Goal: Information Seeking & Learning: Learn about a topic

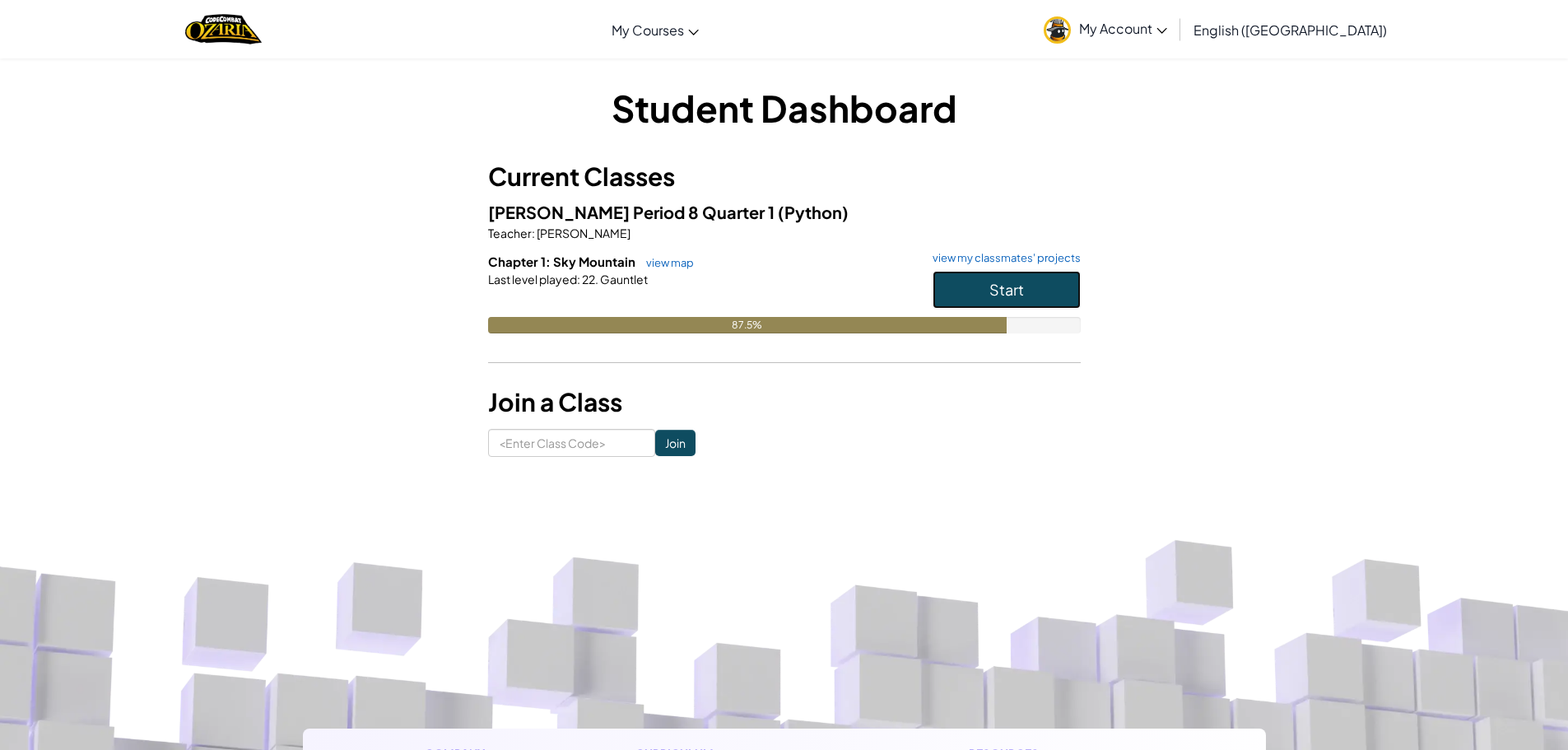
click at [981, 281] on button "Start" at bounding box center [1007, 289] width 148 height 38
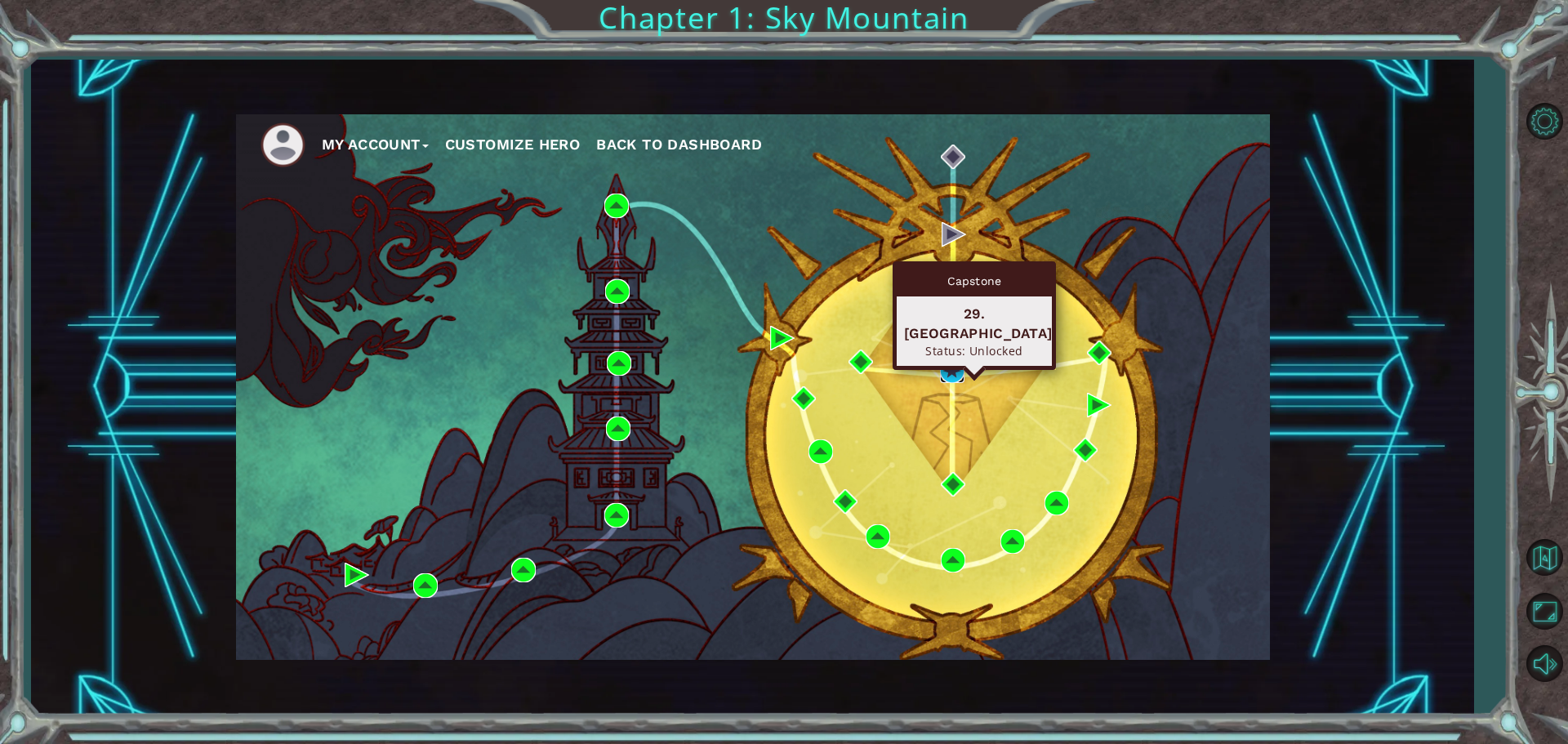
click at [948, 370] on img at bounding box center [952, 370] width 25 height 25
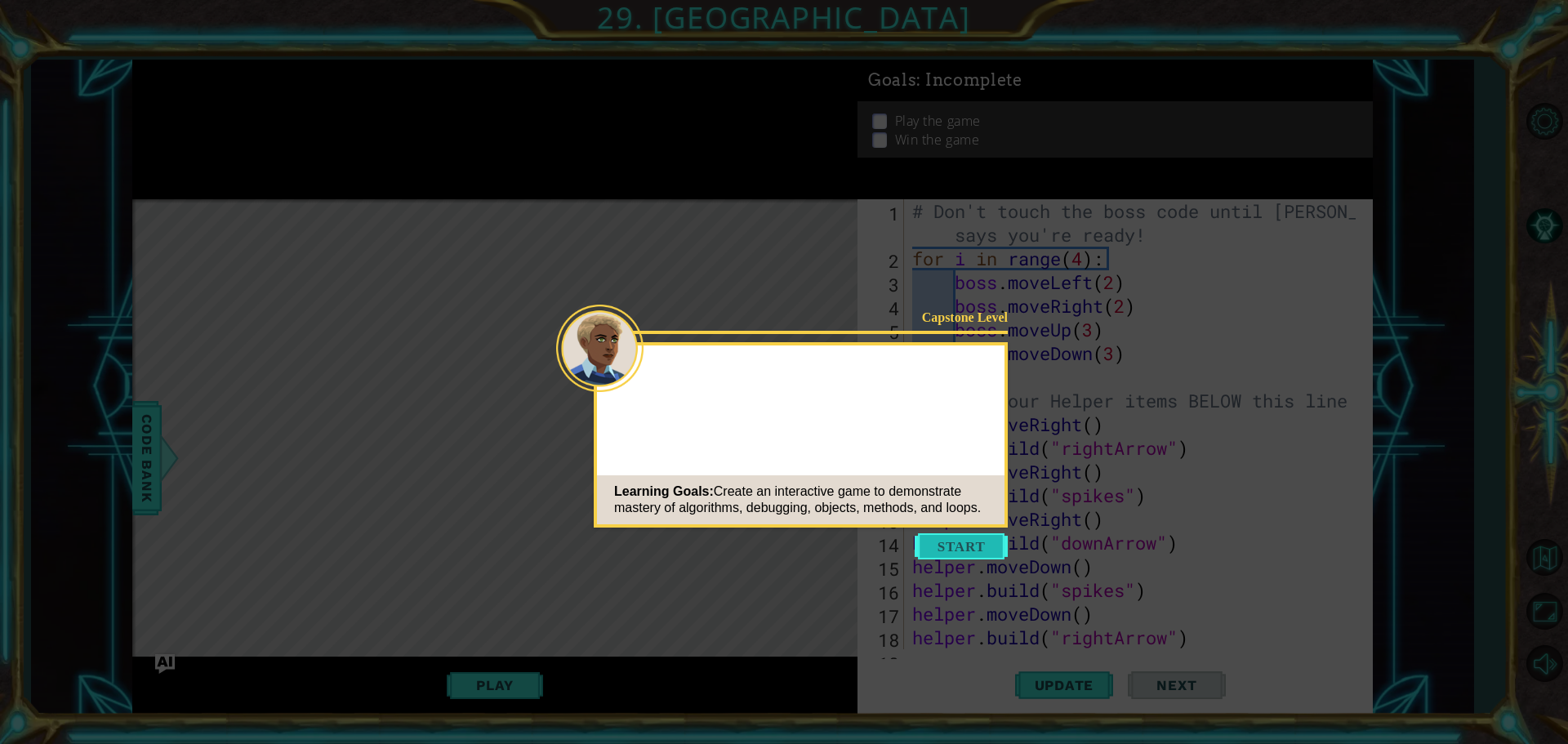
click at [972, 538] on button "Start" at bounding box center [961, 546] width 93 height 26
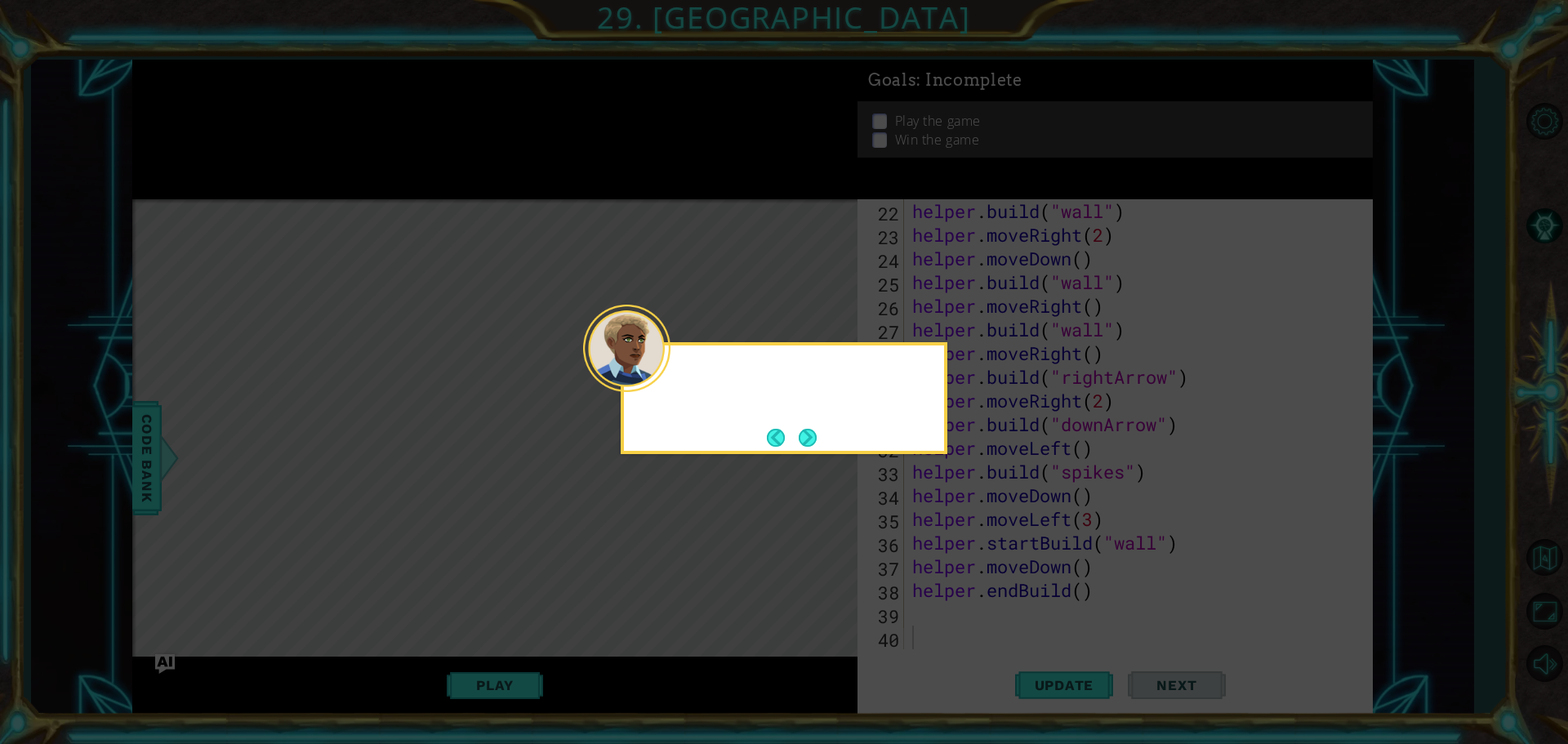
scroll to position [521, 0]
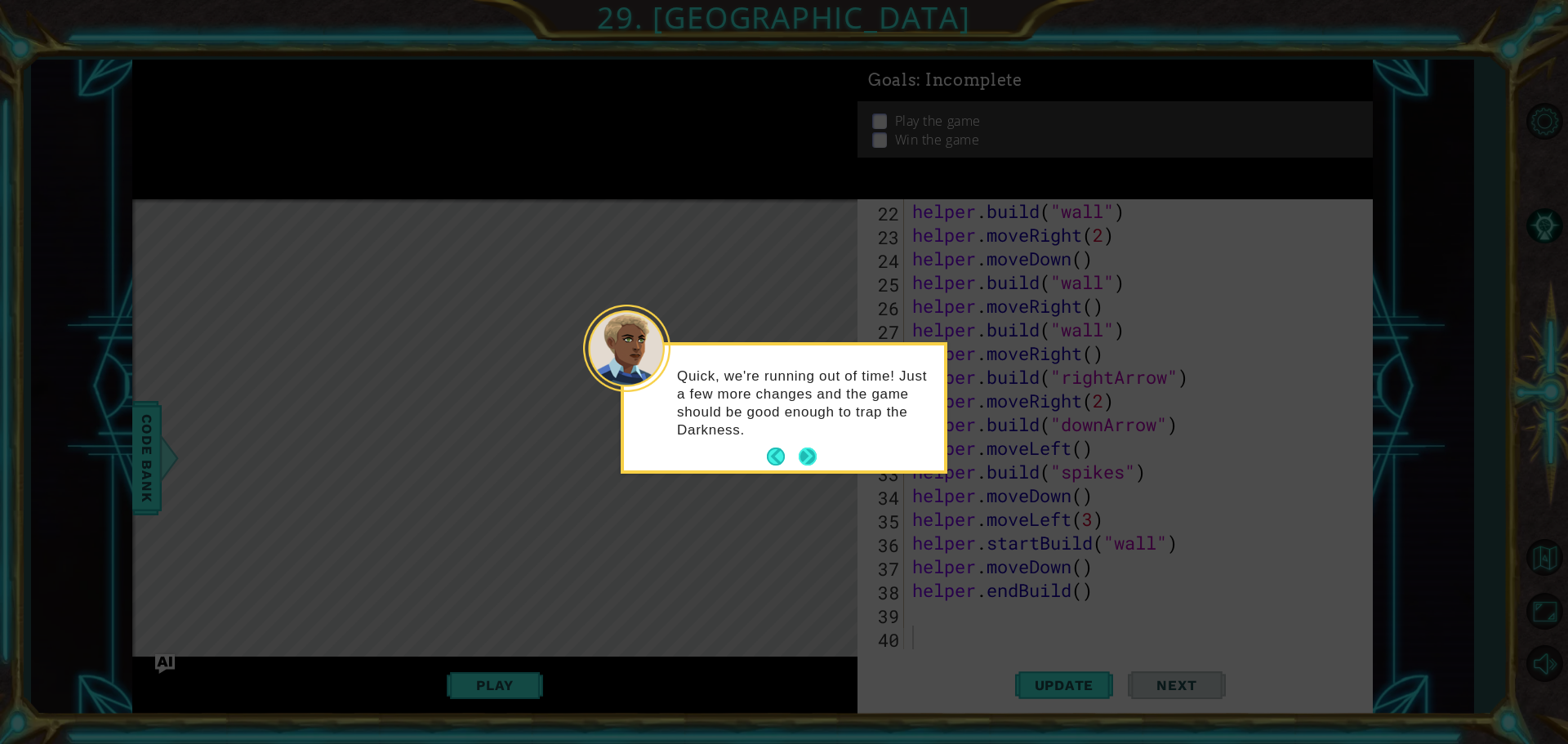
click at [808, 447] on button "Next" at bounding box center [808, 457] width 20 height 20
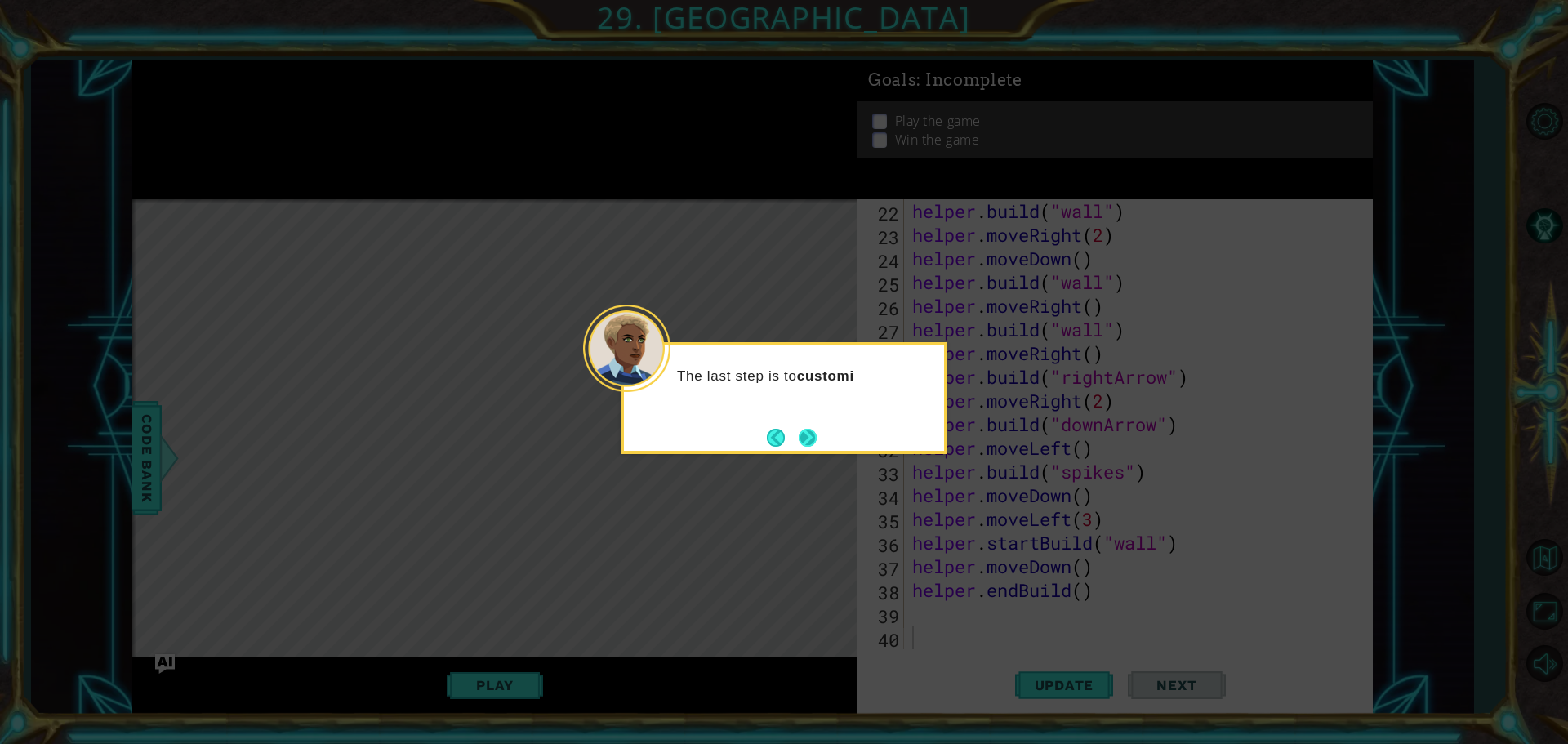
click at [807, 437] on button "Next" at bounding box center [808, 437] width 25 height 25
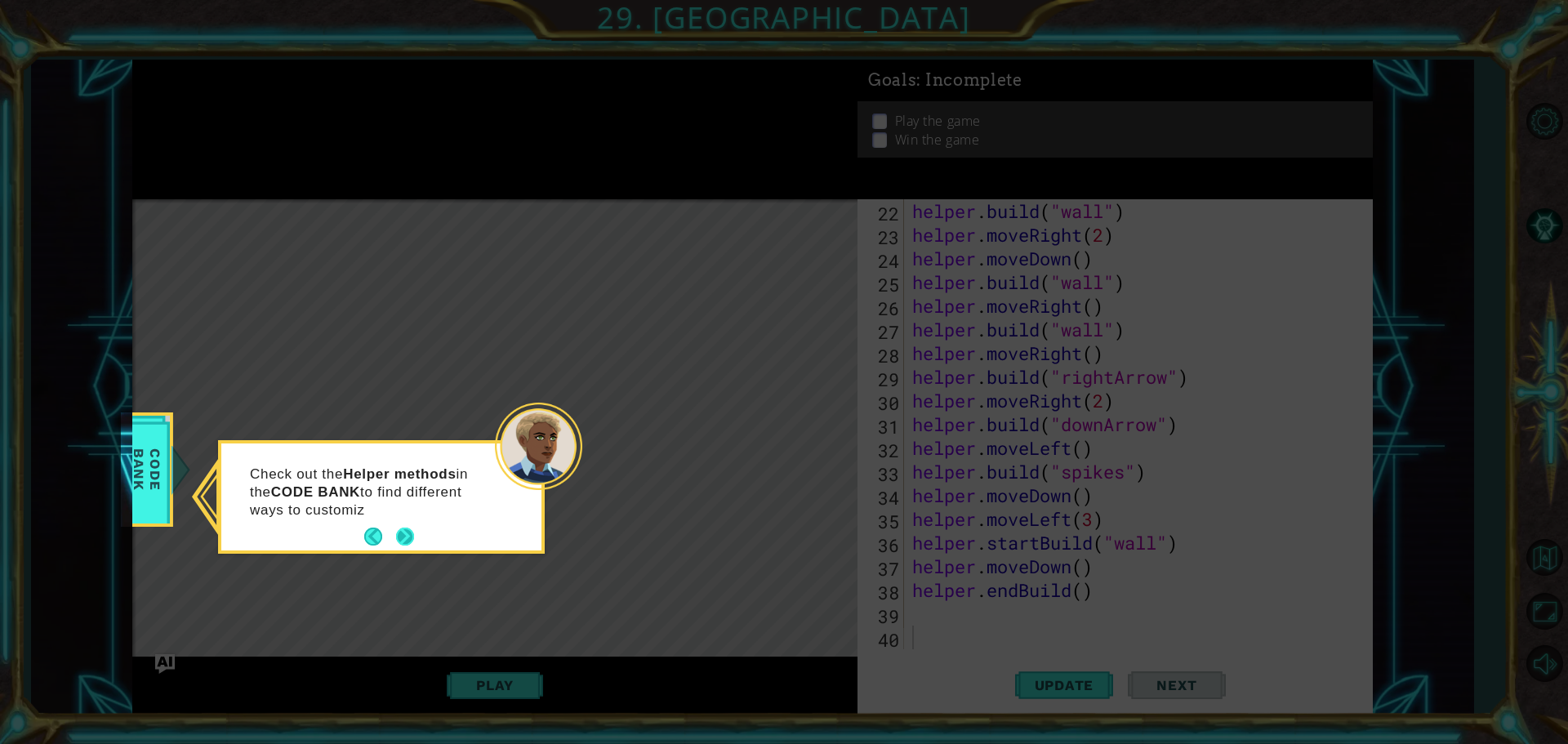
click at [405, 528] on button "Next" at bounding box center [405, 538] width 28 height 28
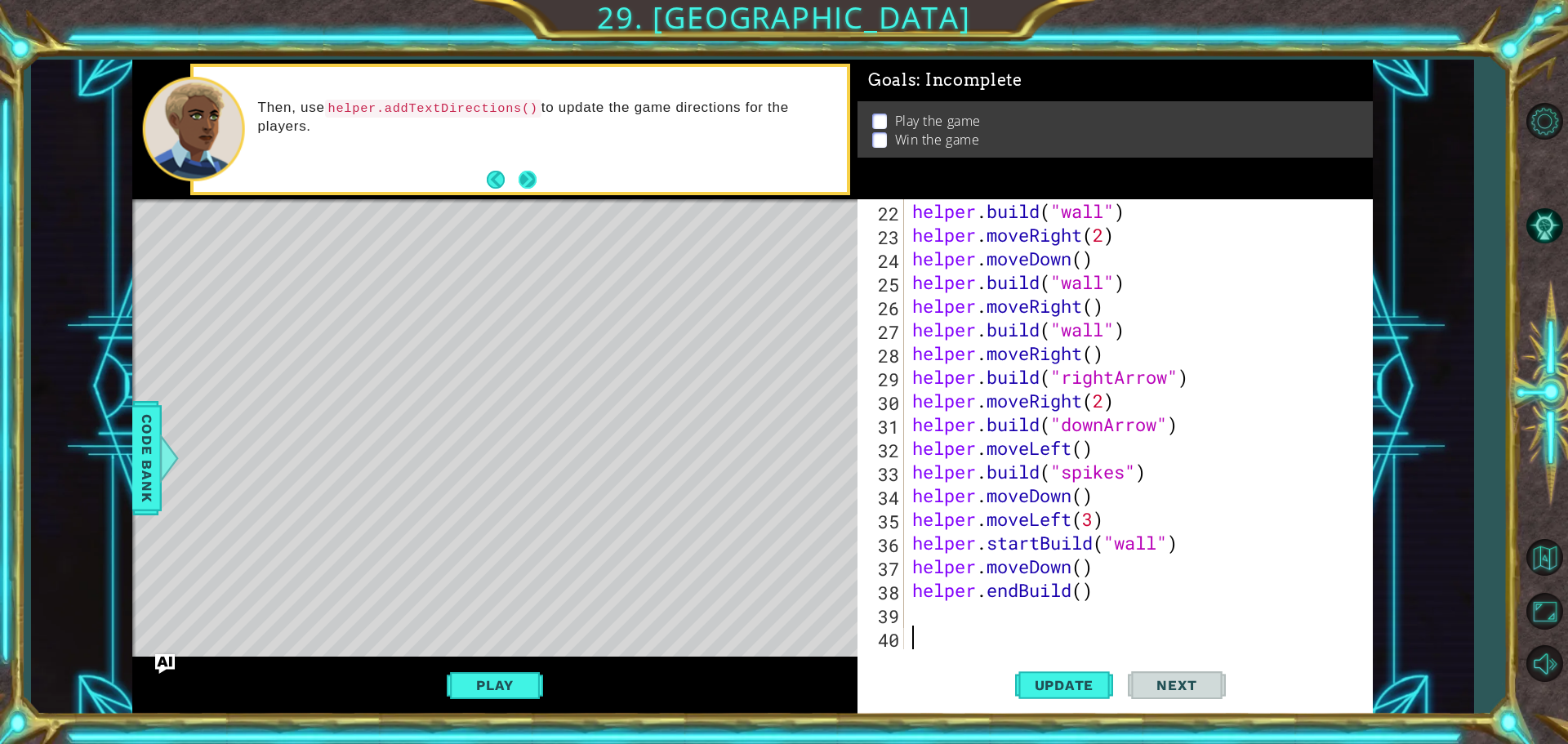
click at [532, 176] on button "Next" at bounding box center [528, 180] width 25 height 25
click at [532, 176] on button "Next" at bounding box center [528, 179] width 25 height 25
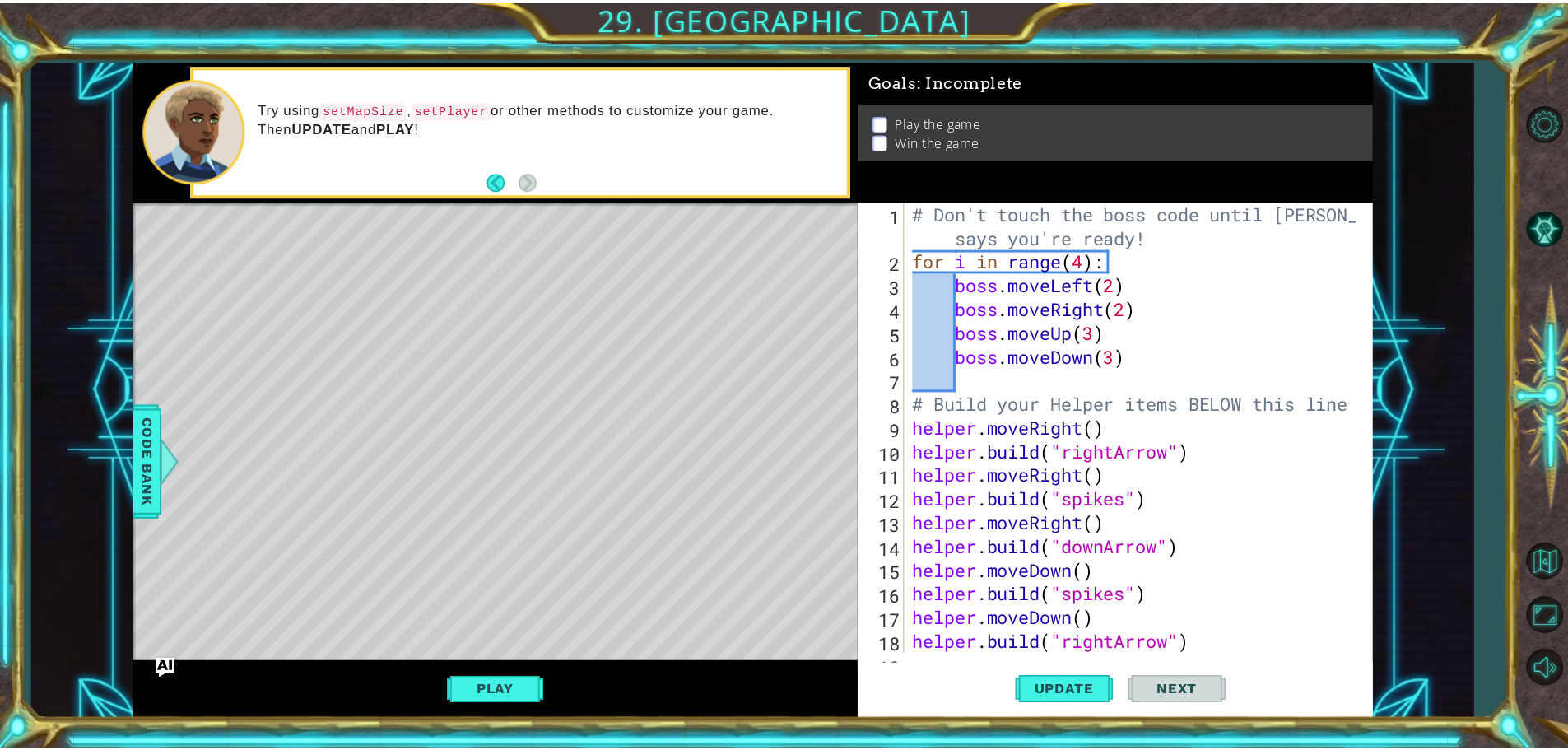
scroll to position [0, 0]
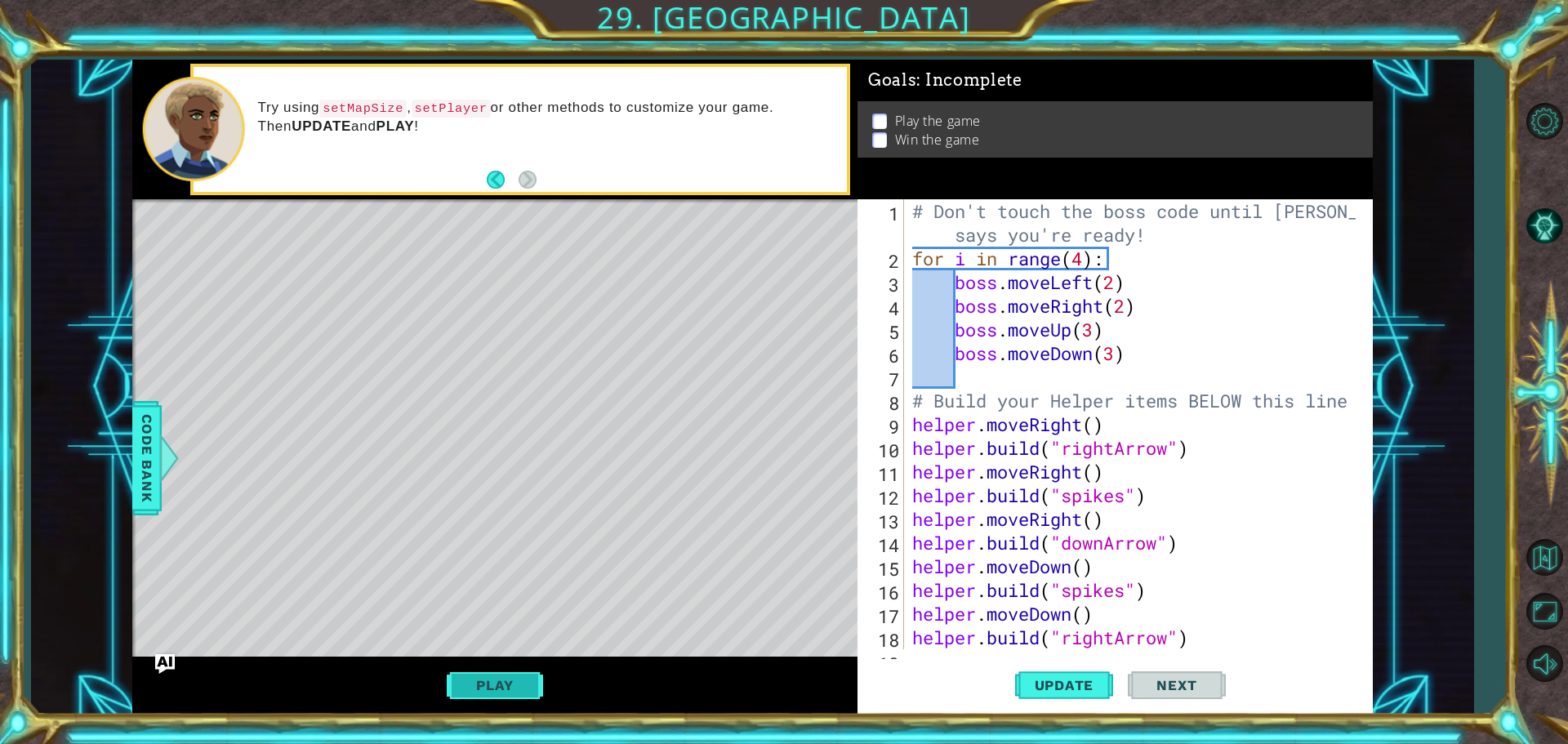
click at [520, 678] on button "Play" at bounding box center [494, 685] width 95 height 31
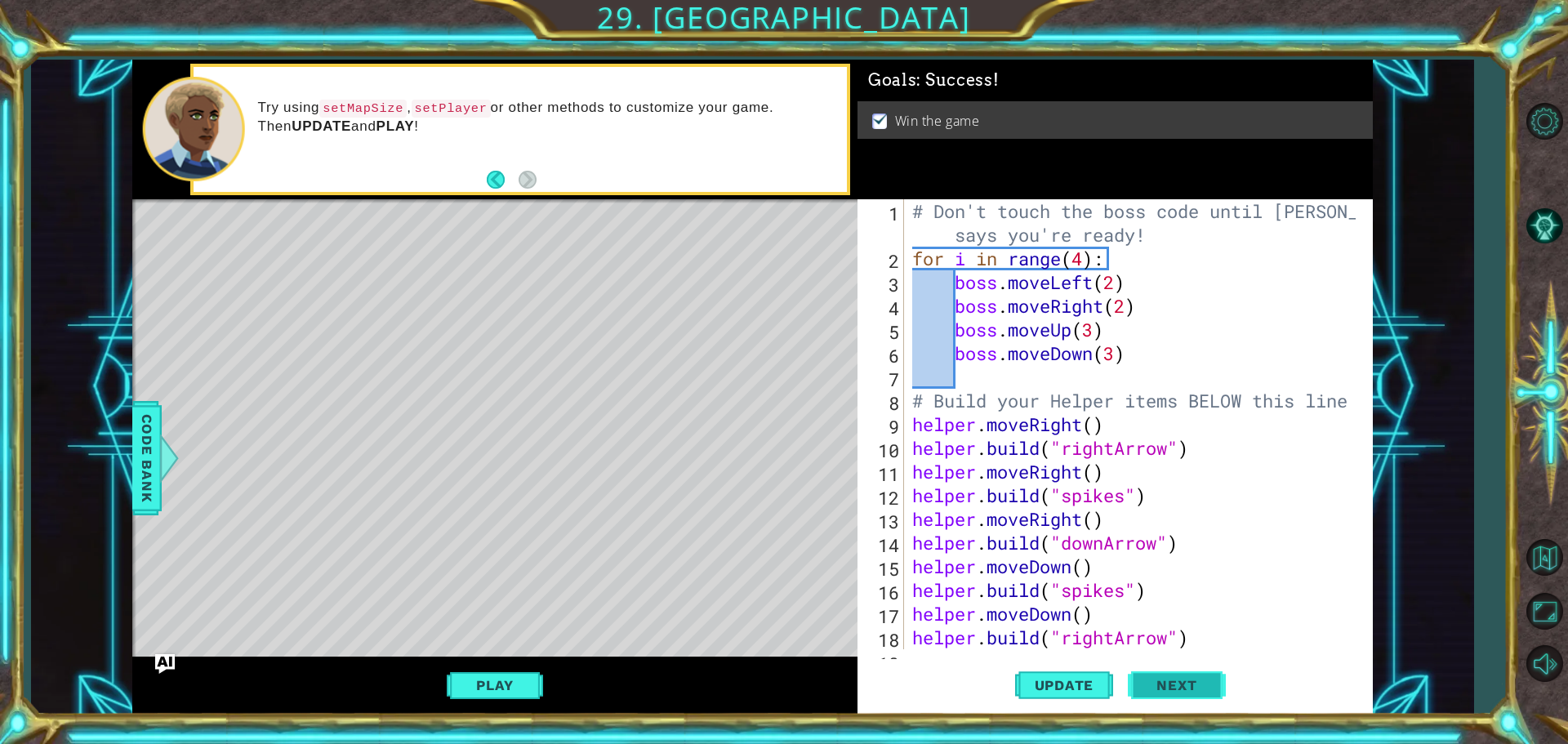
click at [1151, 678] on span "Next" at bounding box center [1177, 686] width 73 height 16
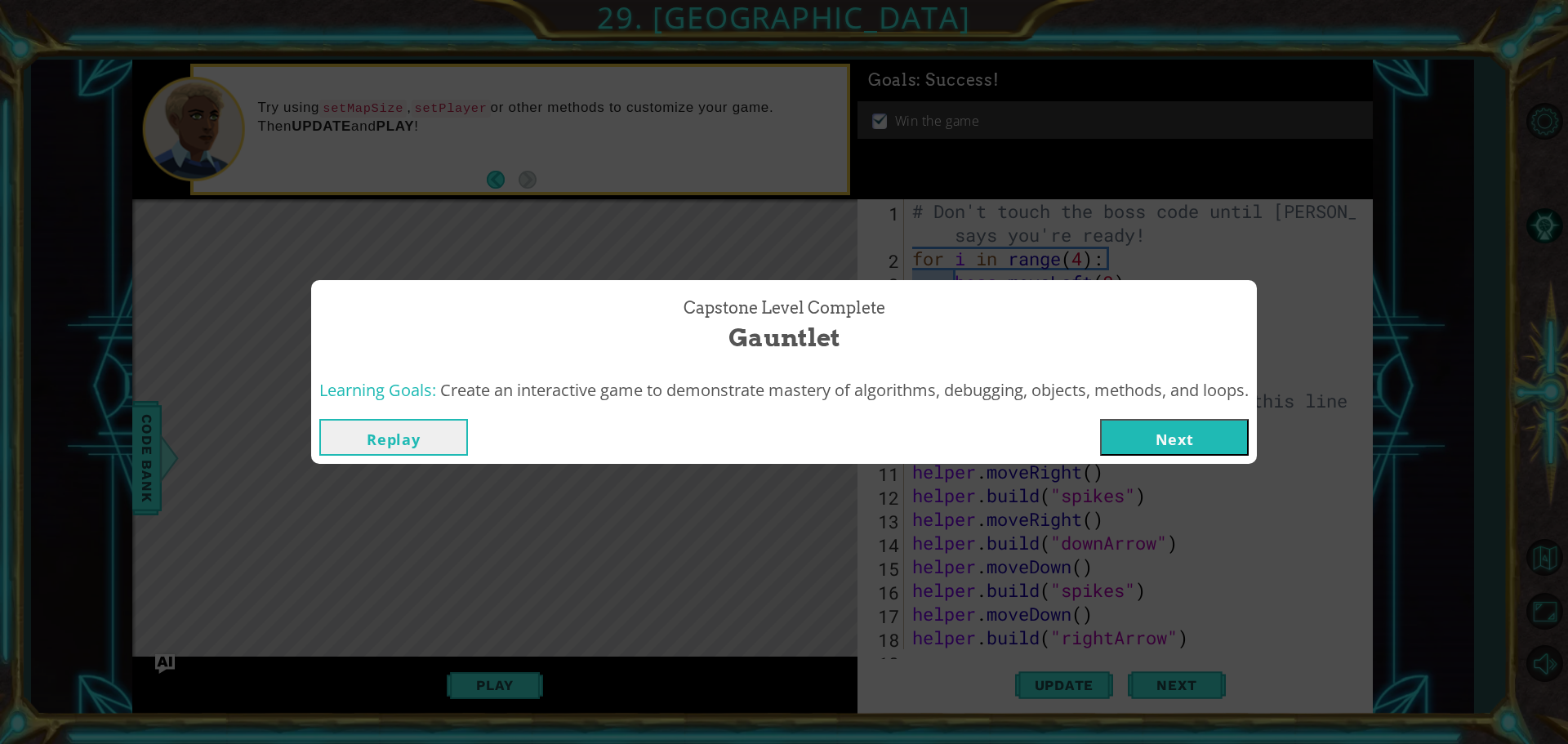
click at [1193, 433] on button "Next" at bounding box center [1174, 437] width 148 height 36
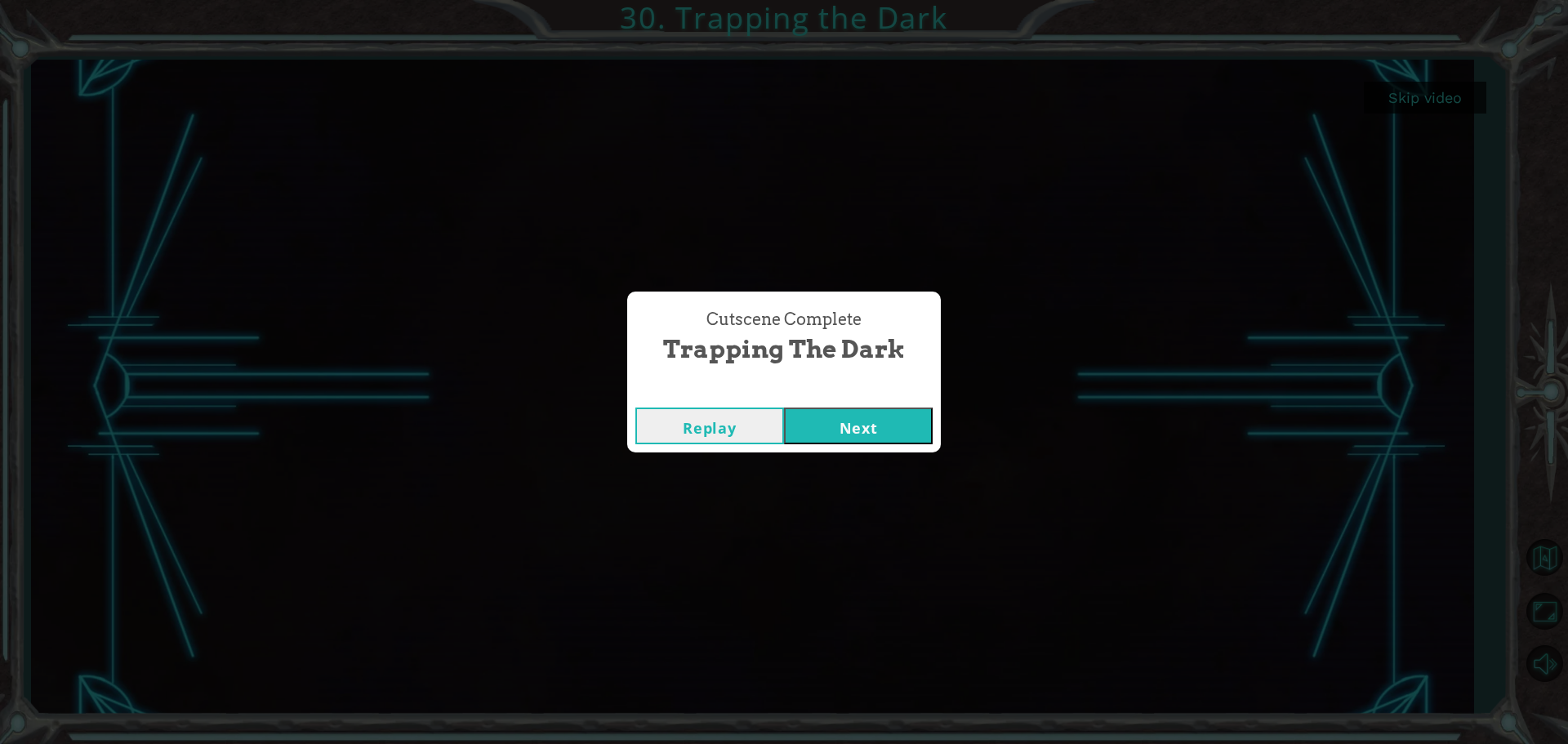
click at [853, 414] on button "Next" at bounding box center [858, 426] width 148 height 36
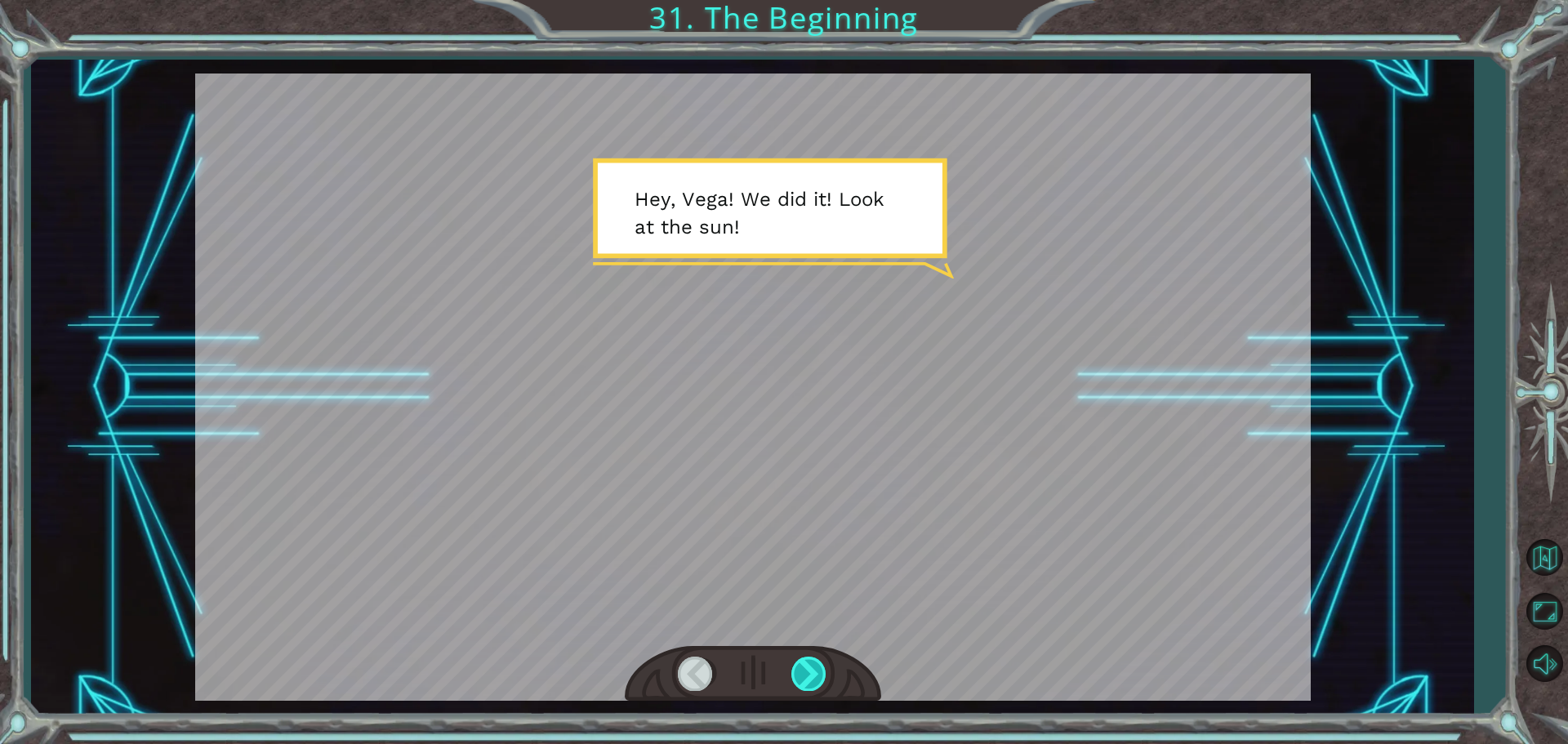
click at [807, 672] on div at bounding box center [809, 673] width 36 height 34
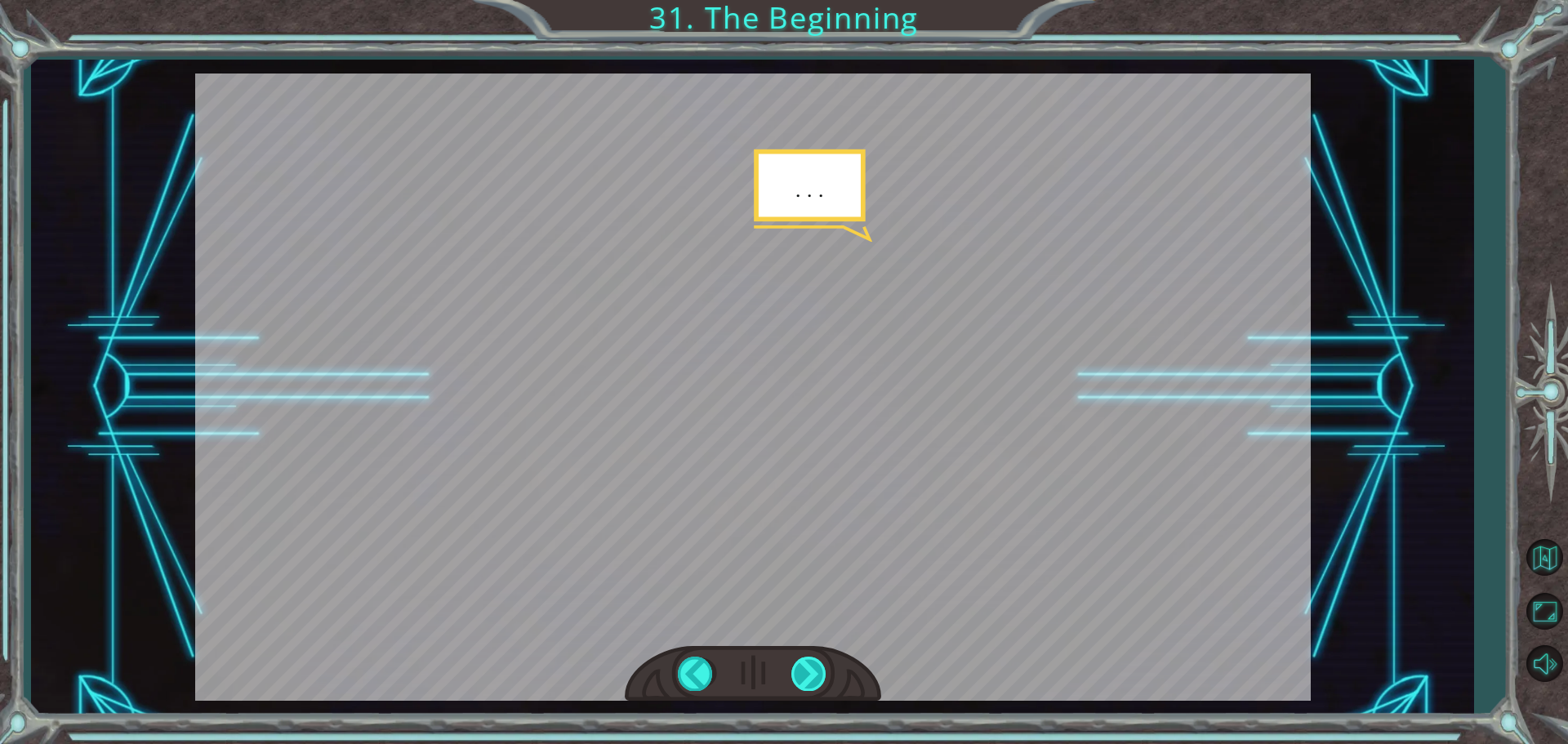
click at [807, 672] on div at bounding box center [809, 673] width 36 height 34
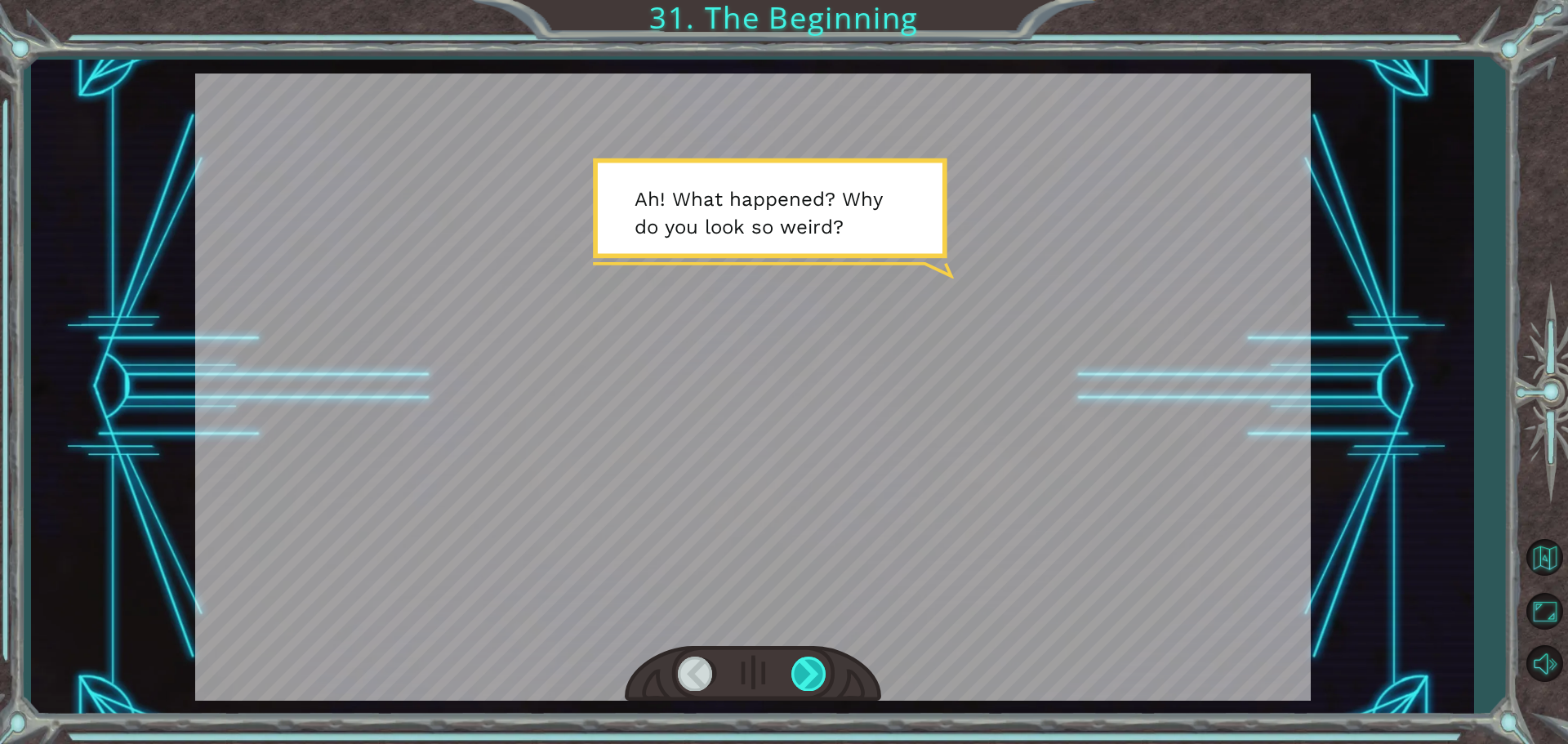
click at [808, 672] on div at bounding box center [809, 673] width 36 height 34
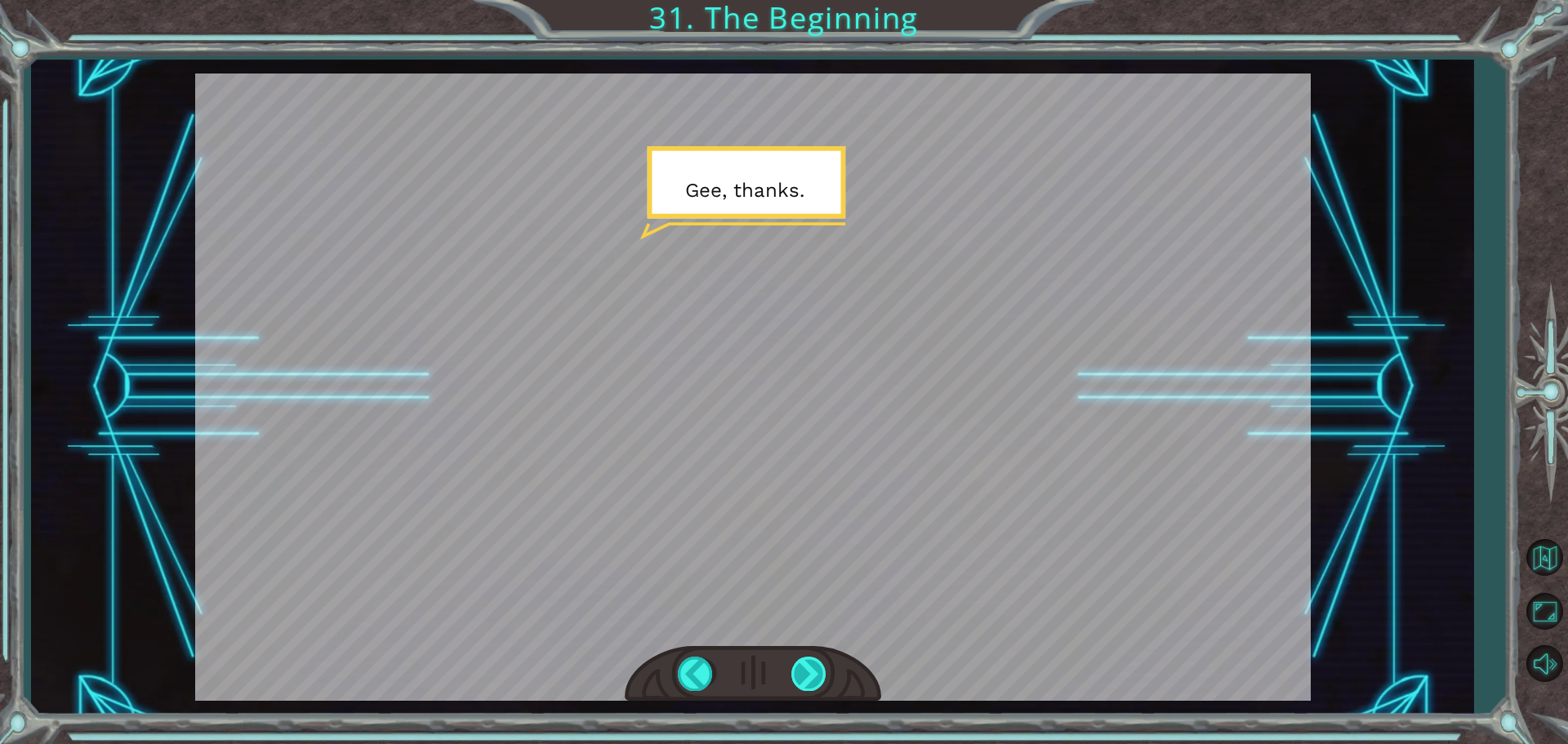
click at [809, 670] on div at bounding box center [809, 673] width 36 height 34
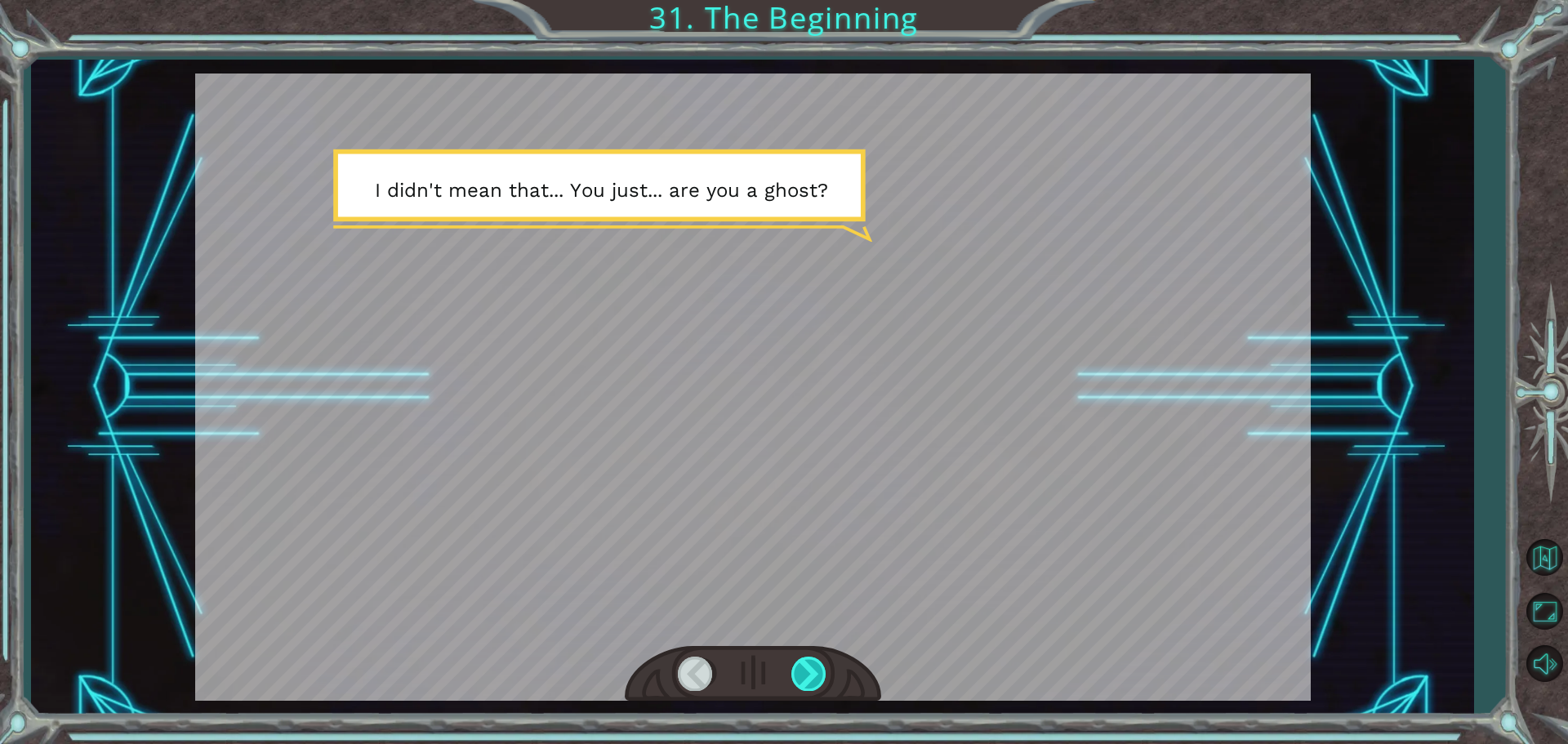
click at [809, 670] on div at bounding box center [809, 673] width 36 height 34
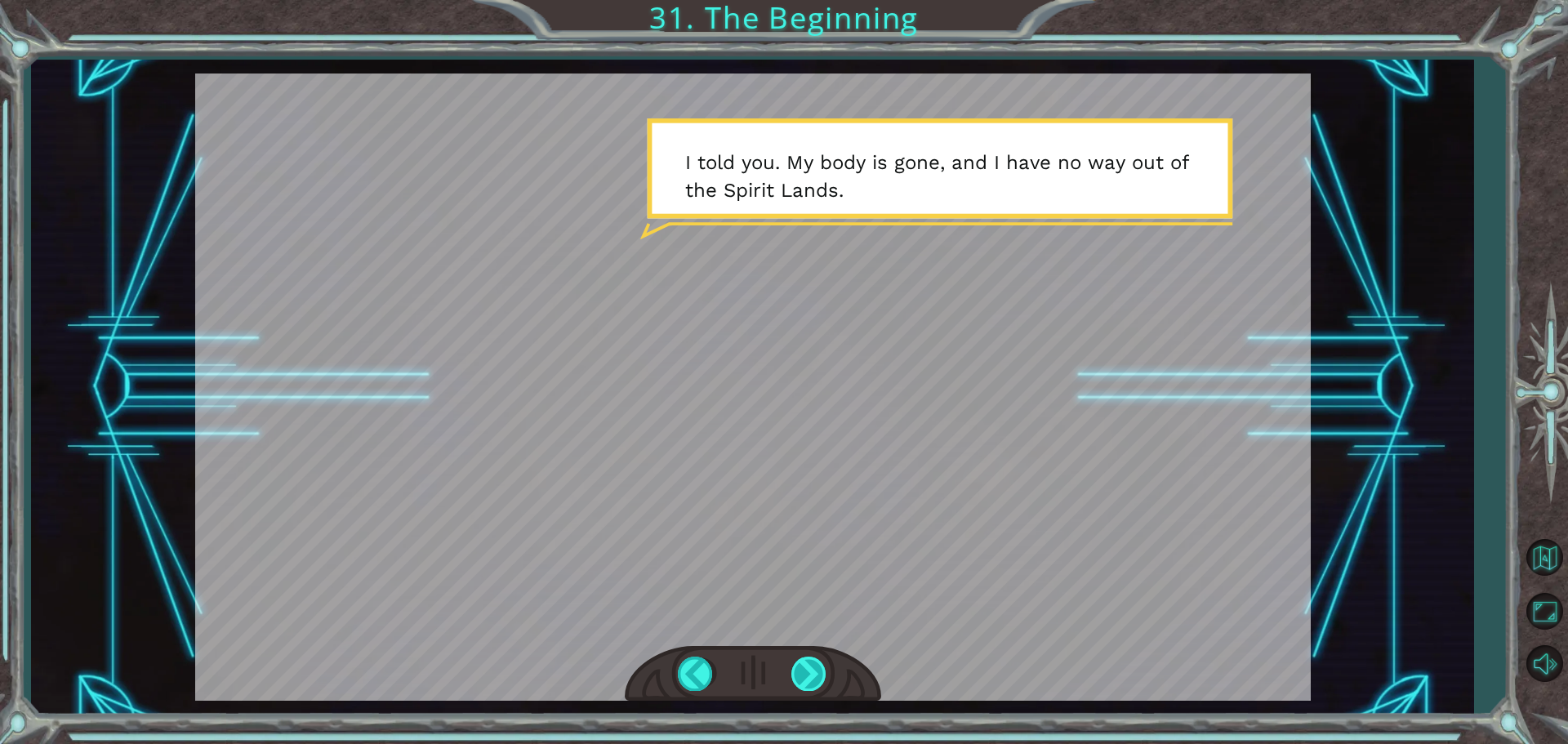
click at [809, 670] on div at bounding box center [809, 673] width 36 height 34
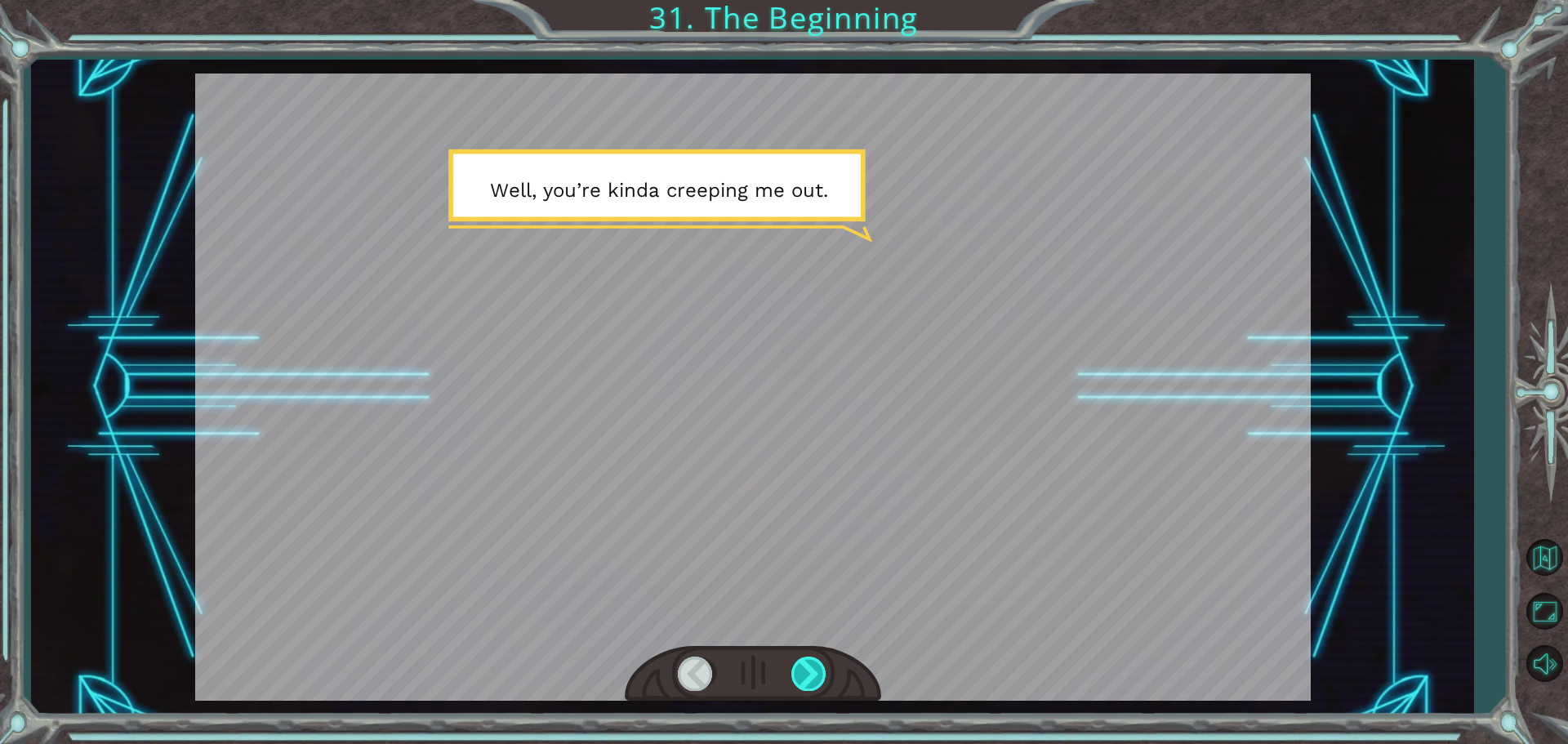
click at [809, 670] on div at bounding box center [809, 673] width 36 height 34
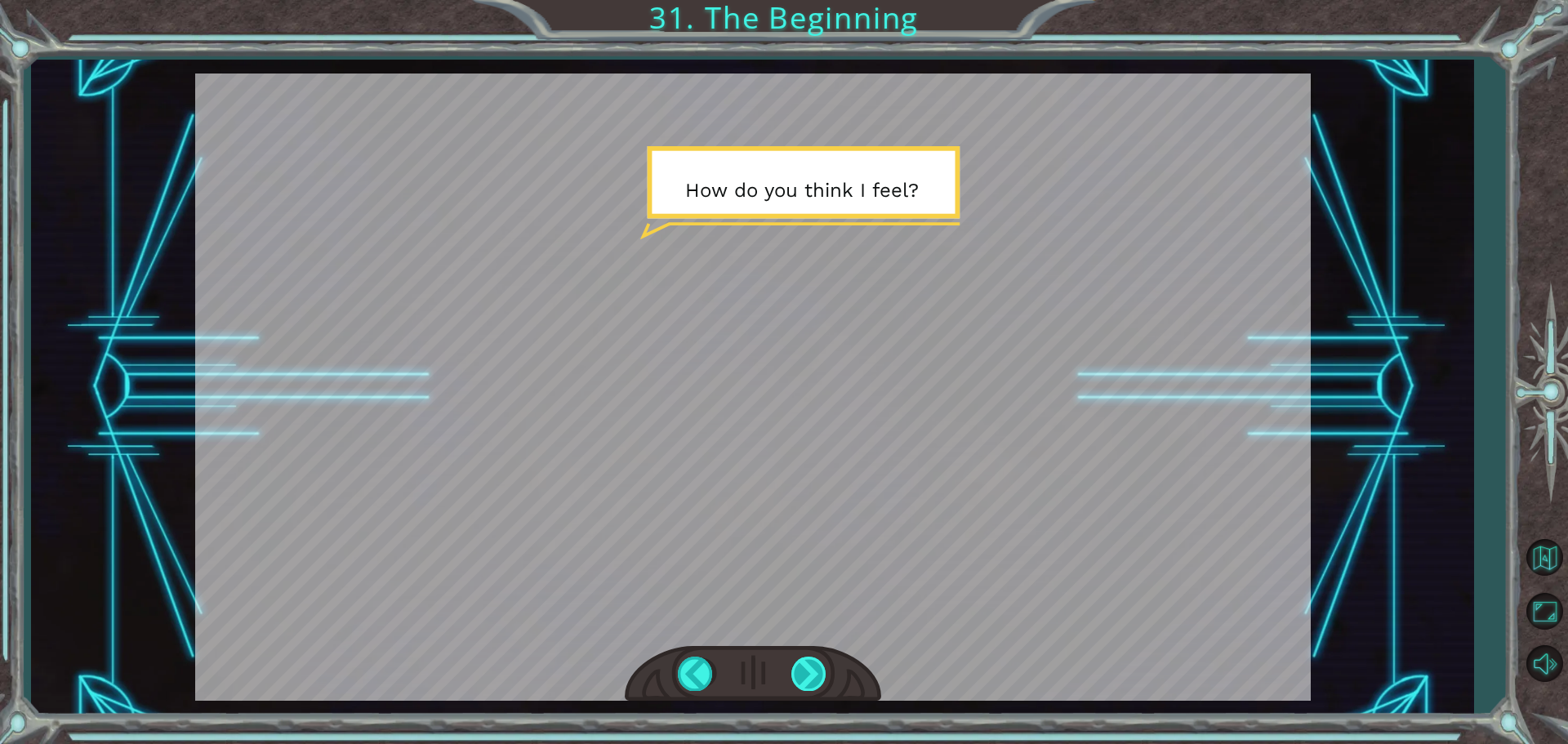
click at [809, 670] on div at bounding box center [809, 673] width 36 height 34
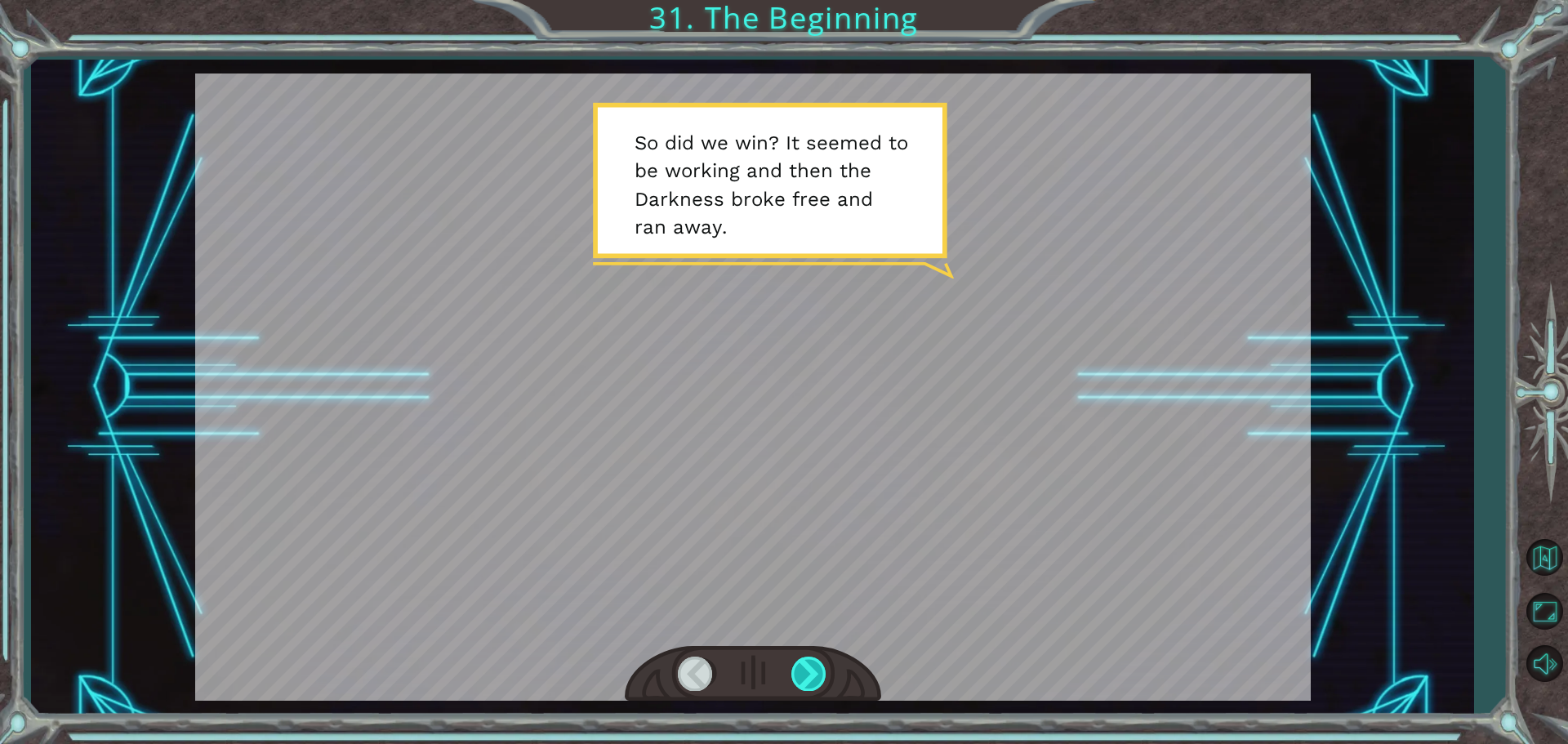
click at [809, 670] on div at bounding box center [809, 673] width 36 height 34
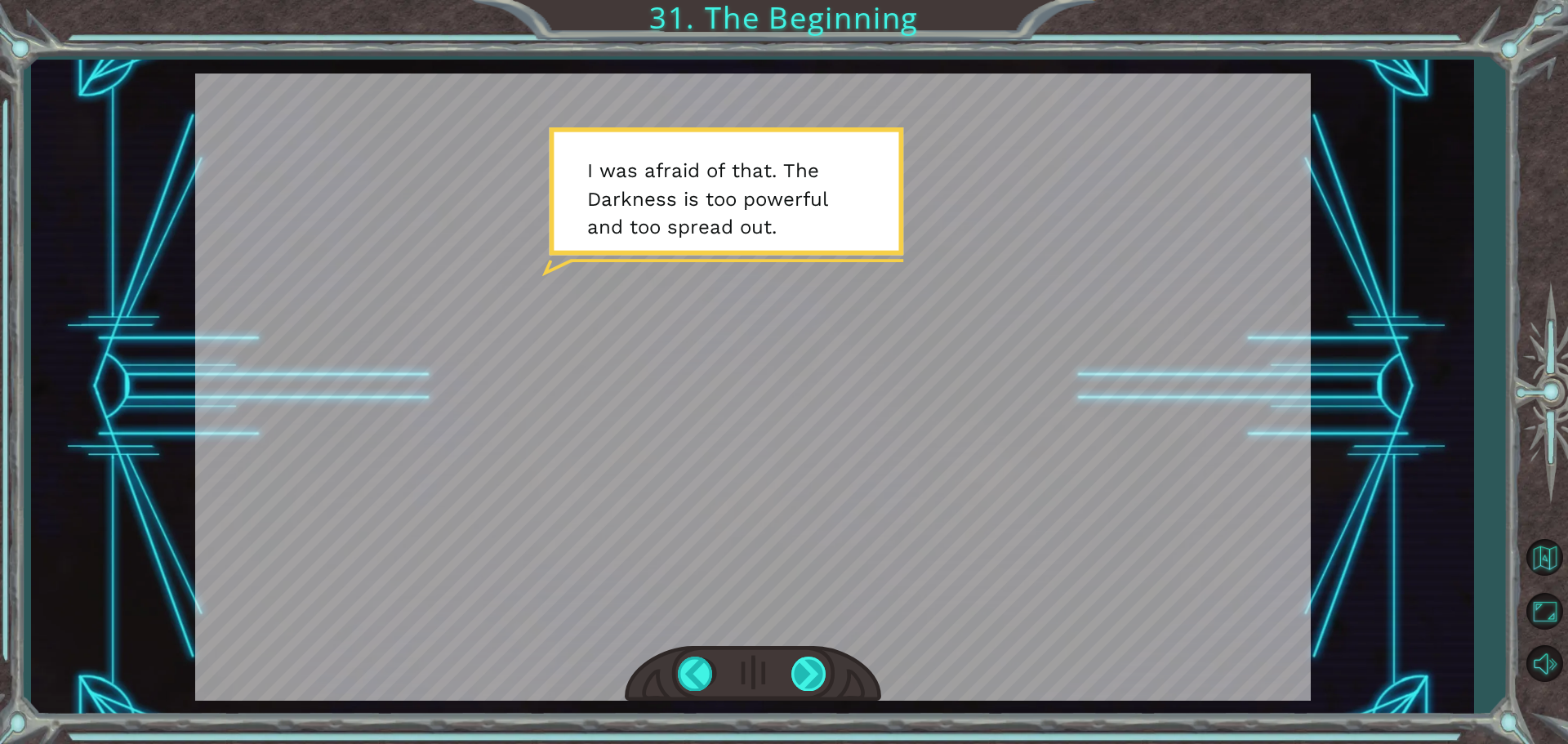
click at [810, 669] on div at bounding box center [809, 673] width 36 height 34
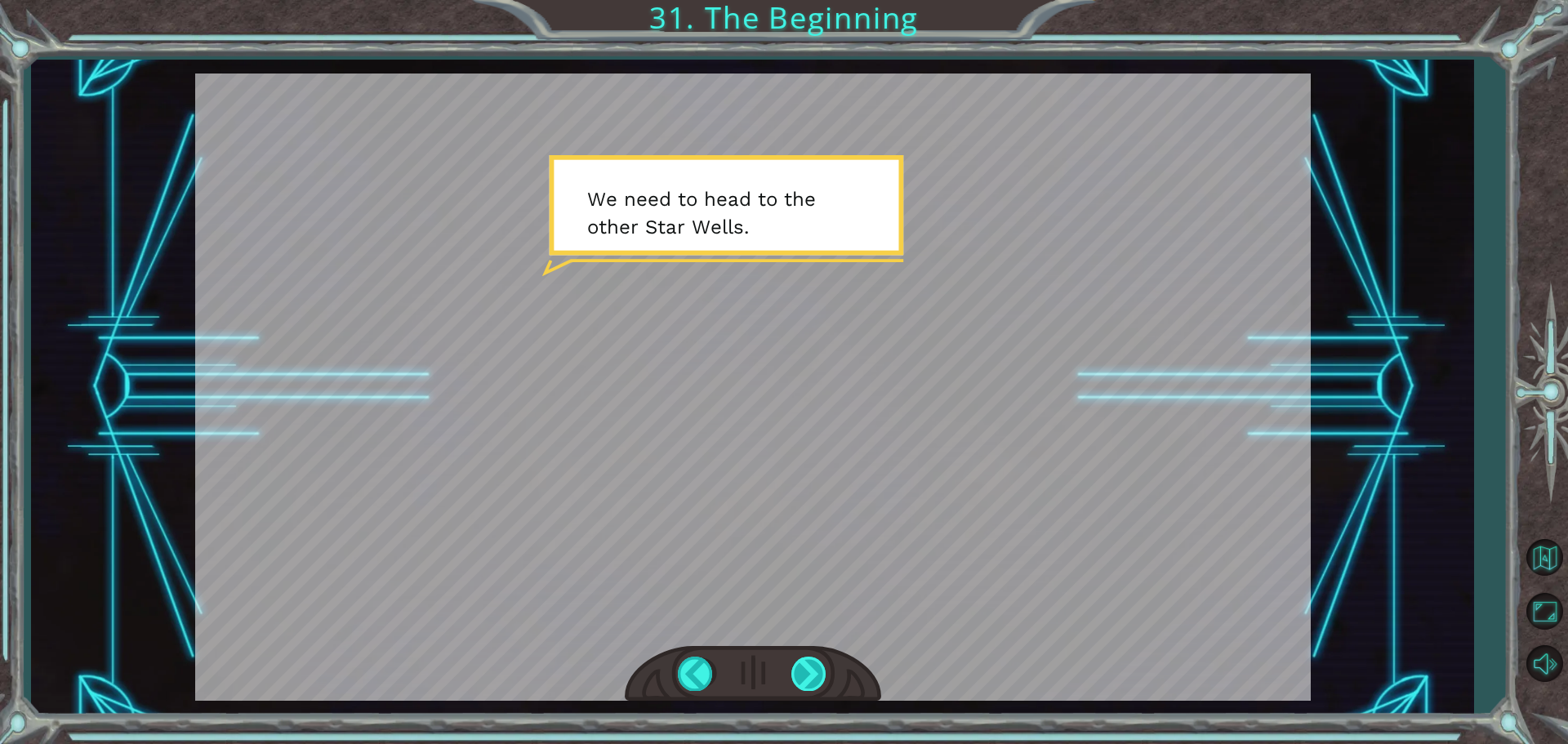
click at [810, 669] on div at bounding box center [809, 673] width 36 height 34
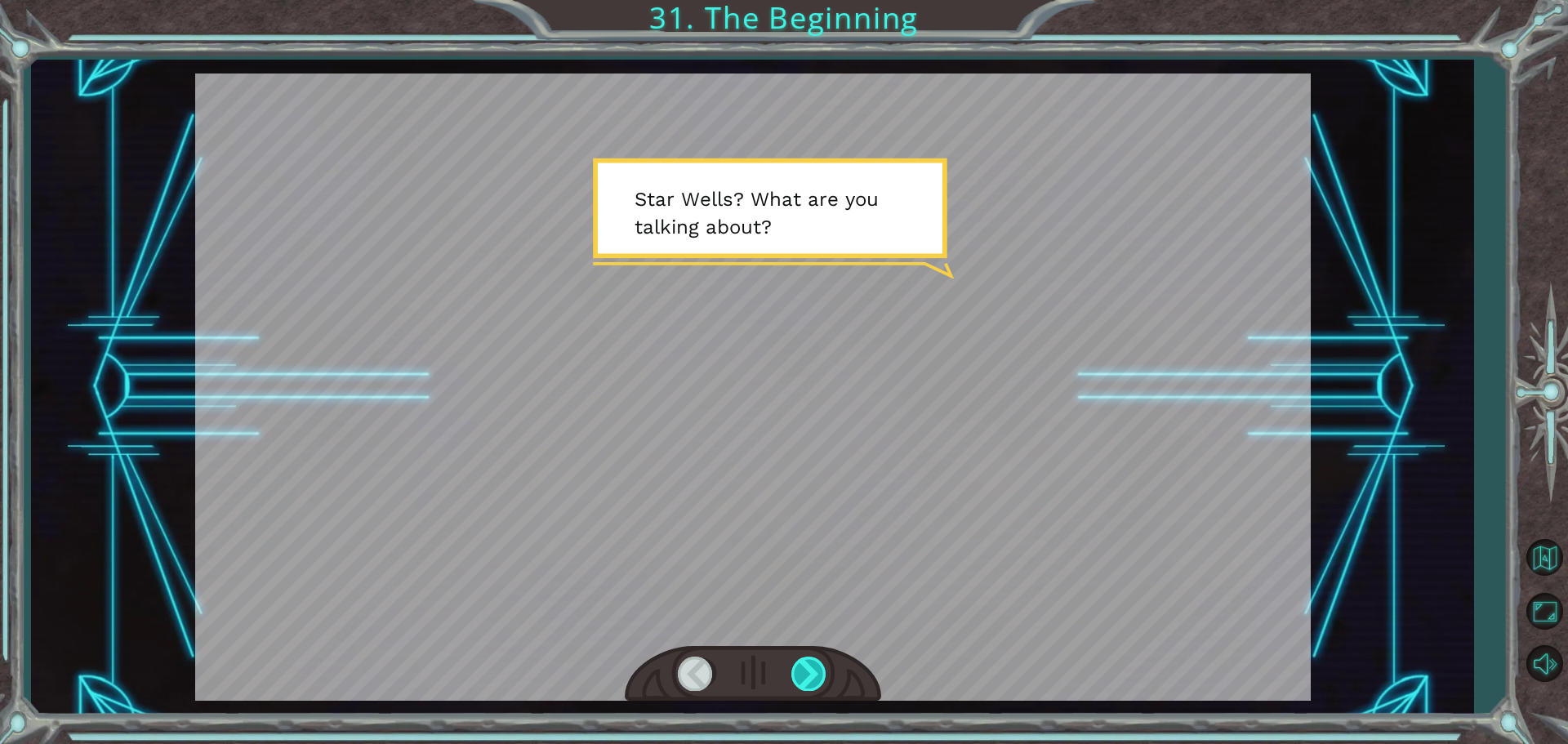
click at [810, 669] on div at bounding box center [809, 673] width 36 height 34
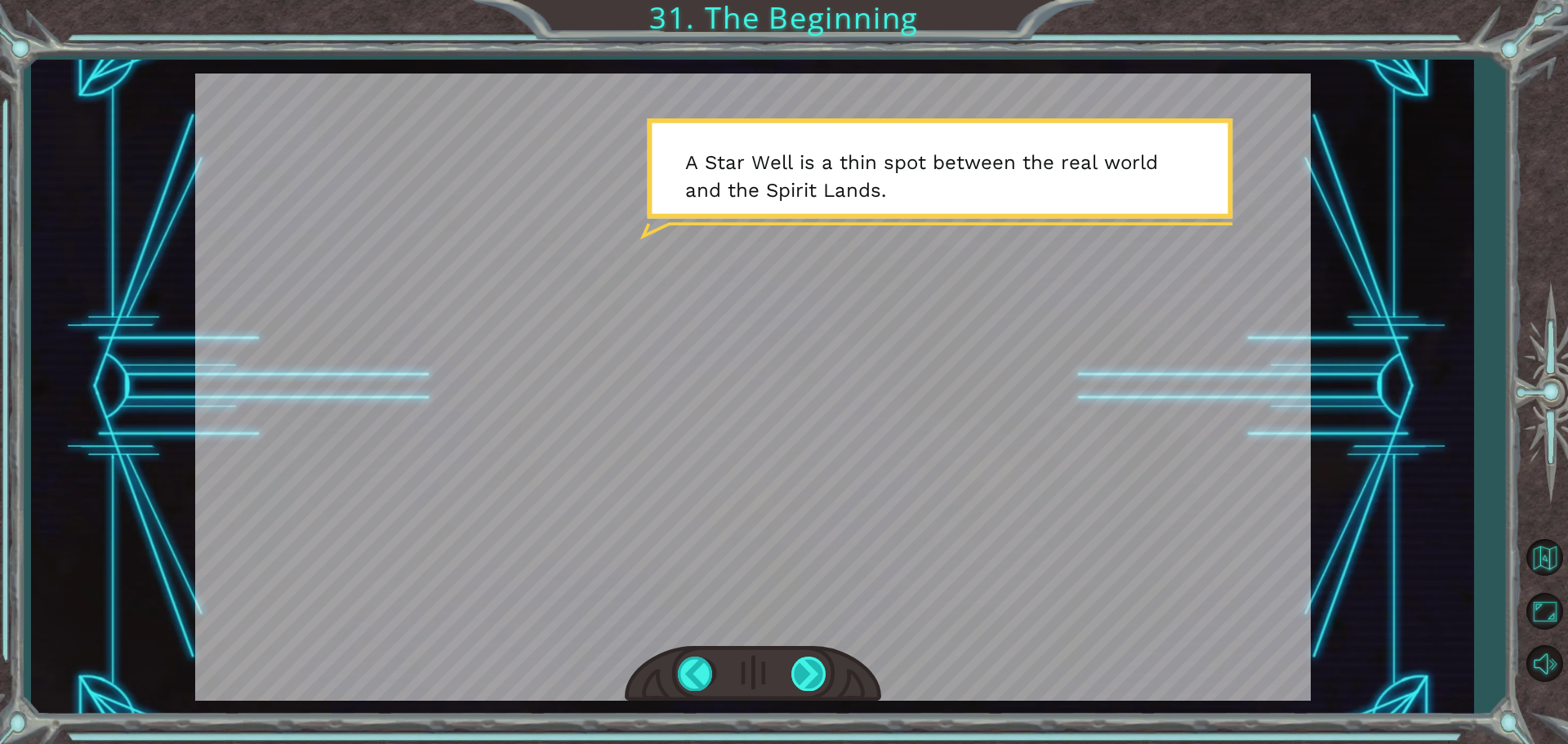
click at [815, 666] on div at bounding box center [809, 673] width 36 height 34
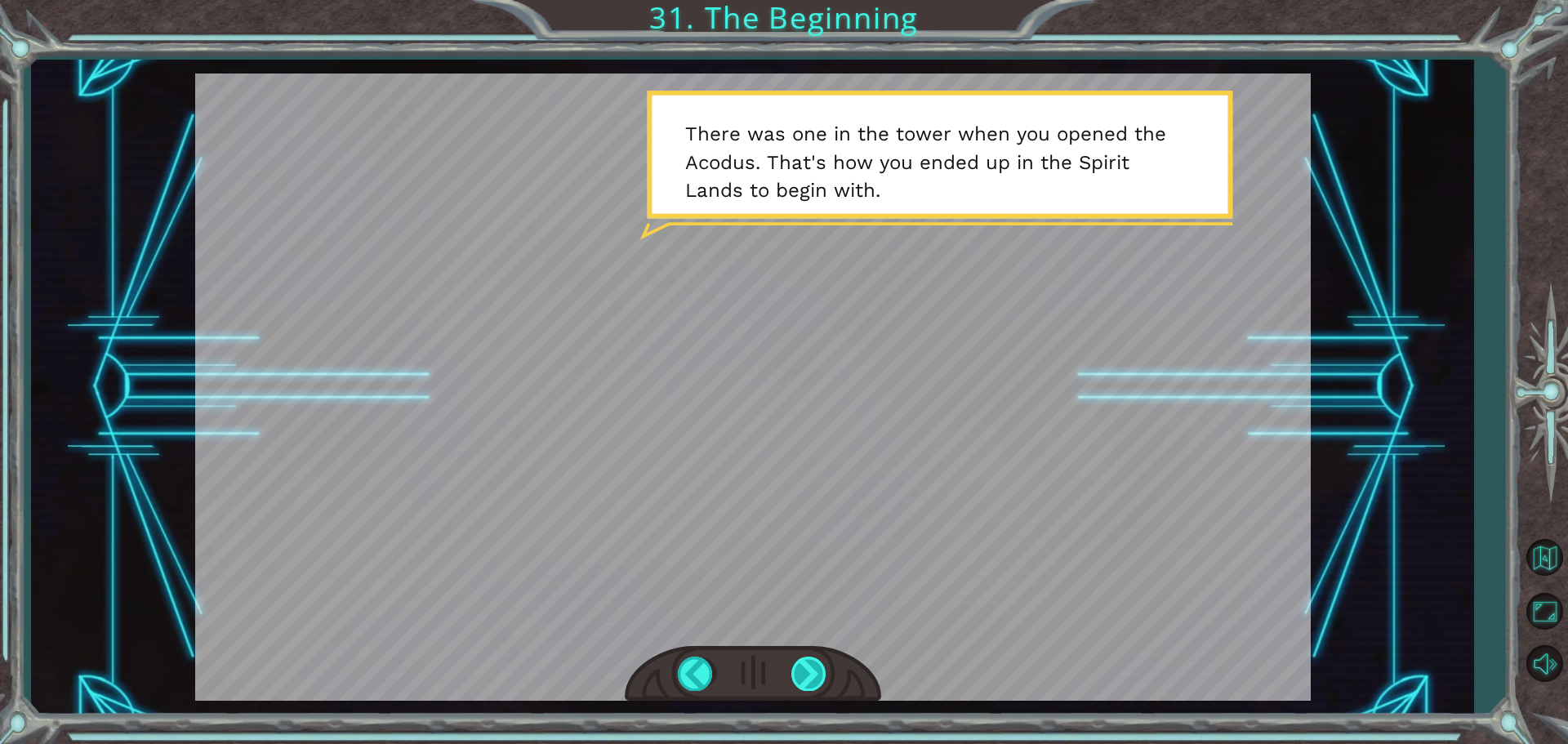
click at [815, 666] on div at bounding box center [809, 673] width 36 height 34
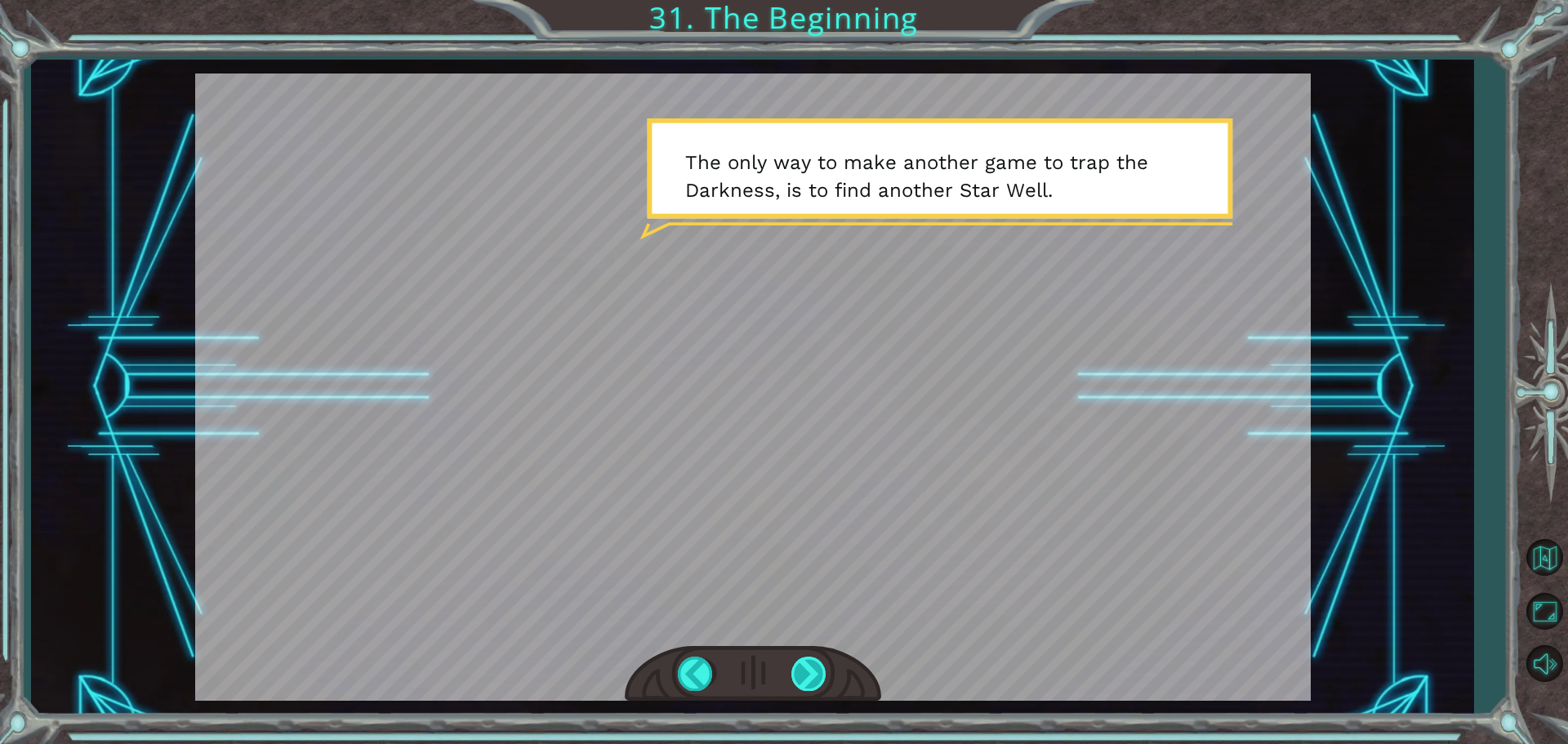
click at [817, 666] on div at bounding box center [809, 673] width 36 height 34
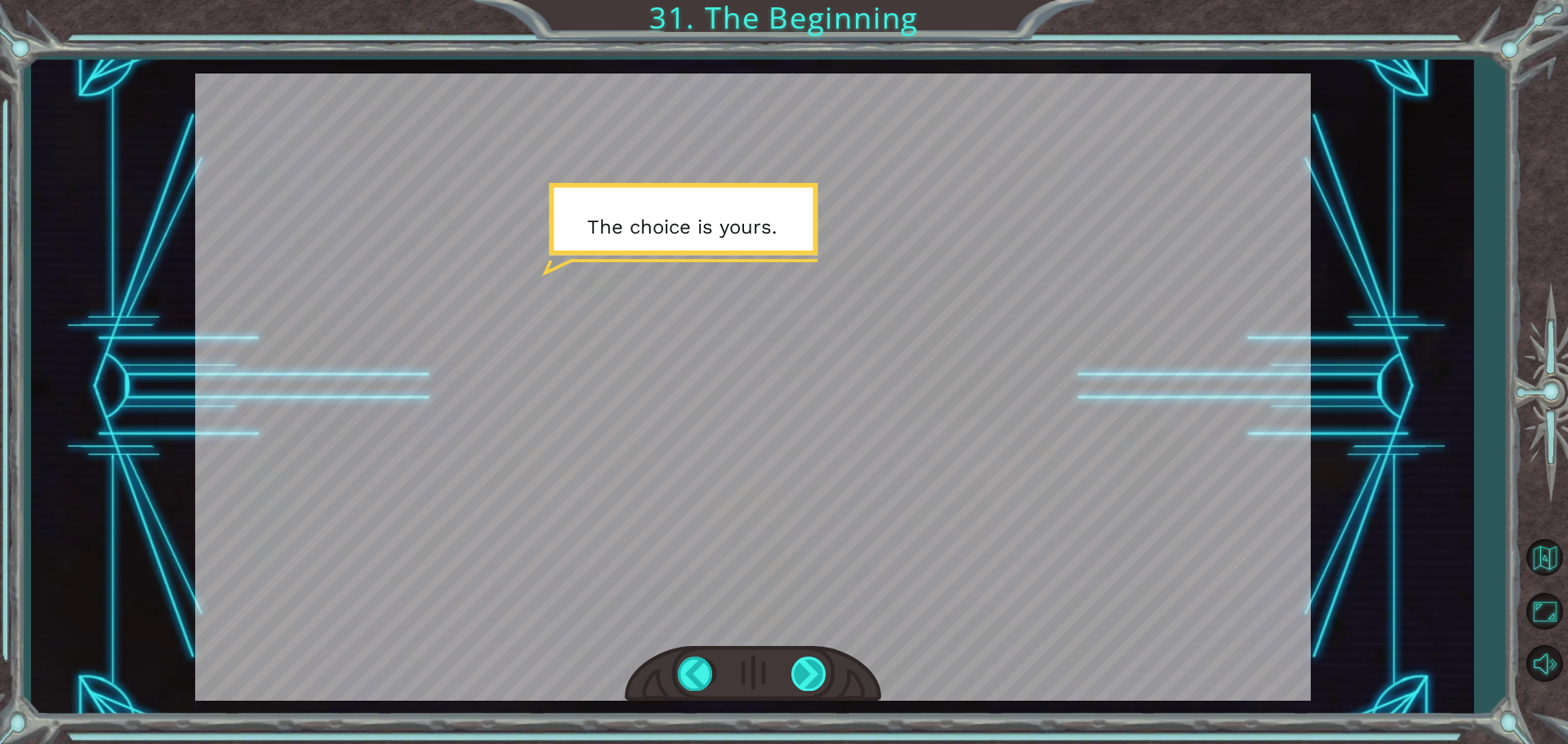
click at [817, 666] on div at bounding box center [809, 673] width 36 height 34
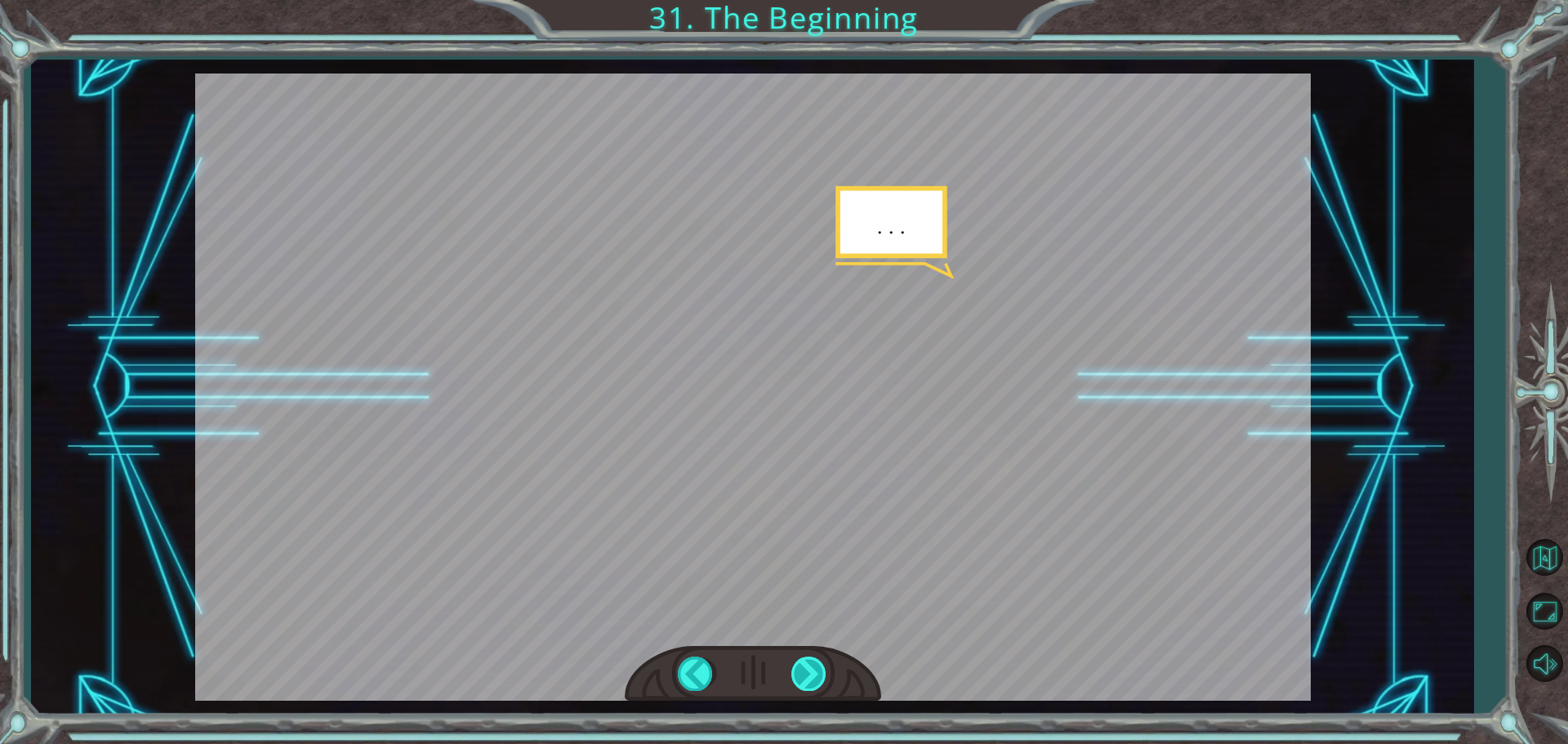
click at [817, 666] on div at bounding box center [809, 673] width 36 height 34
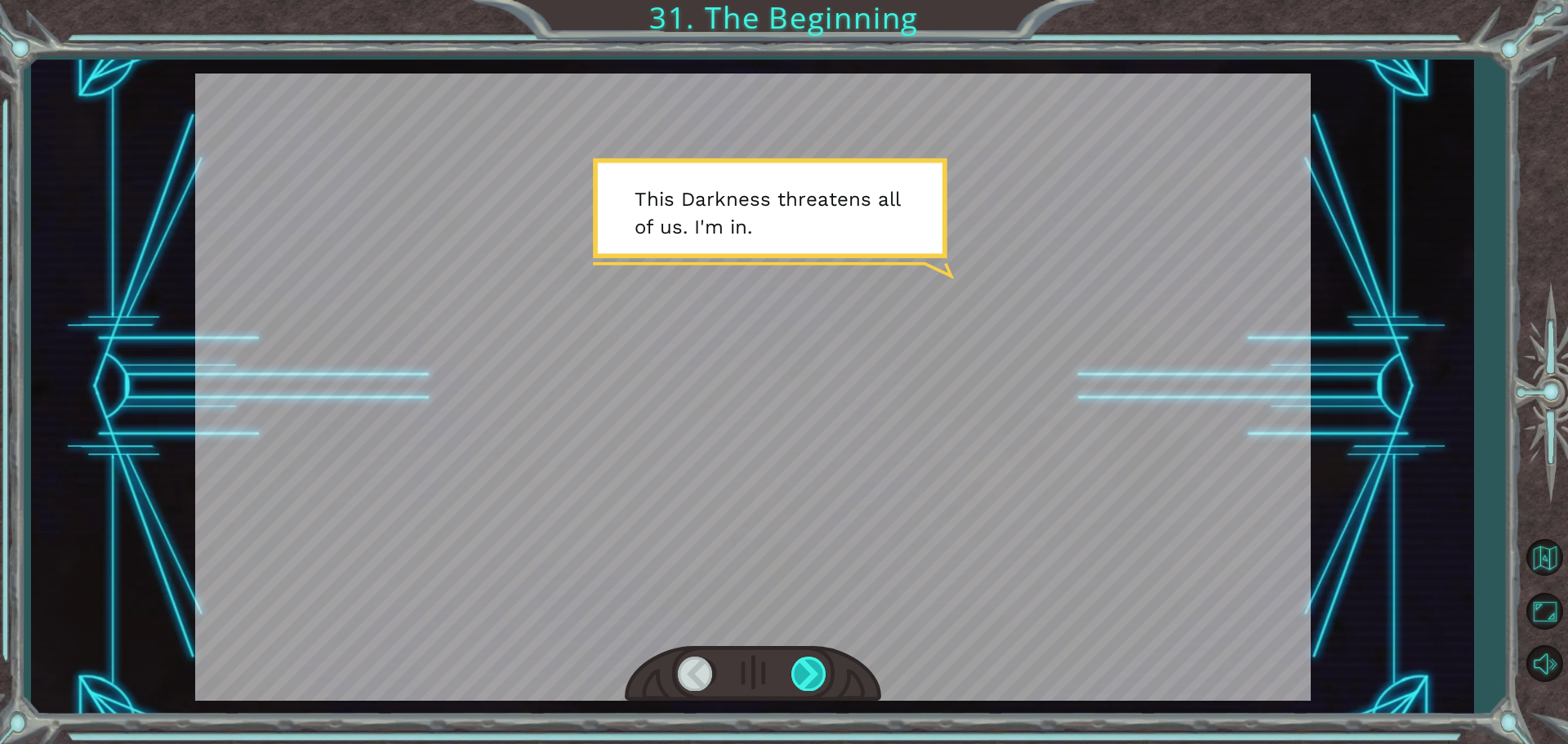
click at [817, 666] on div at bounding box center [809, 673] width 36 height 34
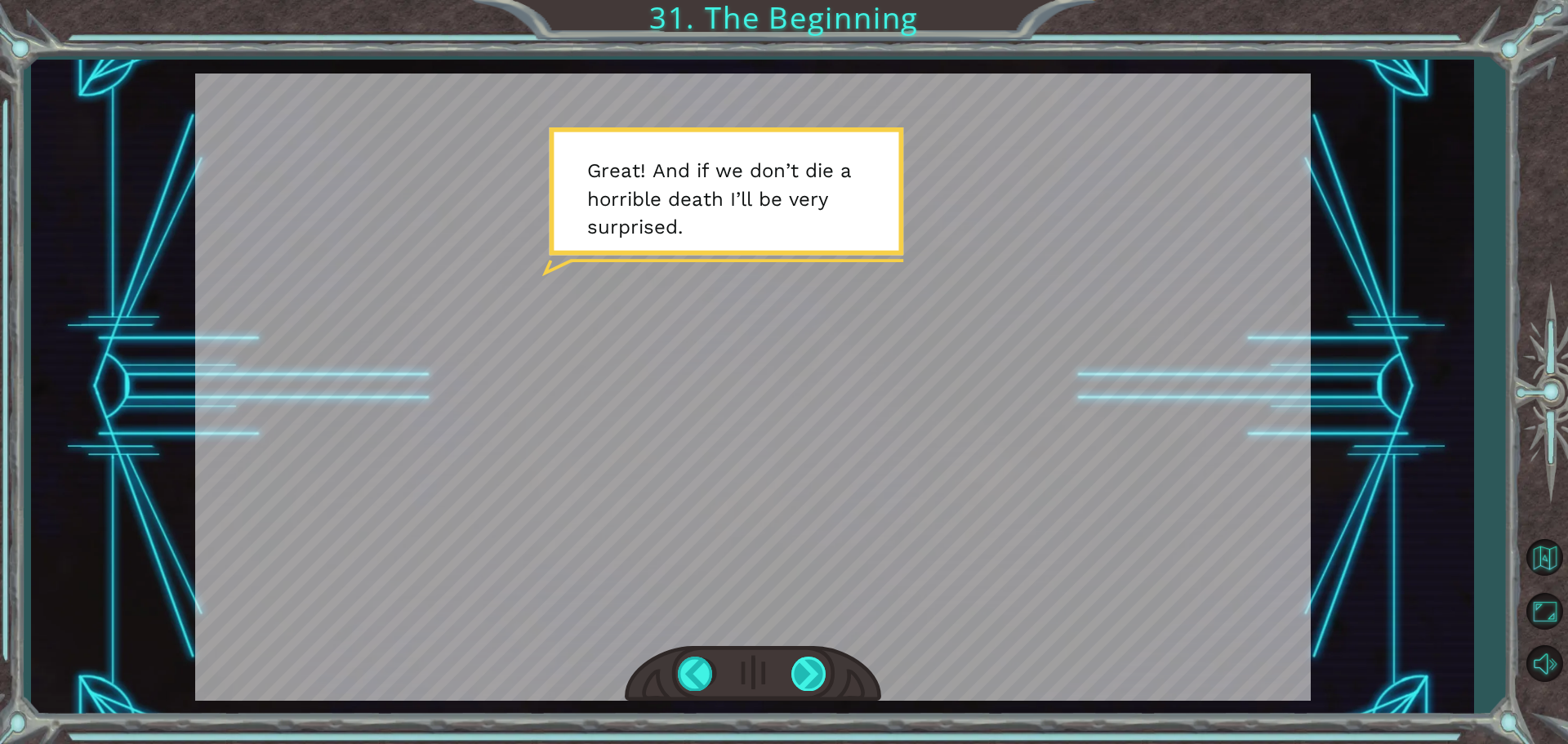
click at [817, 666] on div at bounding box center [809, 673] width 36 height 34
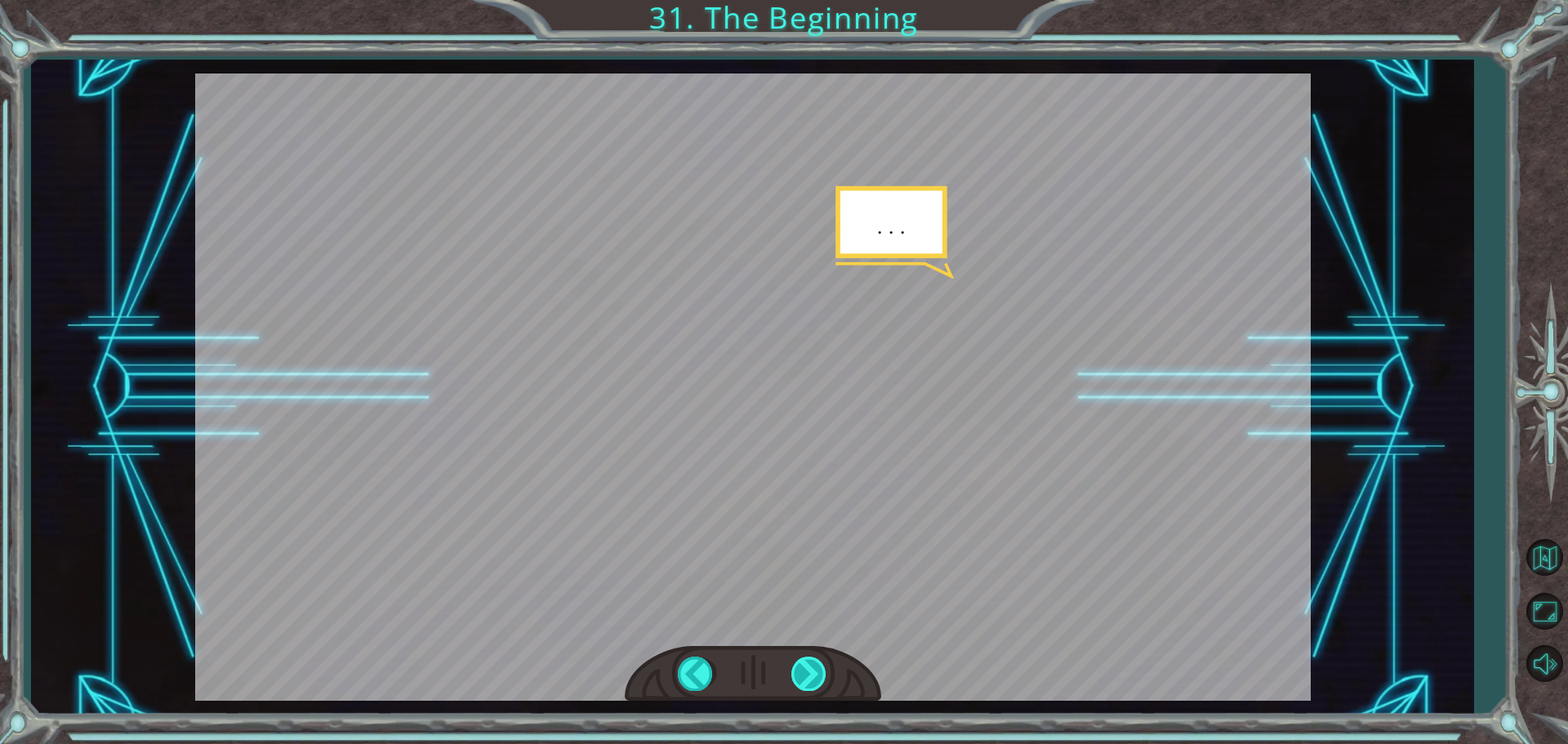
click at [817, 666] on div at bounding box center [809, 673] width 36 height 34
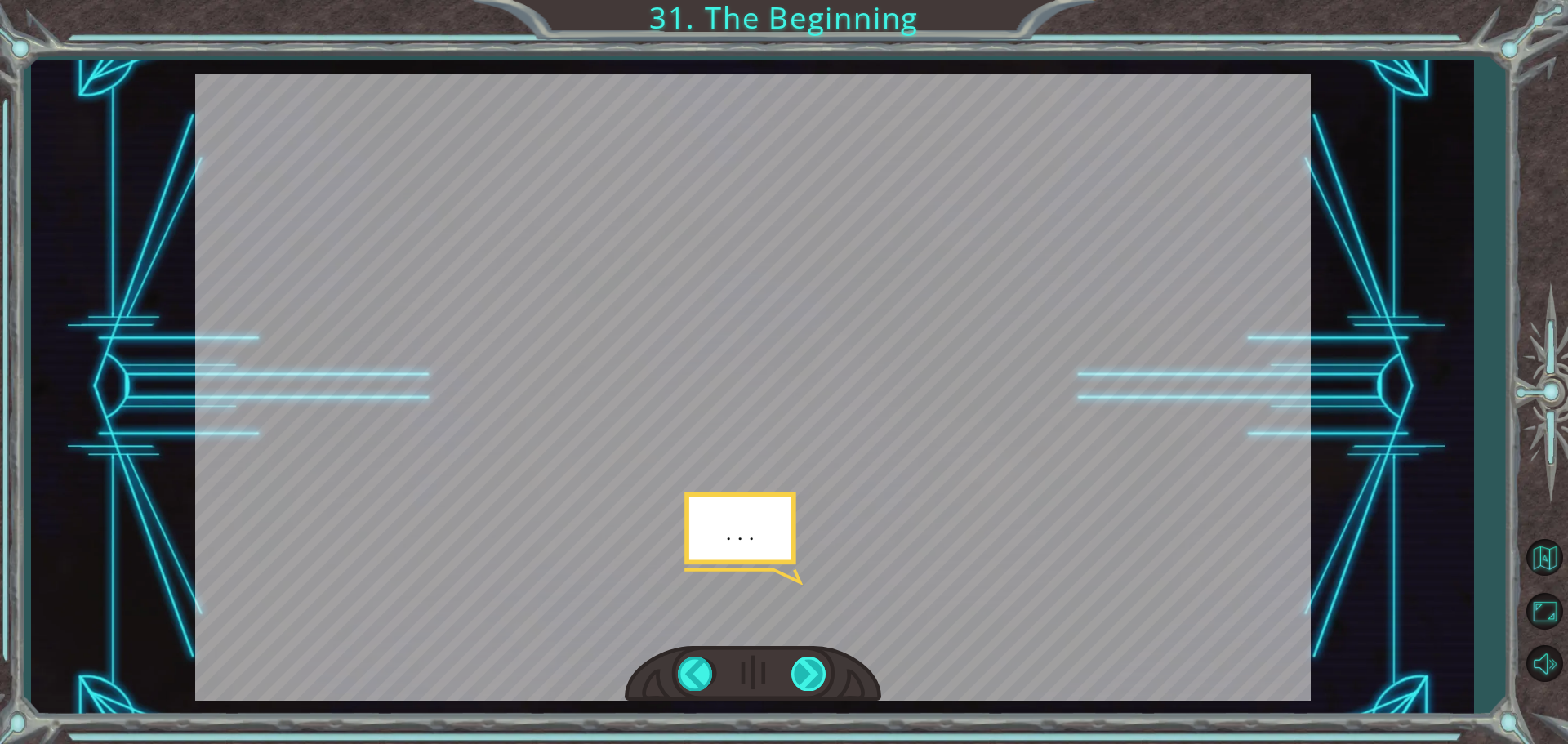
click at [817, 666] on div at bounding box center [809, 673] width 36 height 34
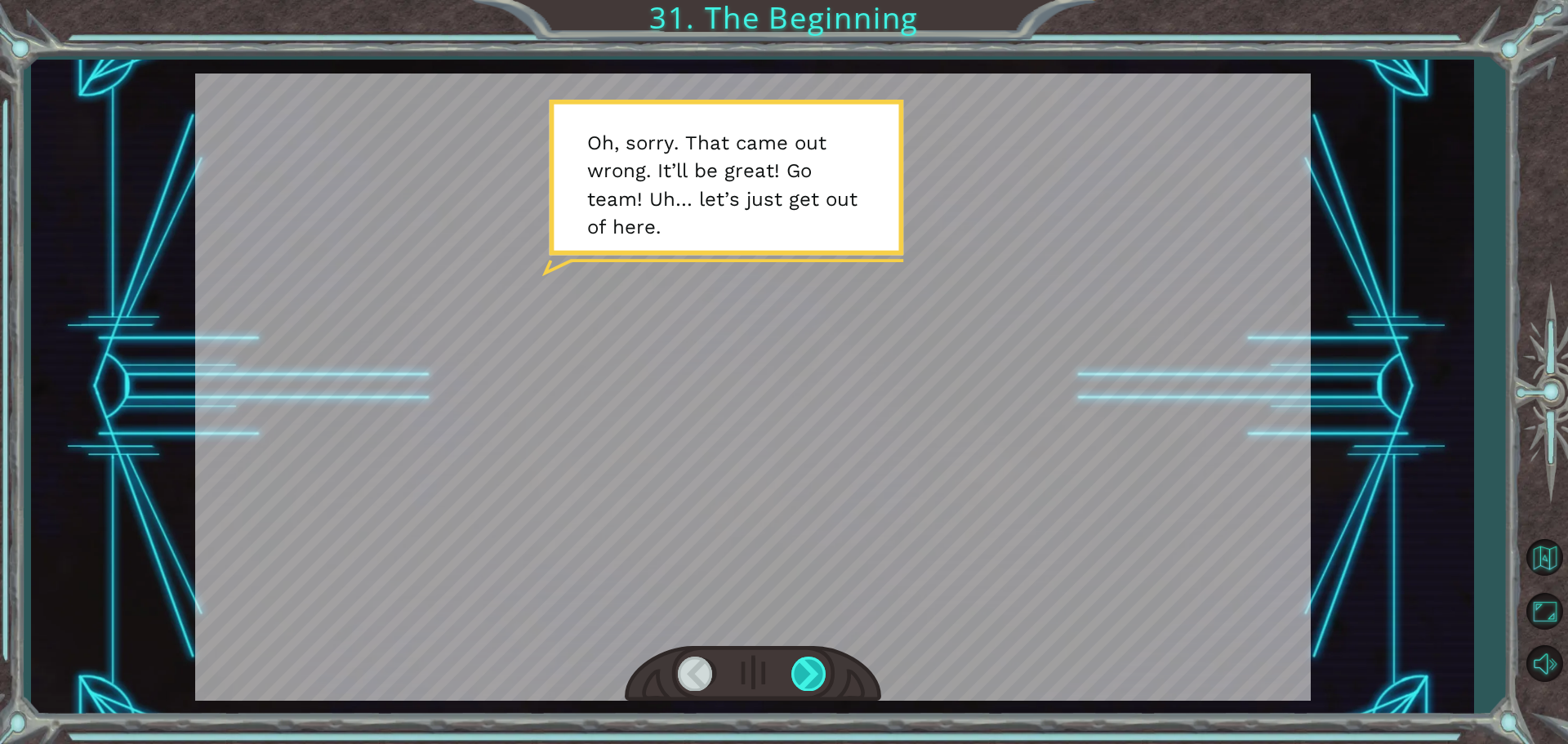
click at [817, 666] on div at bounding box center [809, 673] width 36 height 34
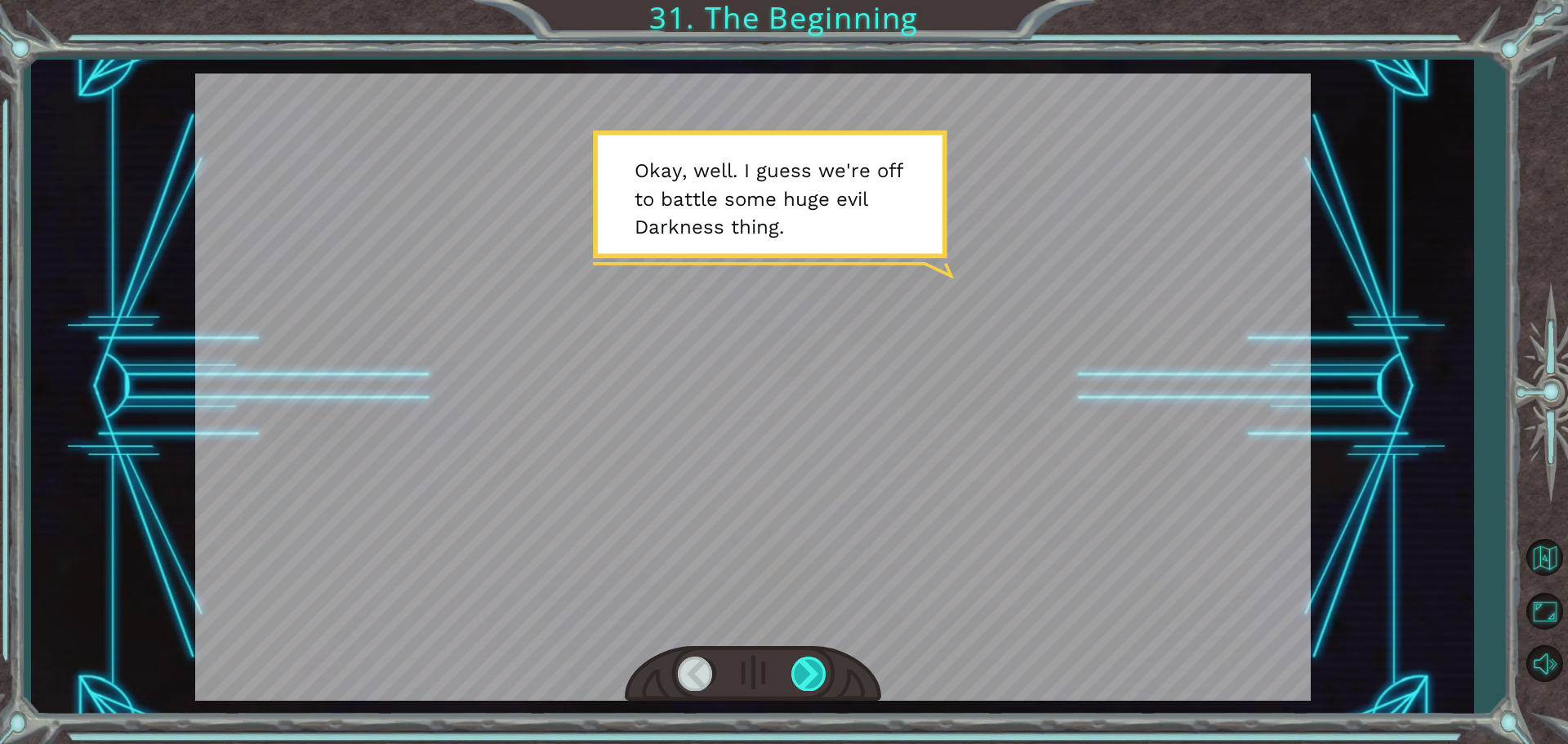
click at [817, 666] on div at bounding box center [809, 673] width 36 height 34
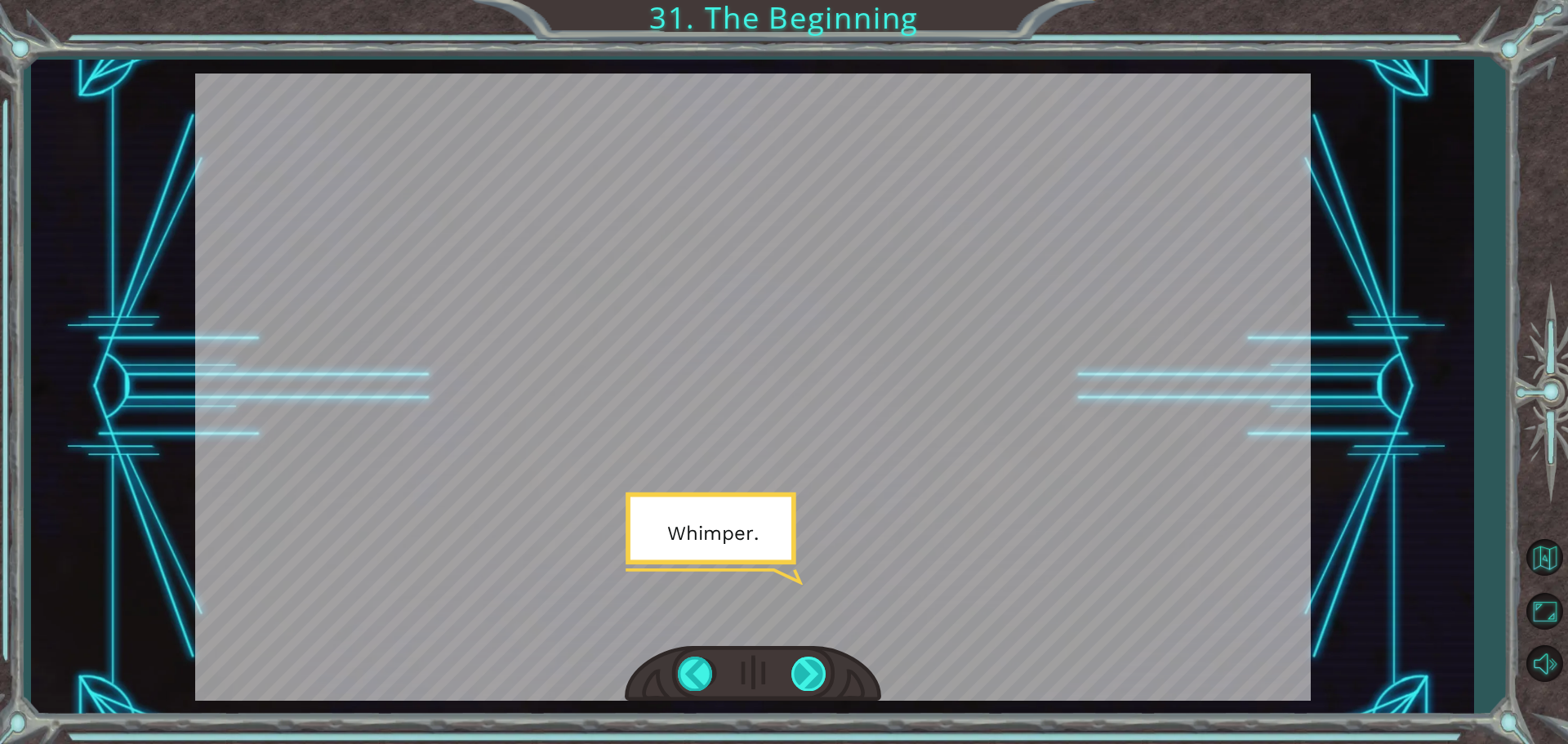
click at [817, 666] on div at bounding box center [809, 673] width 36 height 34
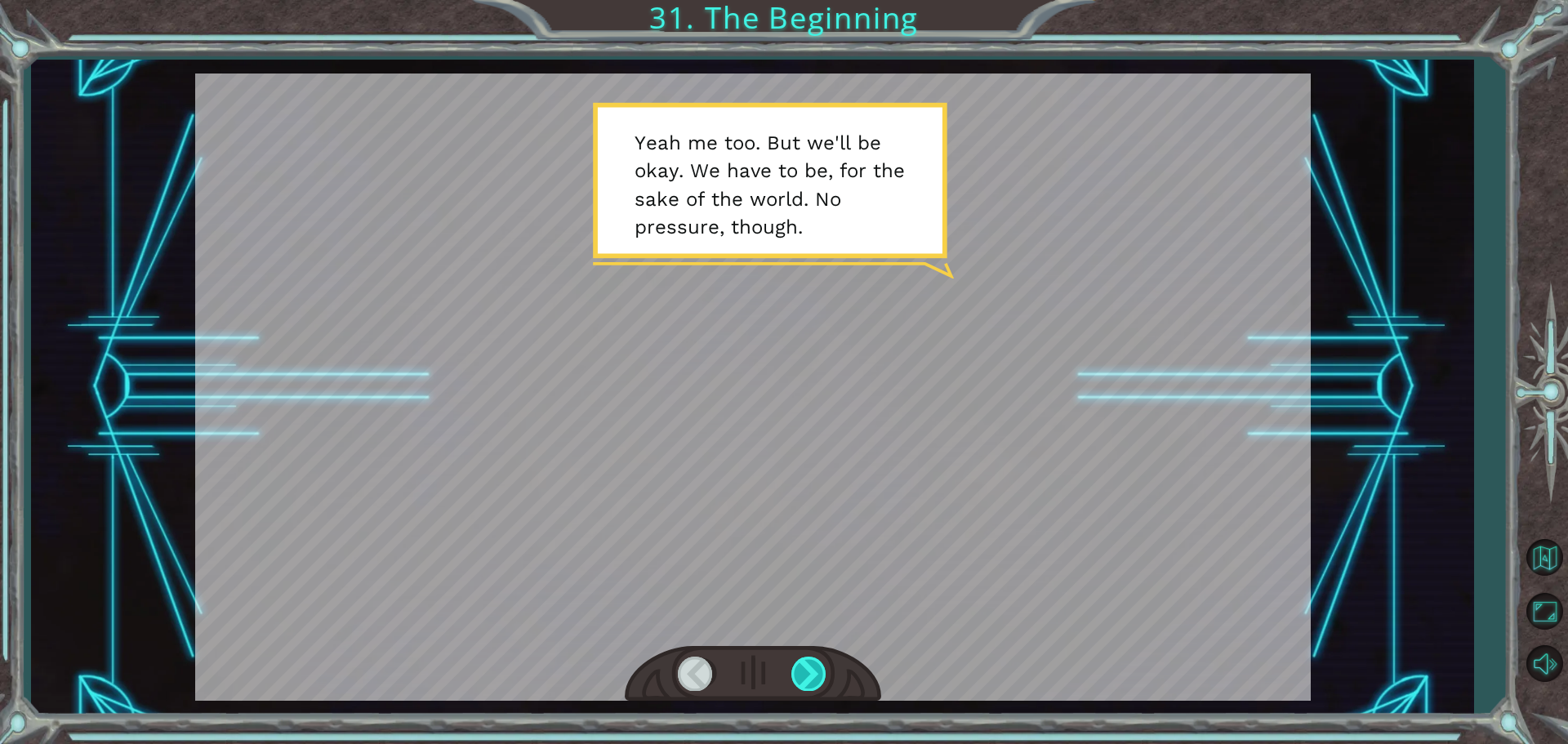
click at [817, 666] on div at bounding box center [809, 673] width 36 height 34
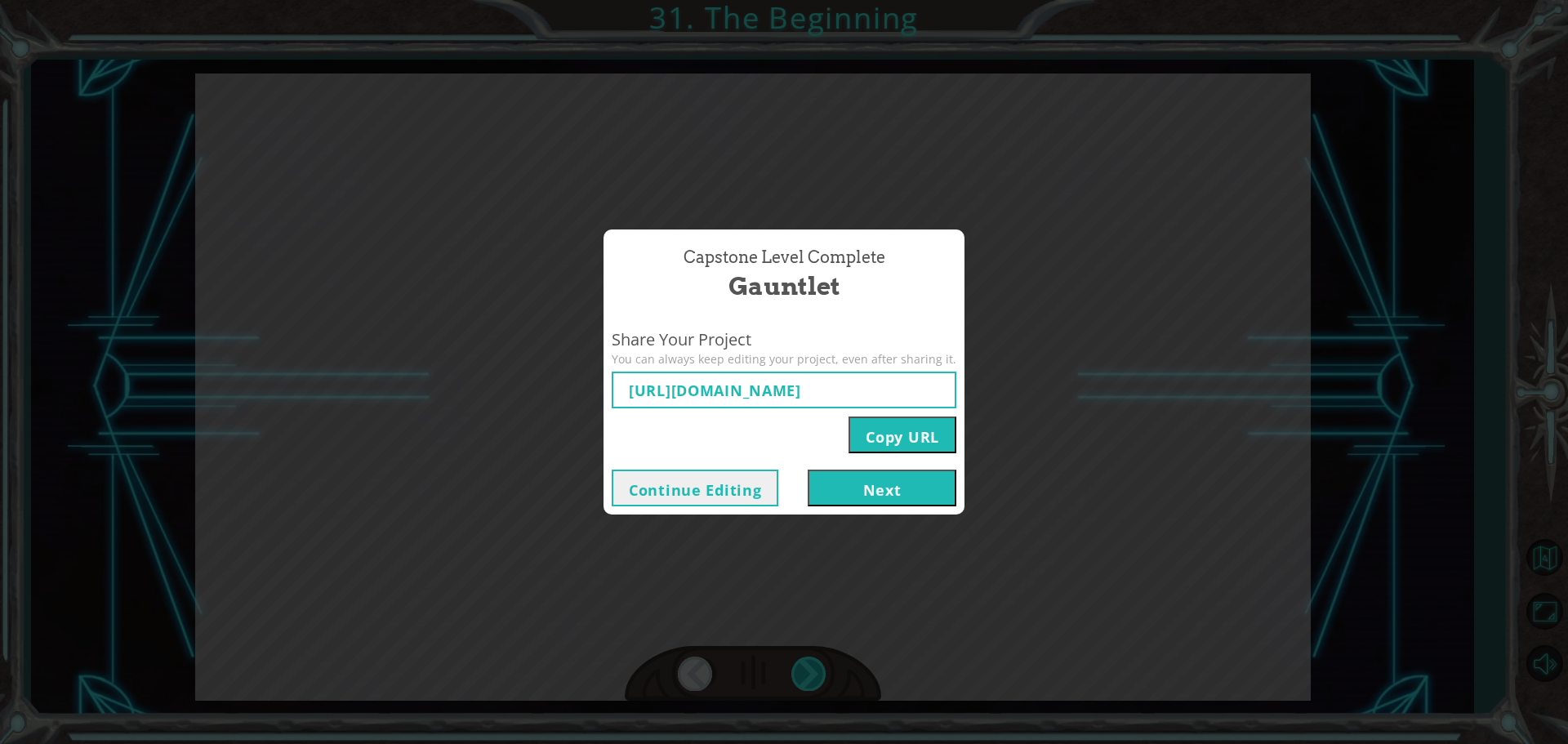
type input "[URL][DOMAIN_NAME]"
click at [844, 482] on button "Next" at bounding box center [881, 488] width 148 height 36
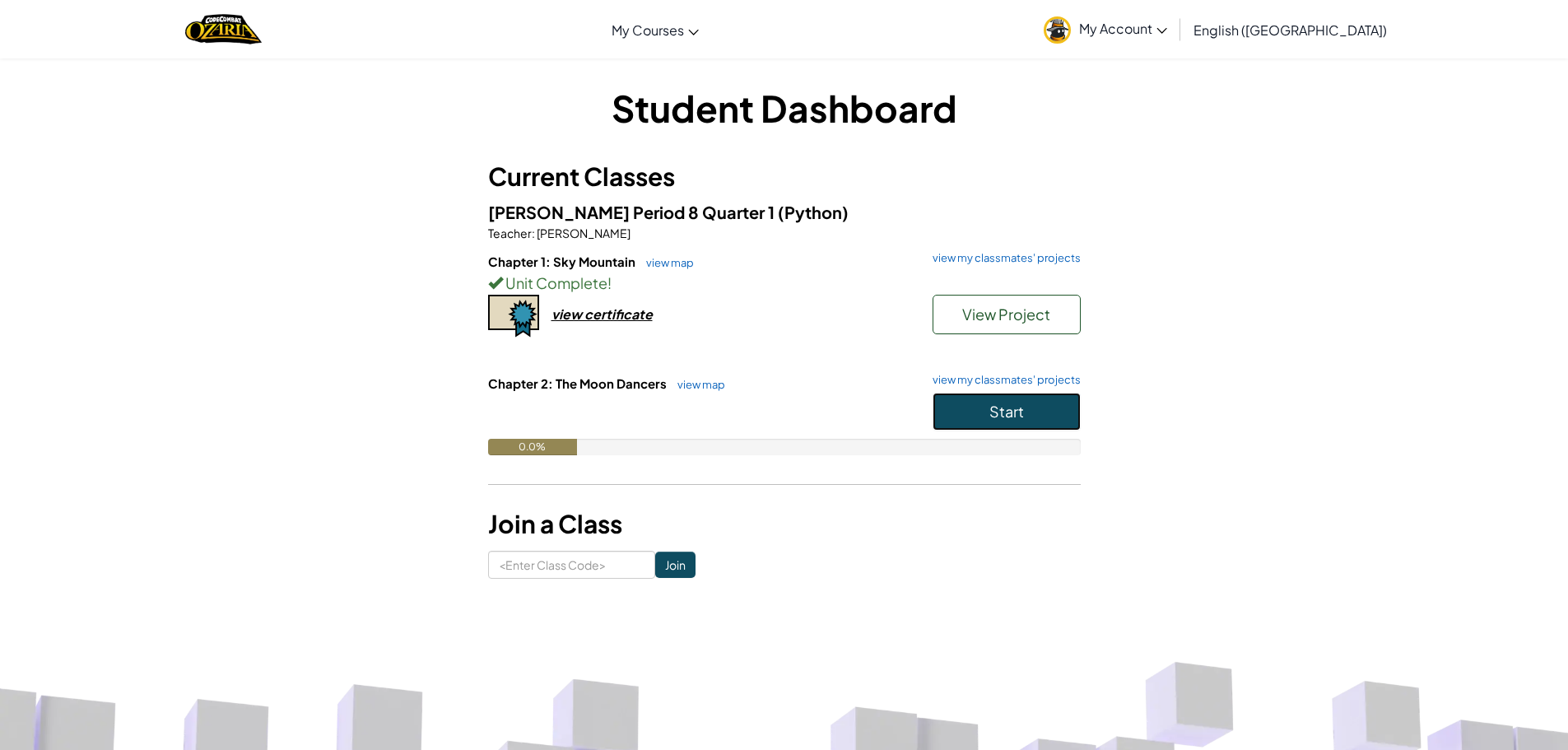
click at [983, 410] on button "Start" at bounding box center [1007, 411] width 148 height 38
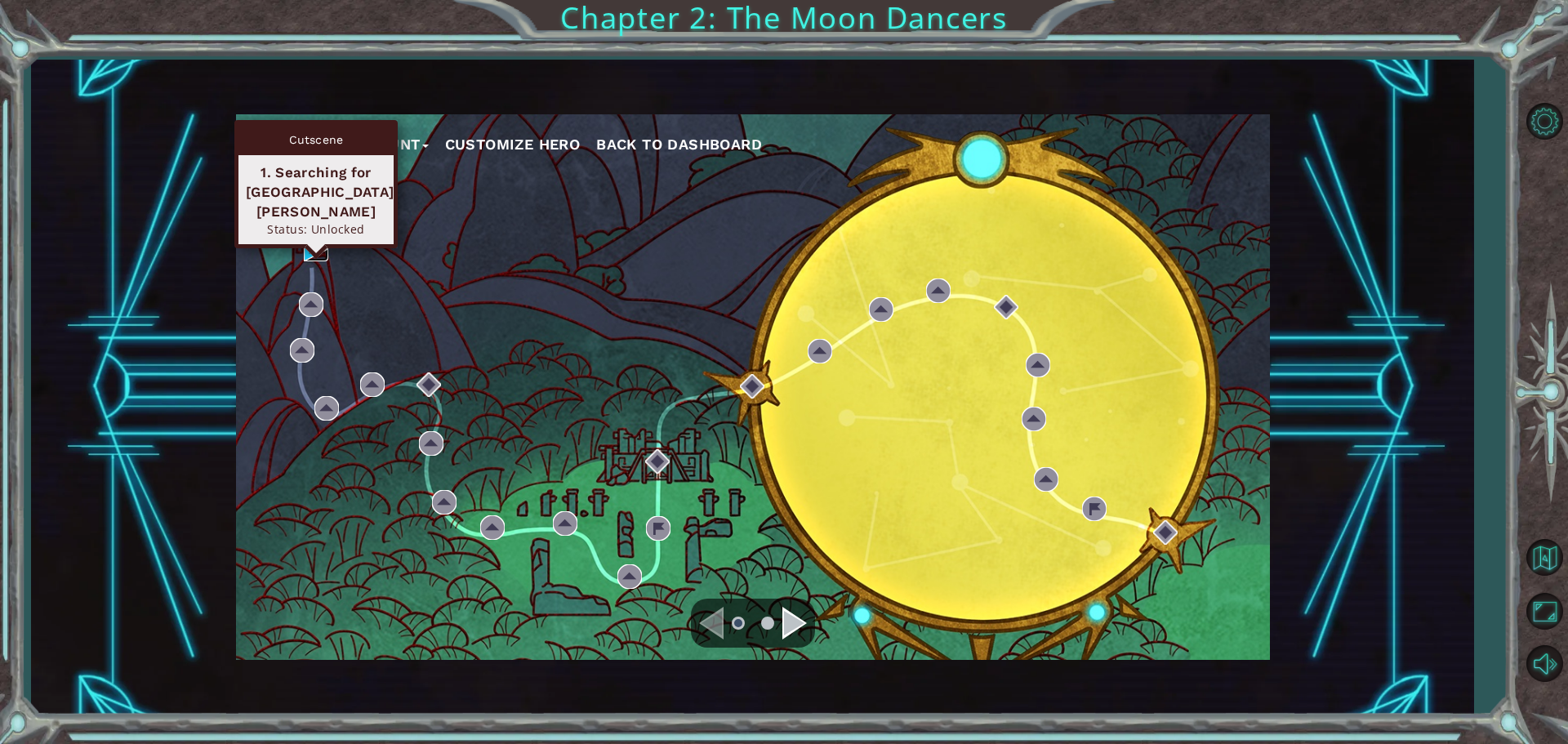
click at [308, 248] on img at bounding box center [316, 248] width 25 height 25
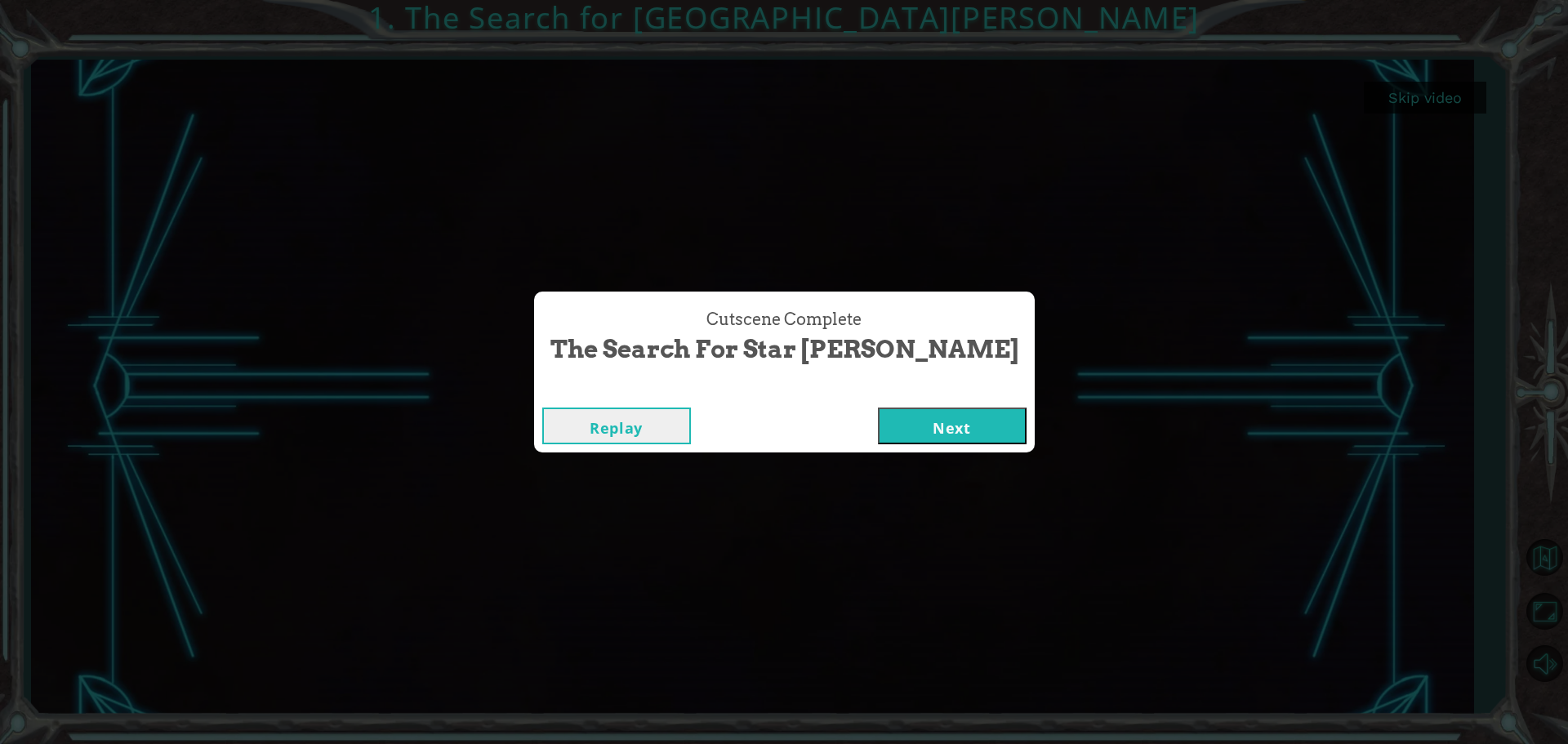
click at [894, 417] on button "Next" at bounding box center [951, 426] width 148 height 36
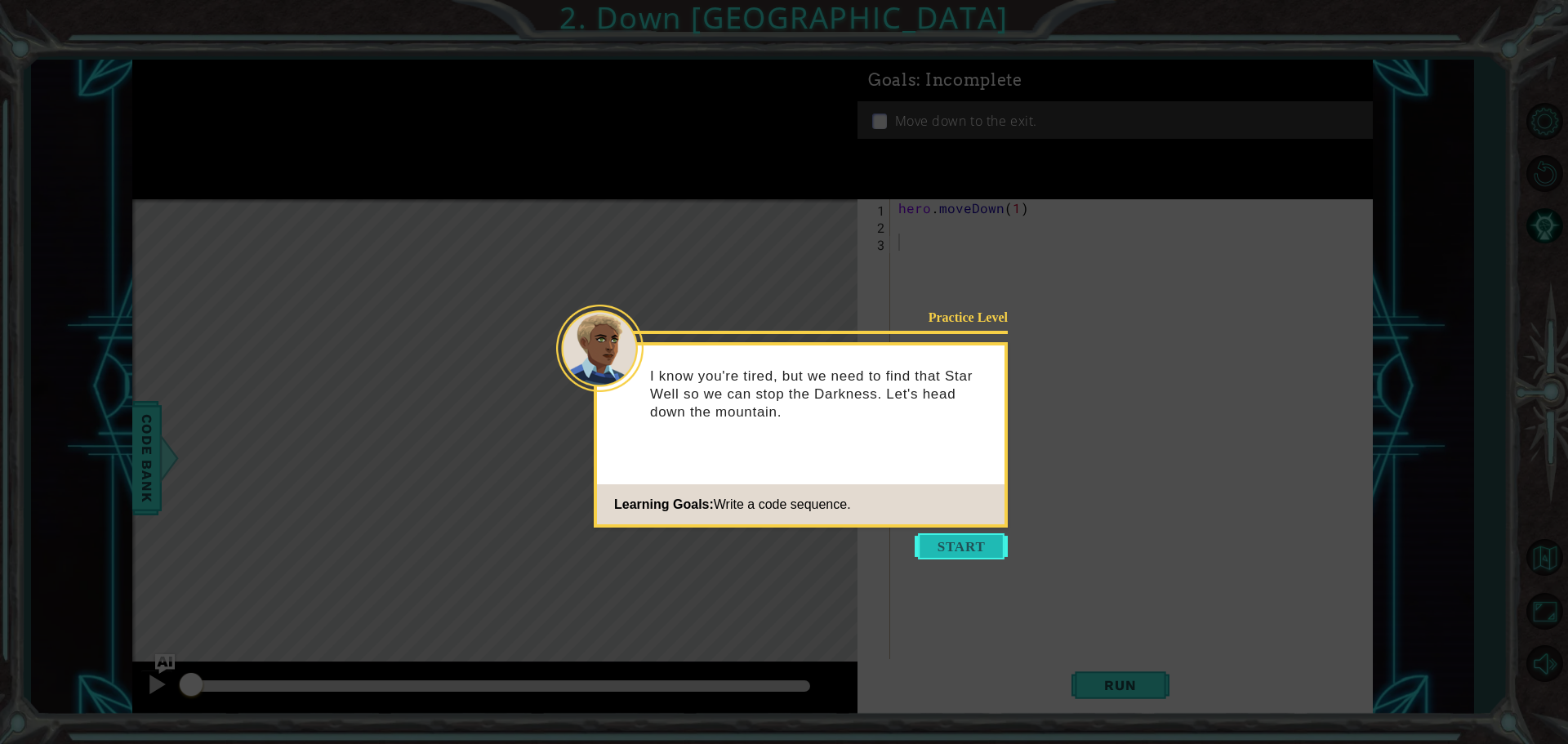
click at [968, 543] on button "Start" at bounding box center [961, 546] width 93 height 26
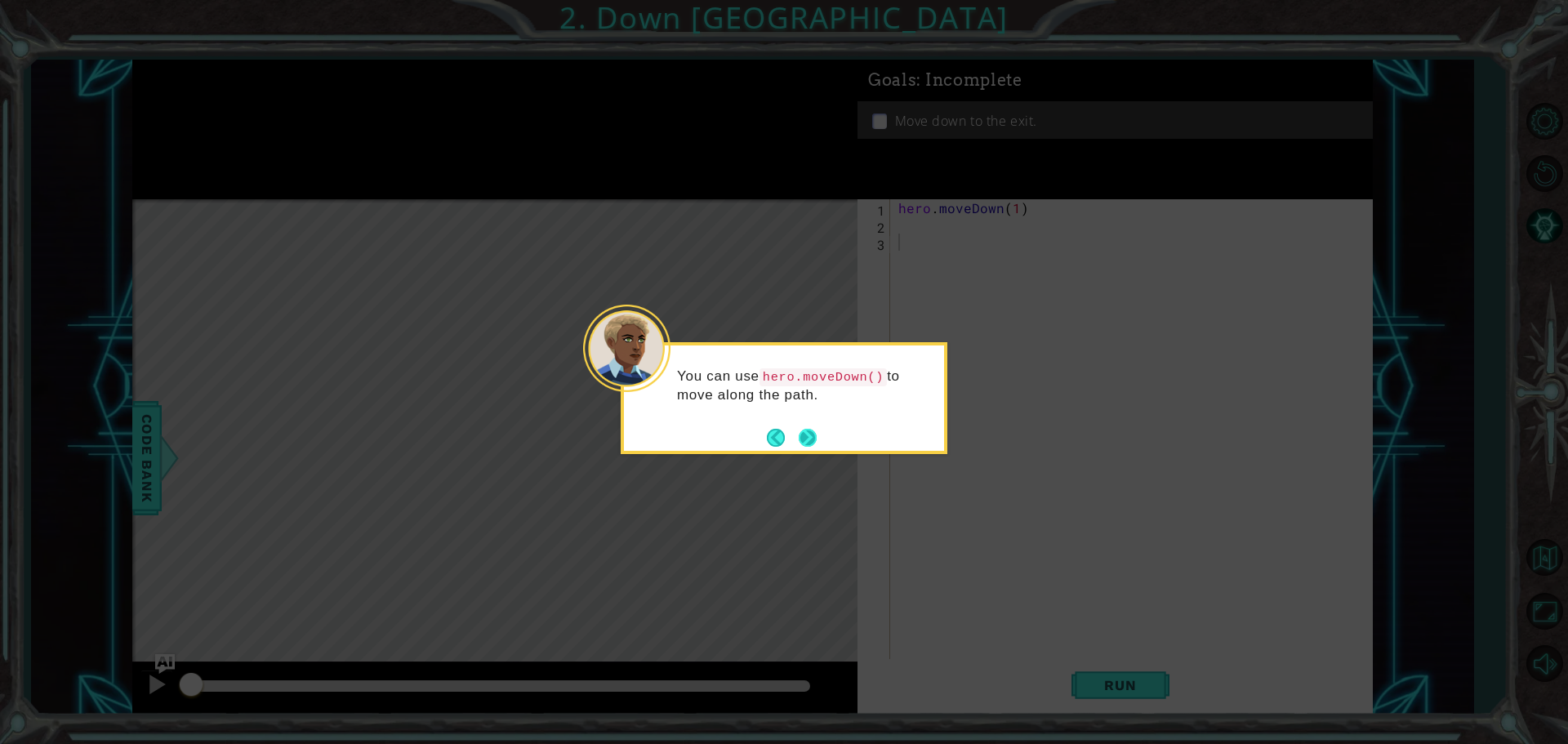
click at [807, 437] on button "Next" at bounding box center [808, 438] width 18 height 18
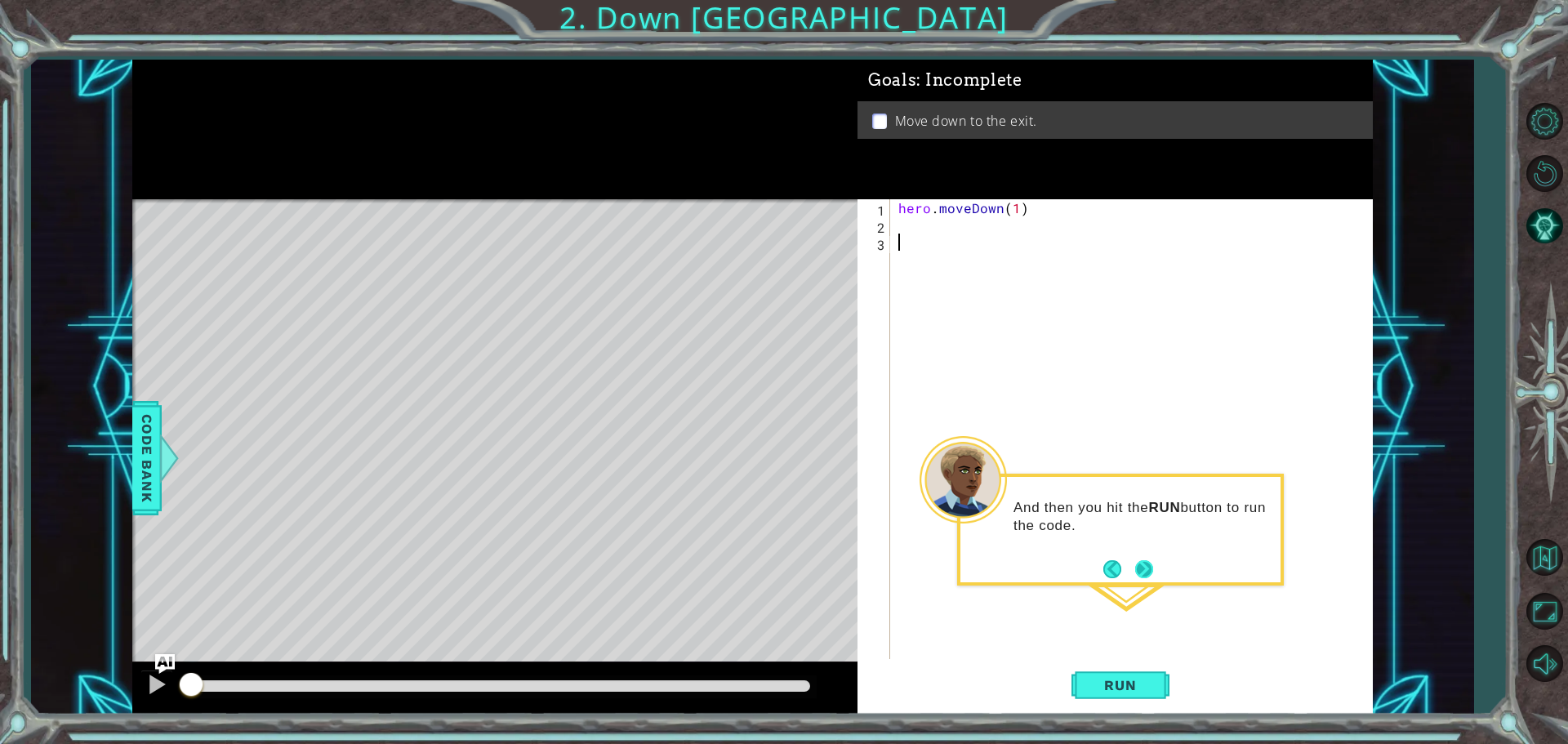
click at [1142, 563] on button "Next" at bounding box center [1144, 569] width 18 height 18
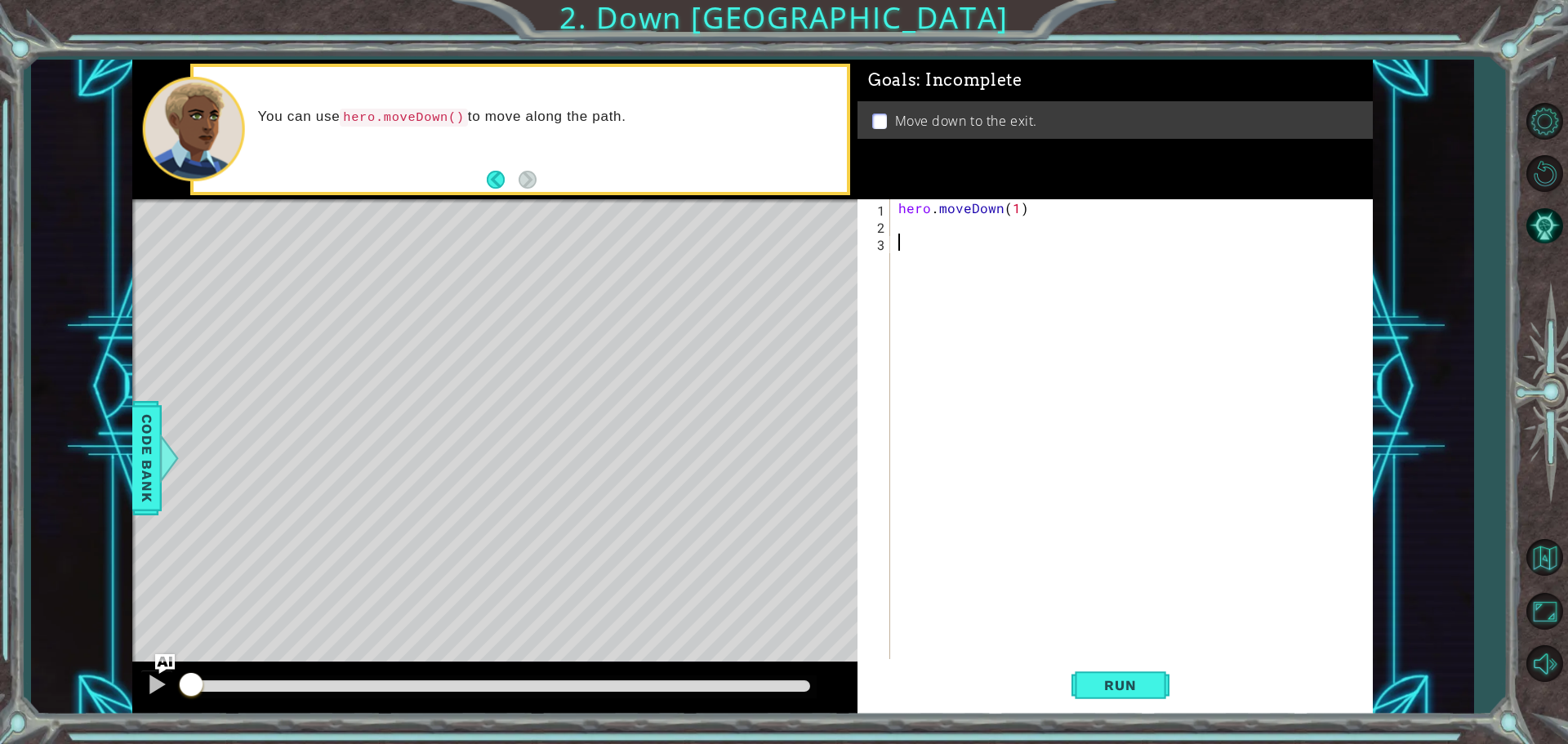
click at [1014, 206] on div "hero . moveDown ( 1 )" at bounding box center [1135, 447] width 481 height 498
type textarea "hero.moveDown(2)"
click at [1027, 307] on div "hero . moveDown ( 2 )" at bounding box center [1135, 447] width 481 height 498
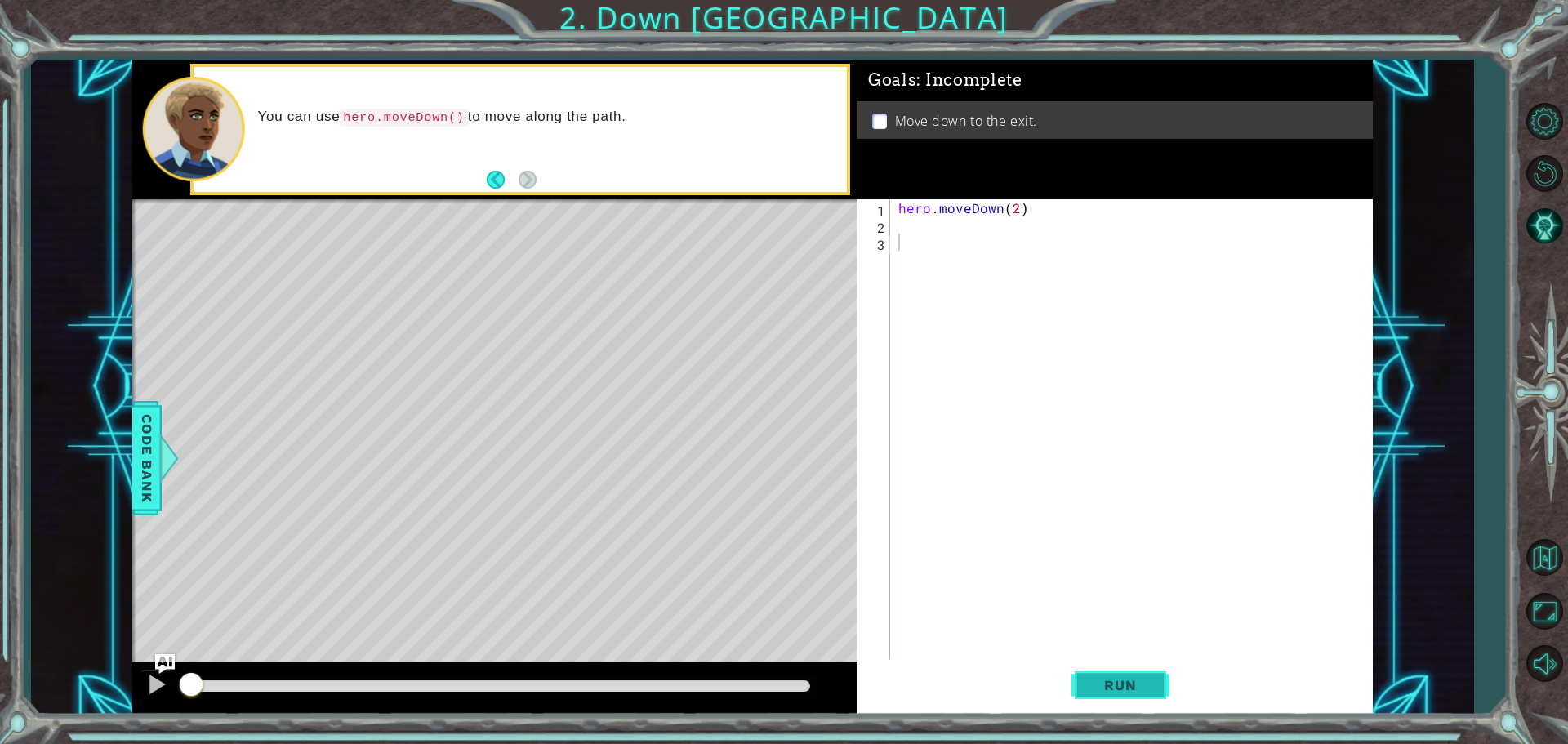
click at [1116, 682] on span "Run" at bounding box center [1120, 686] width 65 height 16
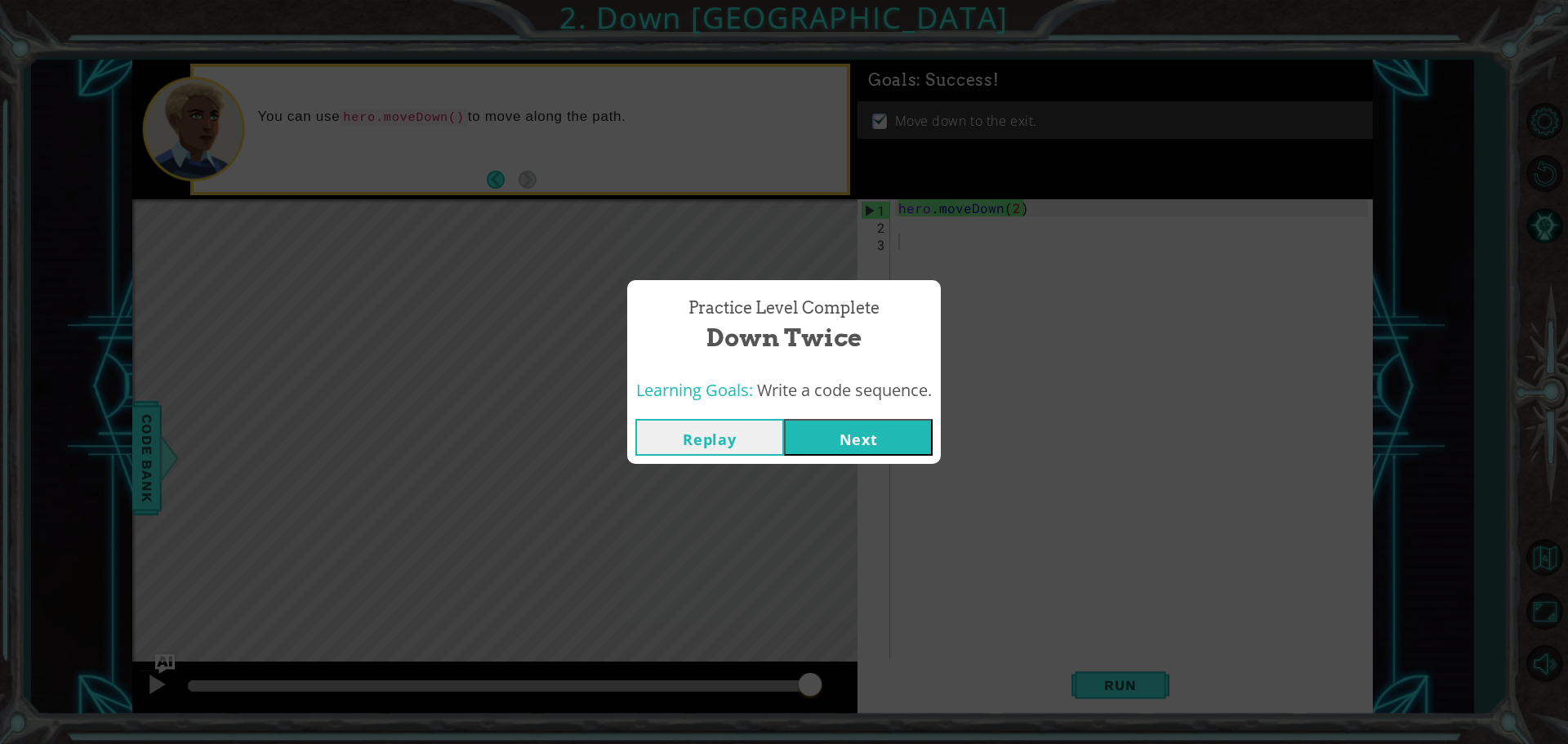
click at [860, 435] on button "Next" at bounding box center [858, 437] width 148 height 36
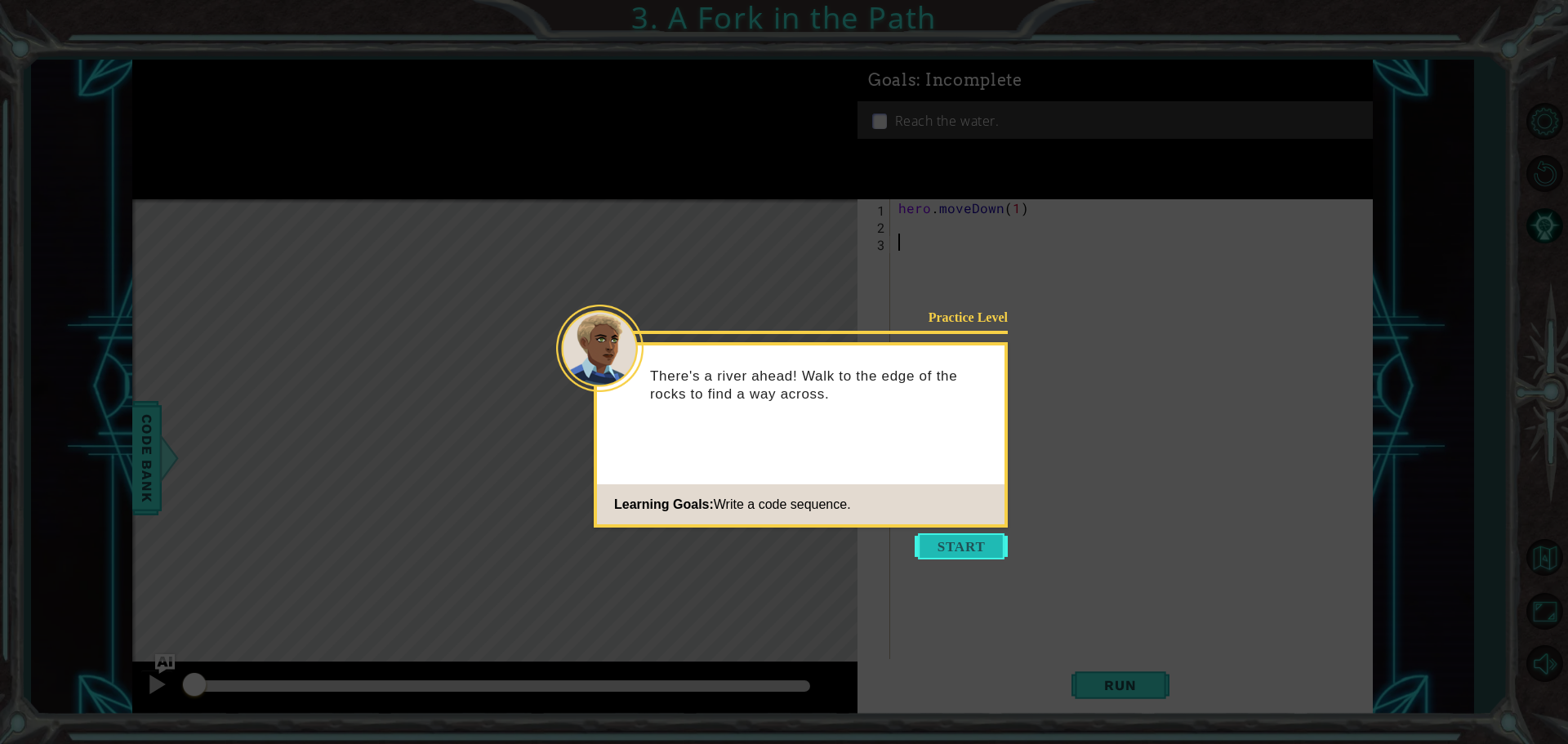
click at [952, 541] on button "Start" at bounding box center [961, 546] width 93 height 26
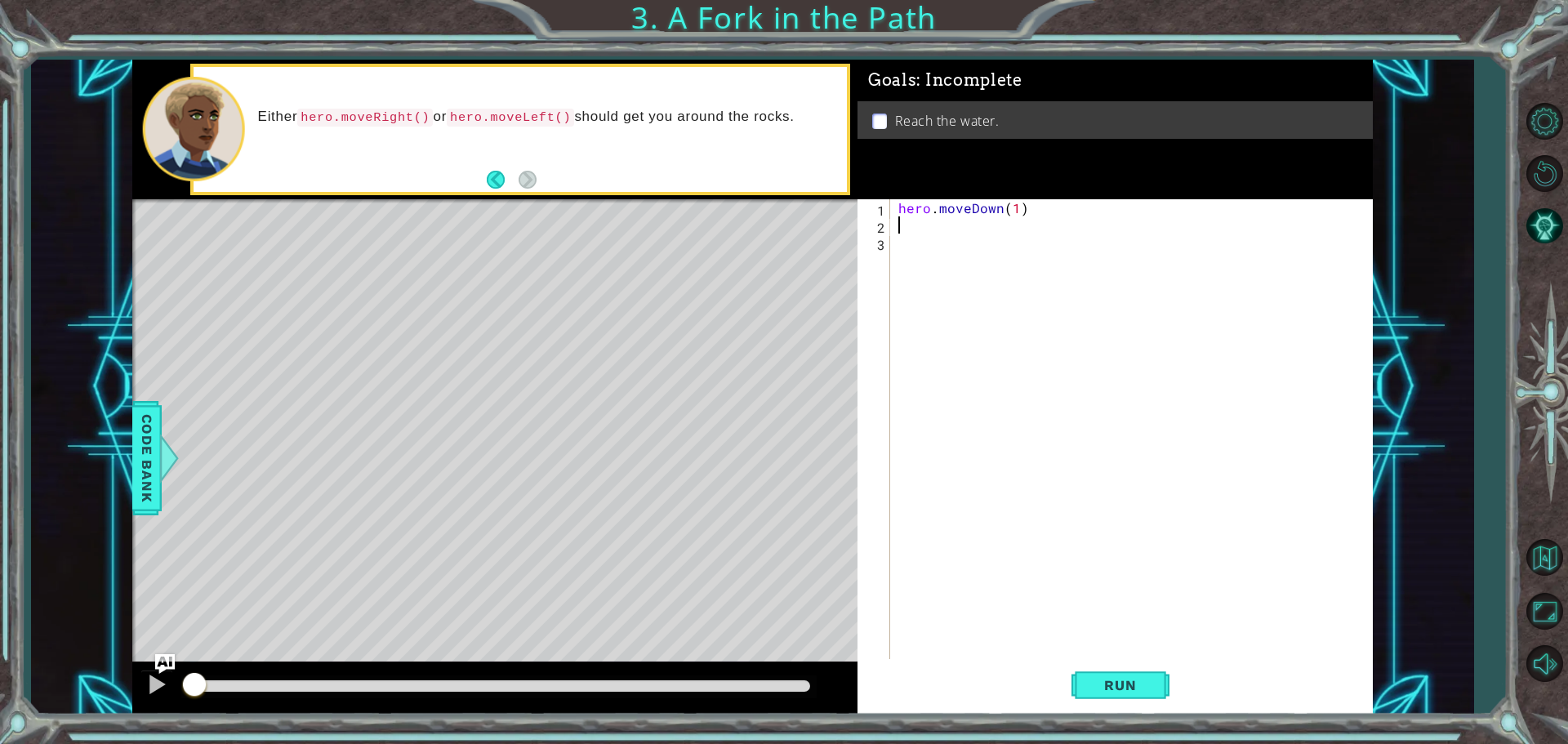
click at [920, 225] on div "hero . moveDown ( 1 )" at bounding box center [1135, 447] width 481 height 498
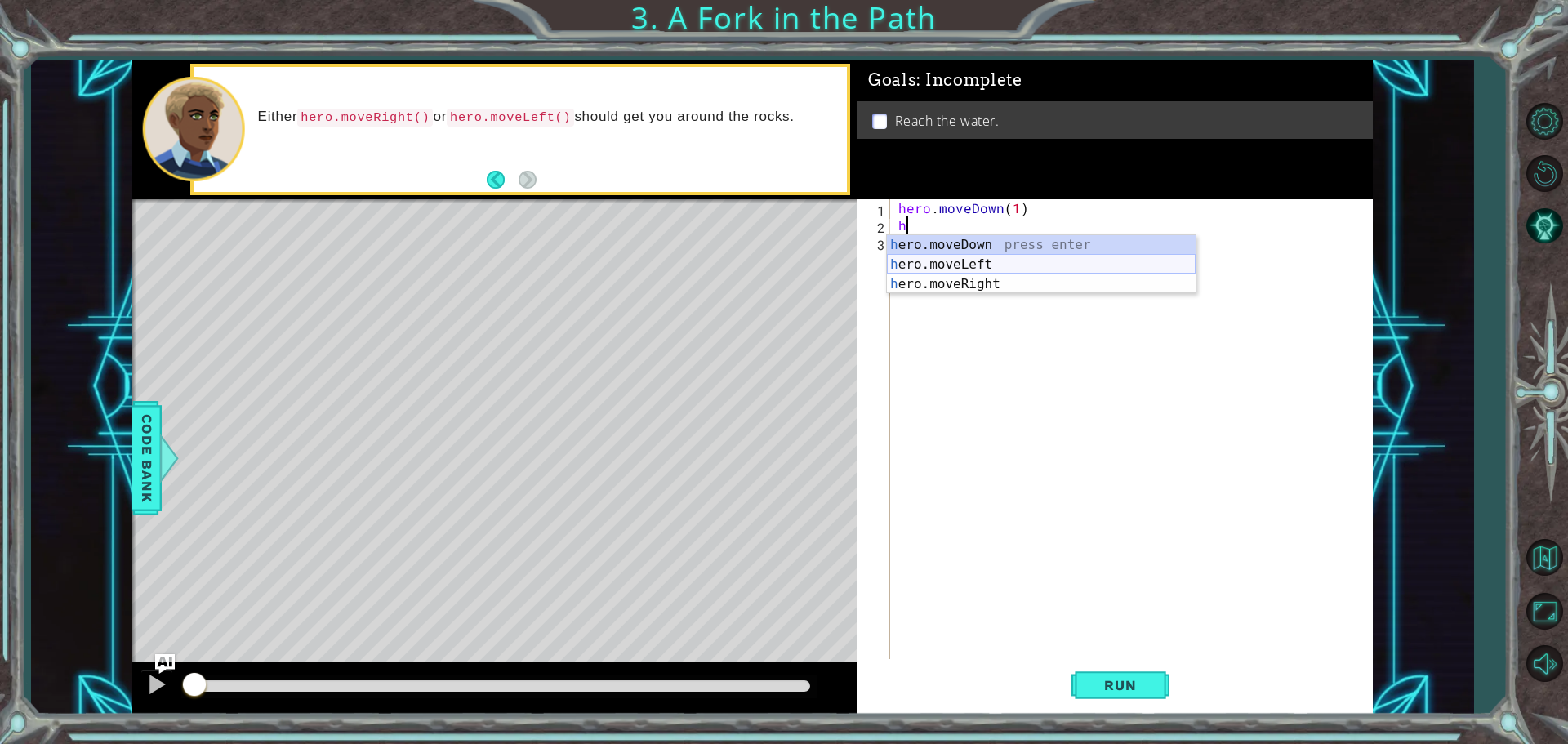
click at [959, 263] on div "h ero.moveDown press enter h ero.moveLeft press enter h ero.moveRight press ent…" at bounding box center [1040, 285] width 308 height 98
type textarea "hero.moveLeft(1)"
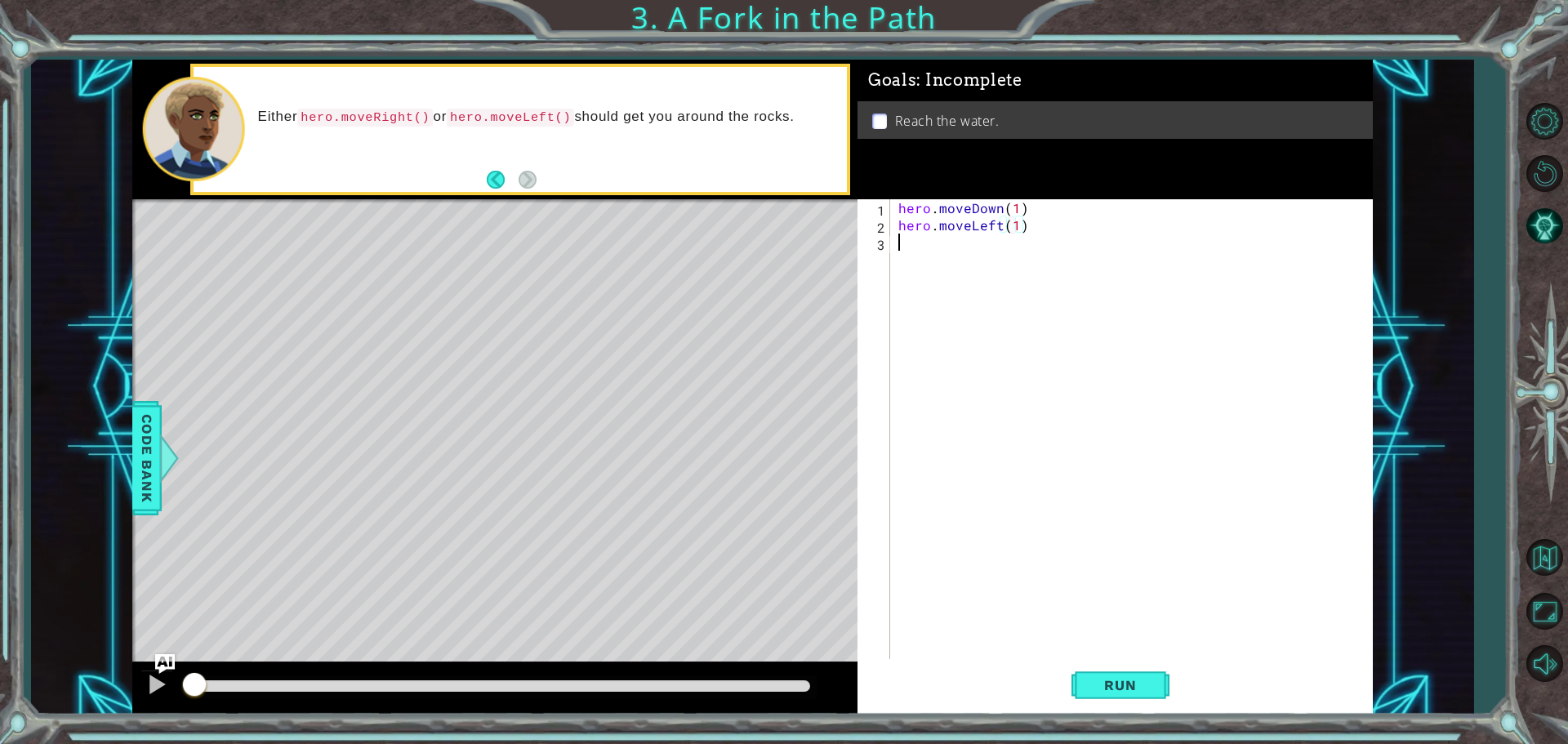
click at [935, 245] on div "hero . moveDown ( 1 ) hero . moveLeft ( 1 )" at bounding box center [1135, 447] width 481 height 498
click at [950, 265] on div "h ero.moveDown press enter h ero.moveLeft press enter h ero.moveRight press ent…" at bounding box center [1040, 302] width 308 height 98
type textarea "hero.moveDown(1)"
click at [1005, 348] on div "hero . moveDown ( 1 ) hero . moveLeft ( 1 ) hero . moveDown ( 1 )" at bounding box center [1135, 447] width 481 height 498
click at [1141, 691] on span "Run" at bounding box center [1120, 686] width 65 height 16
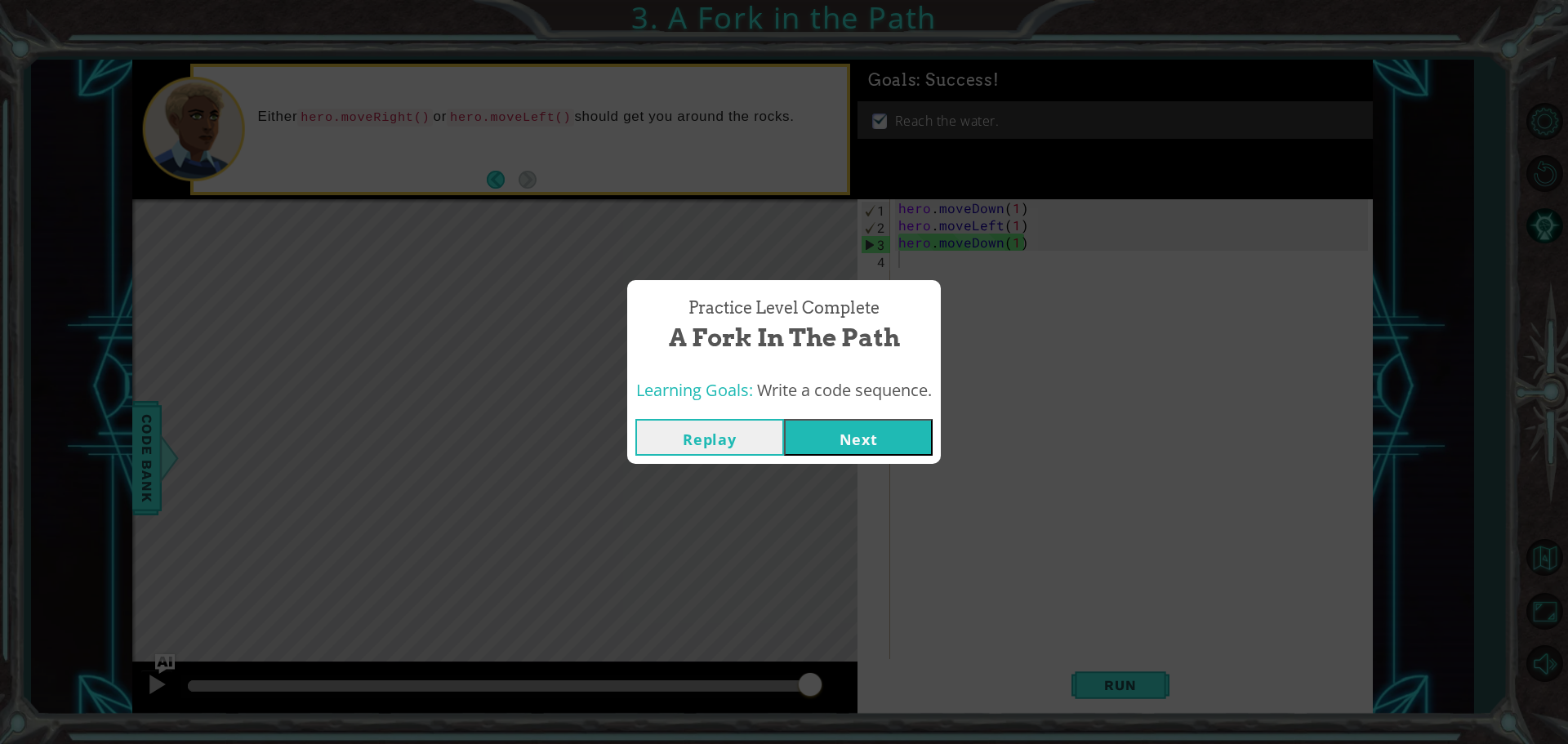
click at [880, 435] on button "Next" at bounding box center [858, 437] width 148 height 36
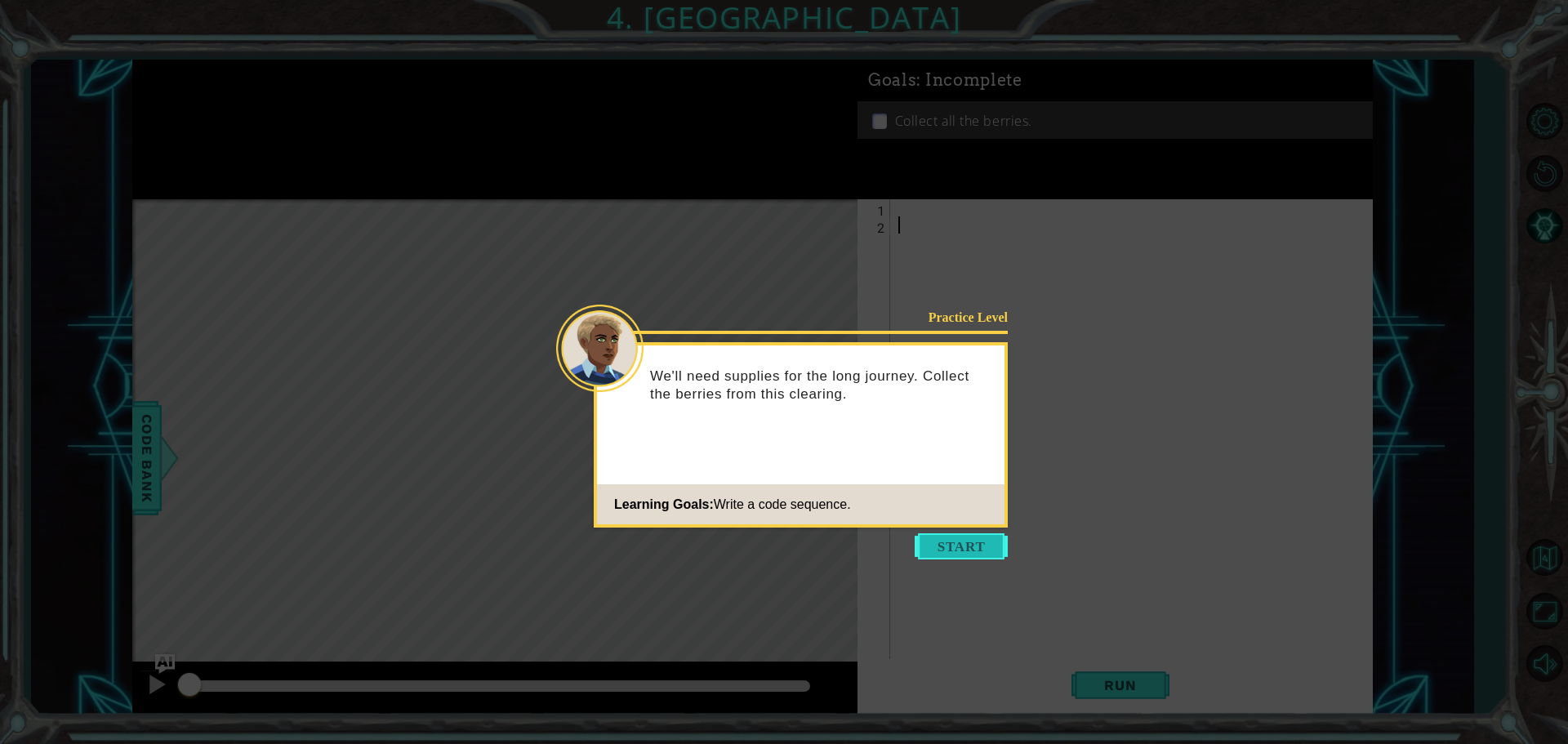
click at [950, 542] on button "Start" at bounding box center [961, 546] width 93 height 26
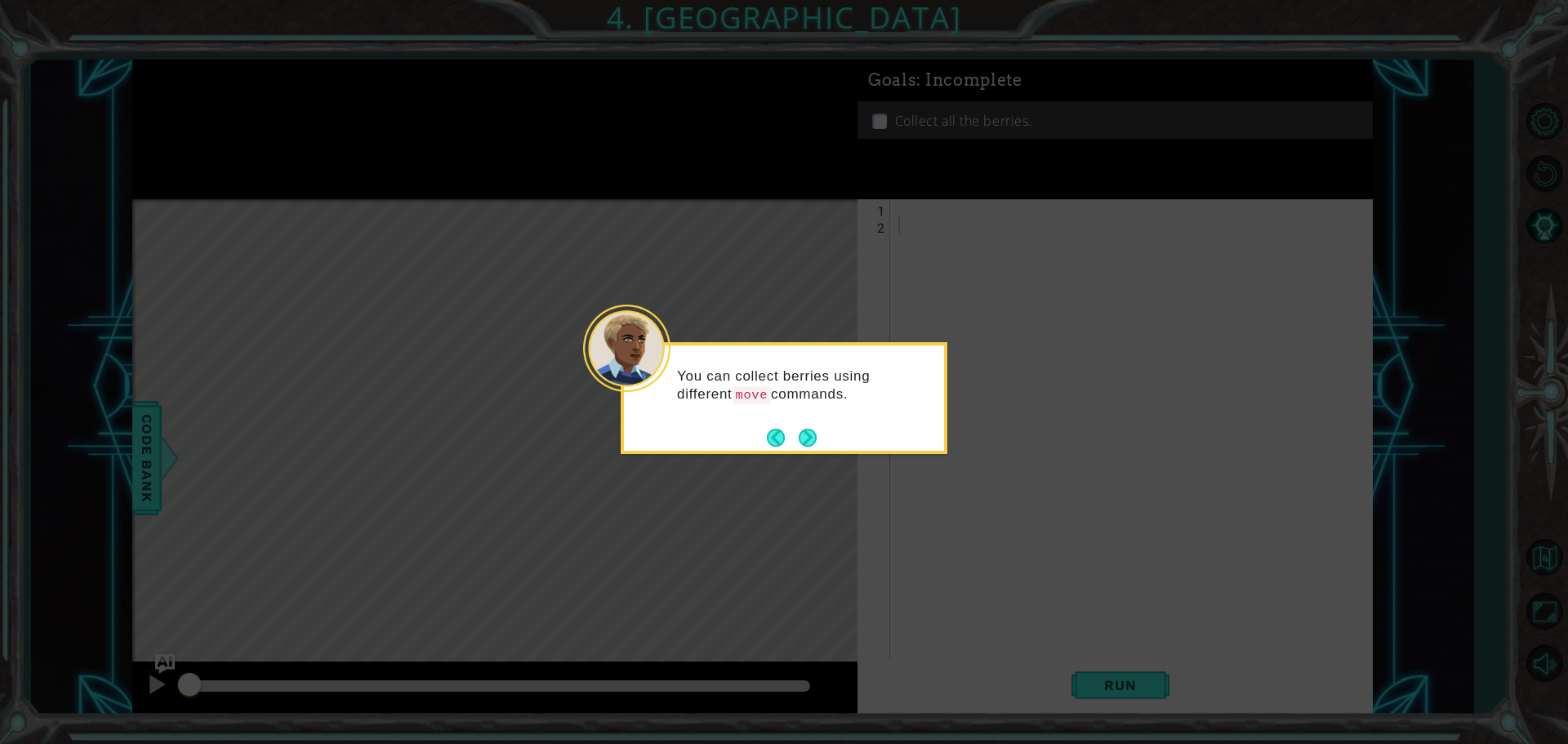
click at [808, 427] on footer at bounding box center [791, 437] width 50 height 25
click at [810, 440] on button "Next" at bounding box center [808, 438] width 18 height 18
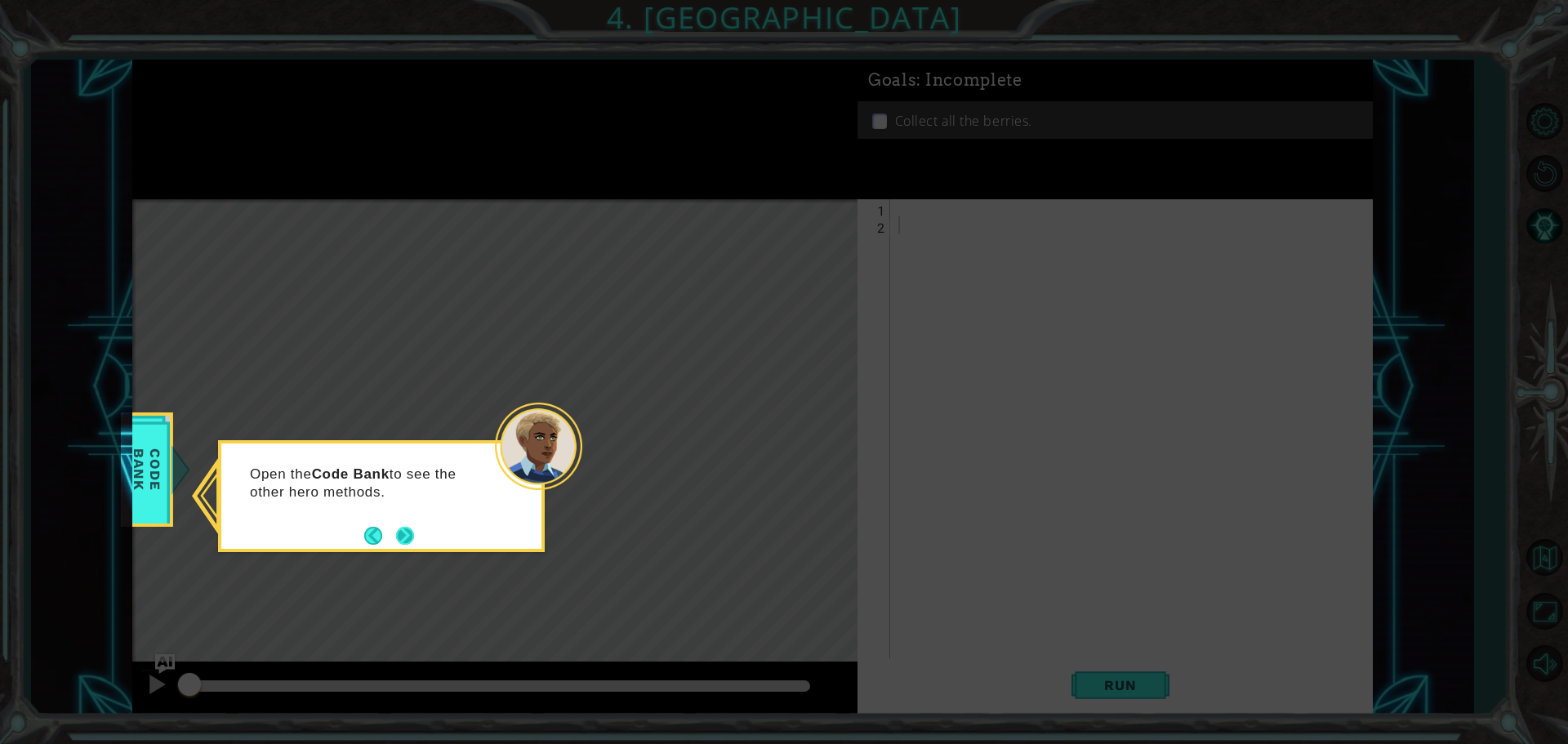
click at [407, 529] on button "Next" at bounding box center [406, 536] width 18 height 18
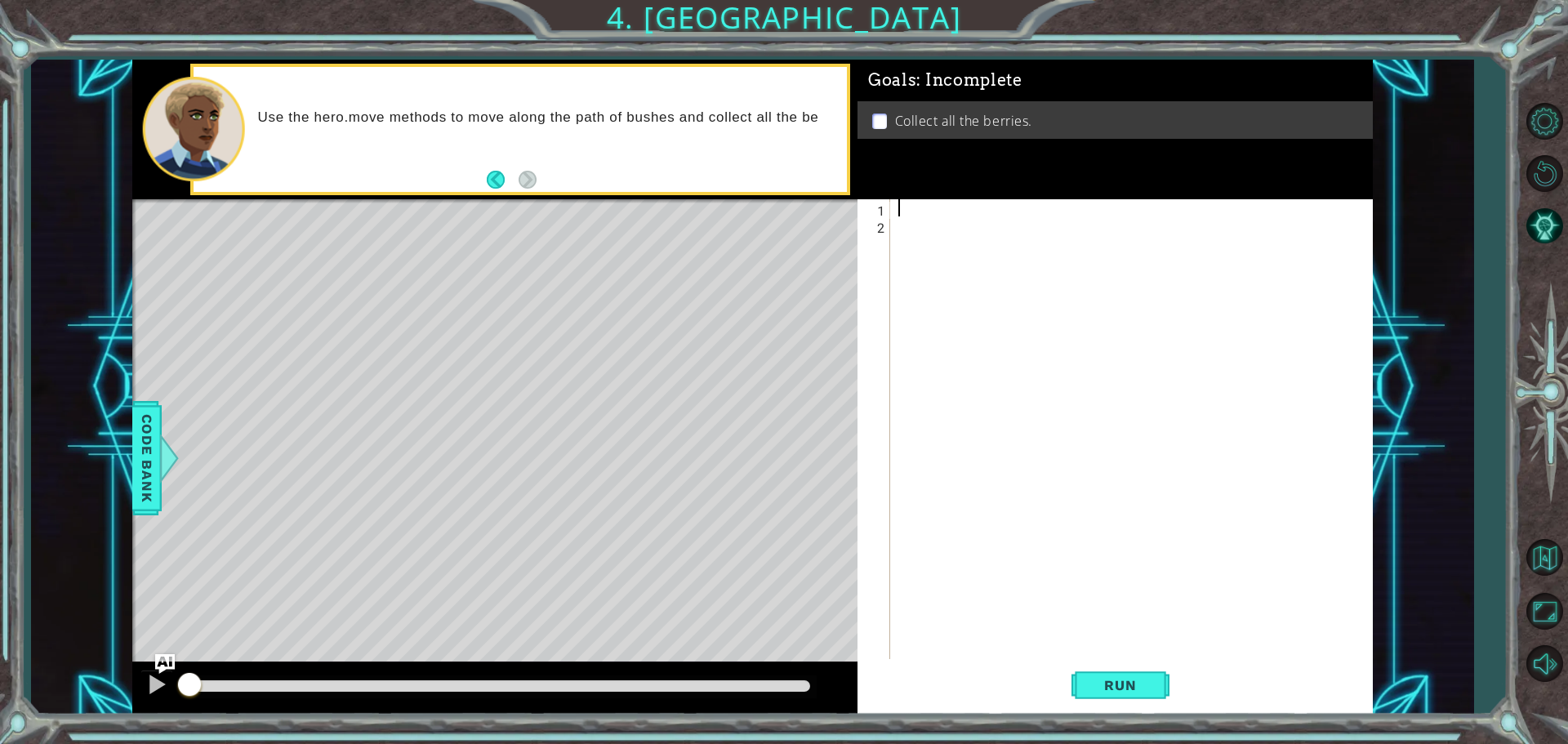
click at [916, 204] on div at bounding box center [1135, 447] width 481 height 498
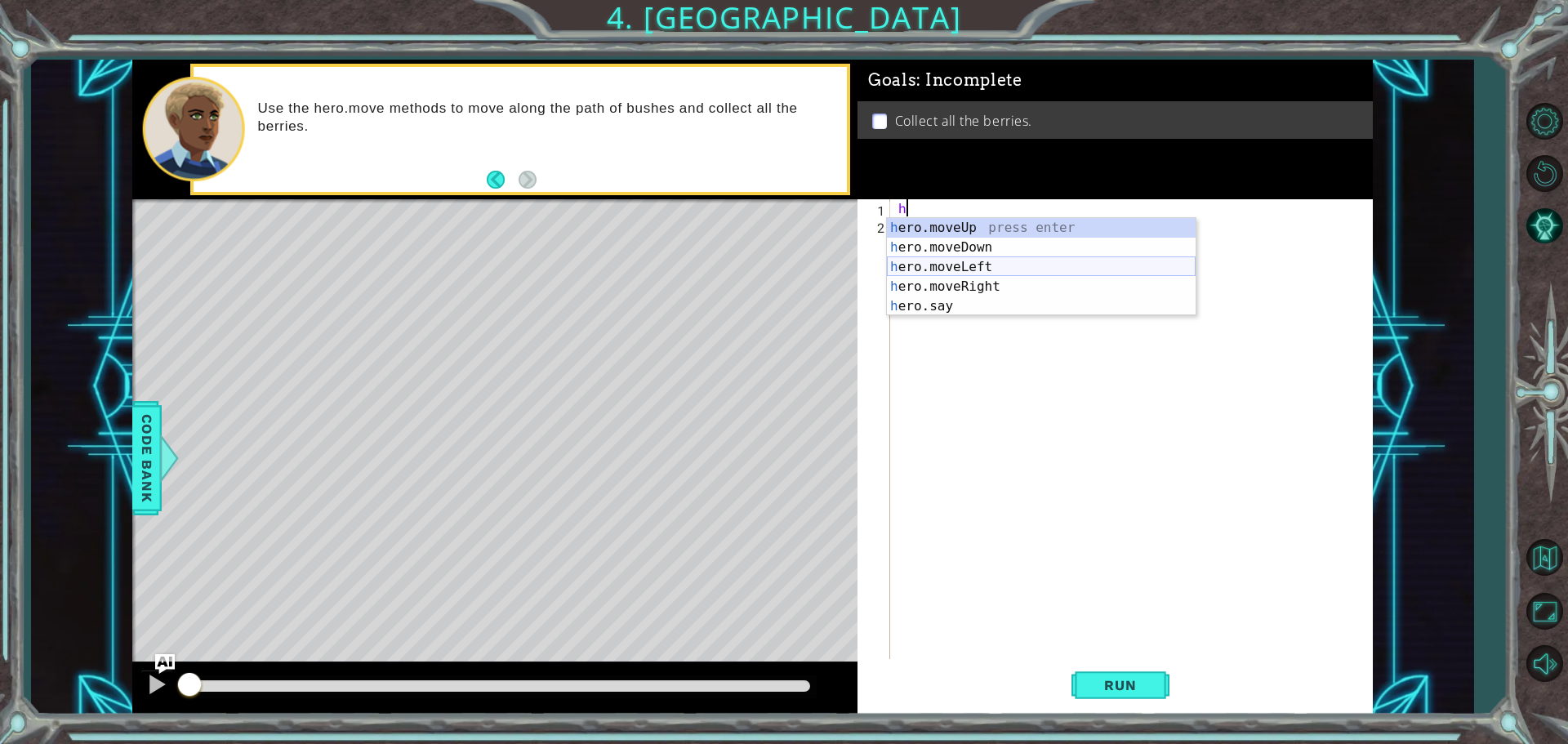
click at [951, 265] on div "h ero.moveUp press enter h ero.moveDown press enter h ero.moveLeft press enter …" at bounding box center [1040, 287] width 308 height 137
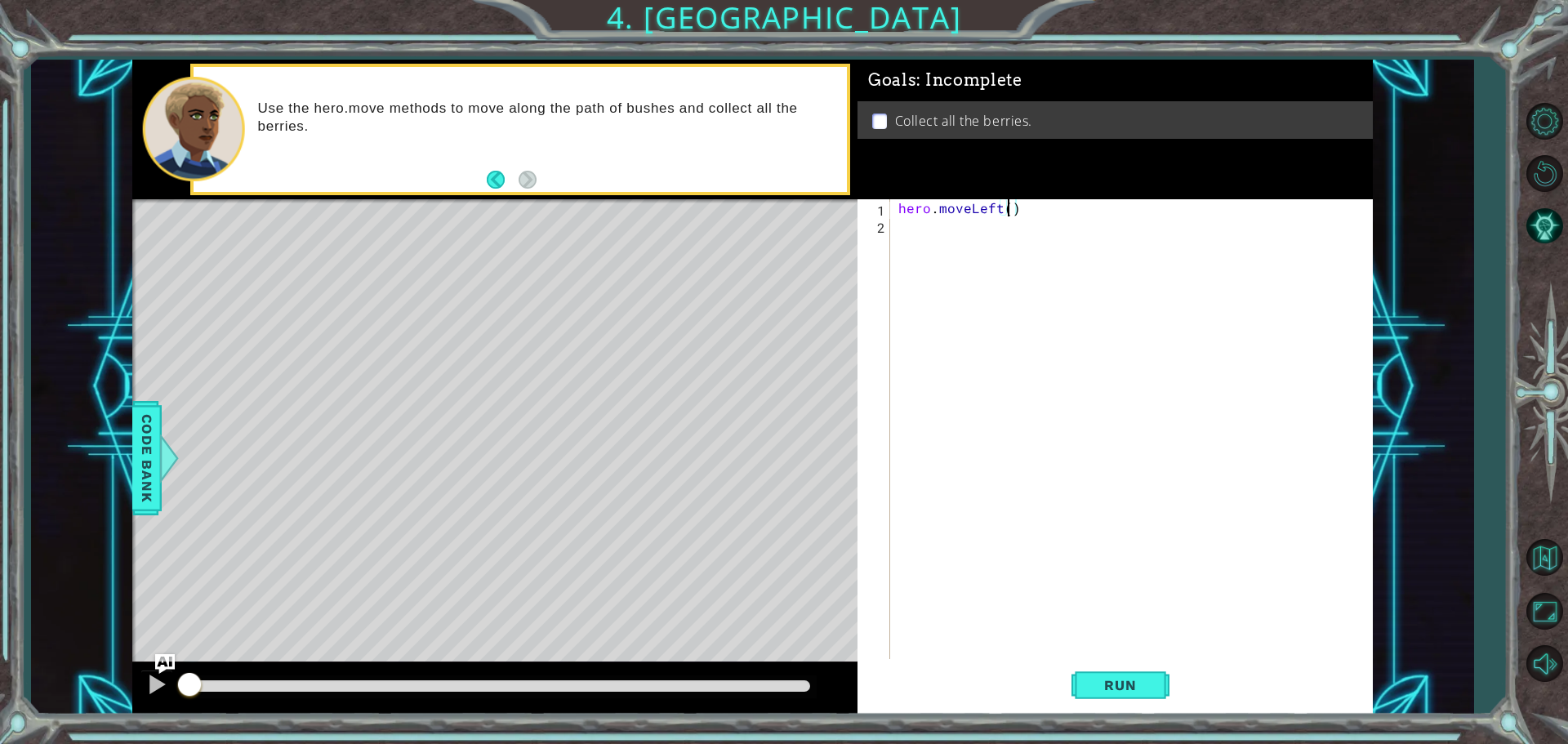
type textarea "hero.moveLeft(2)"
click at [917, 226] on div "hero . moveLeft ( 2 )" at bounding box center [1135, 447] width 481 height 498
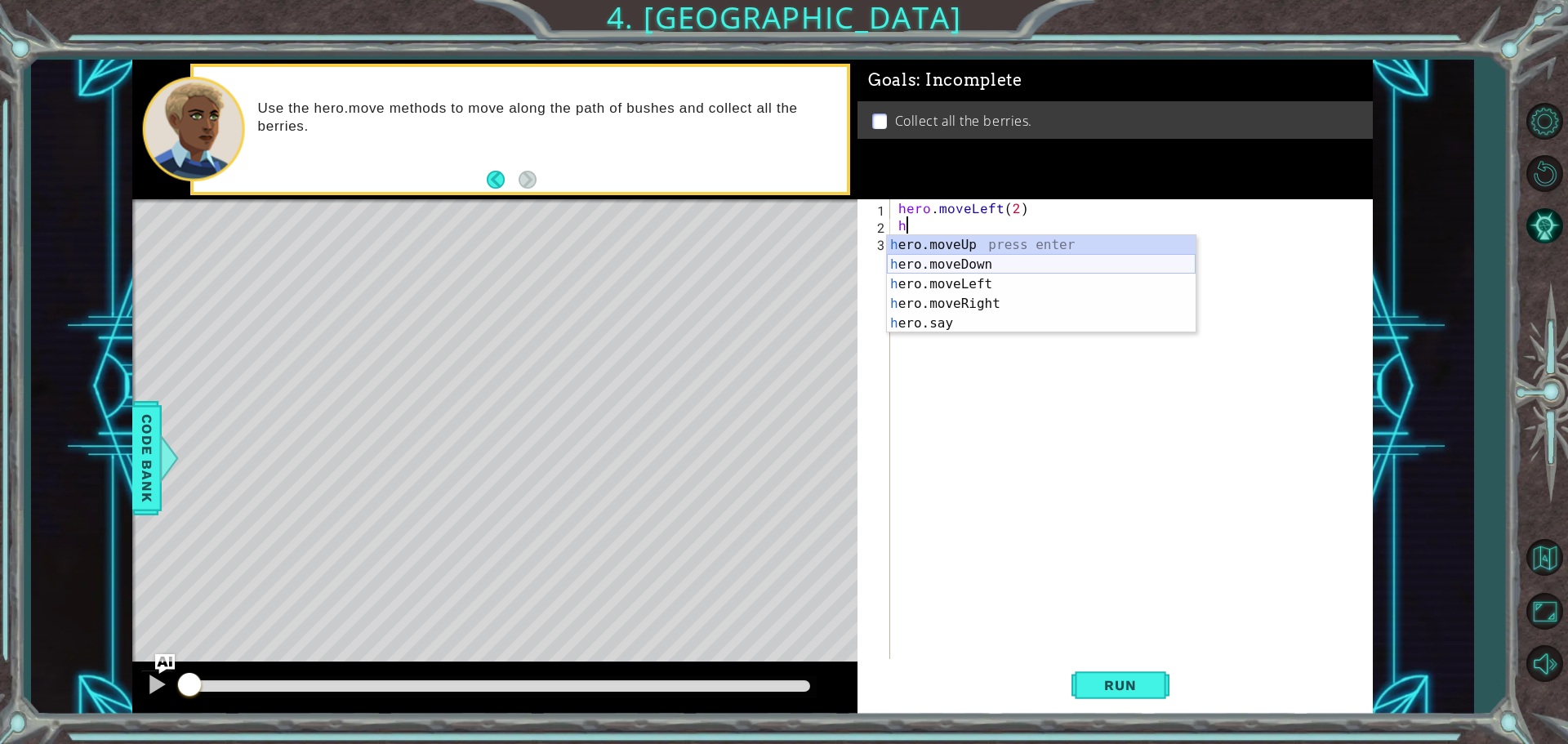
click at [977, 263] on div "h ero.moveUp press enter h ero.moveDown press enter h ero.moveLeft press enter …" at bounding box center [1040, 304] width 308 height 137
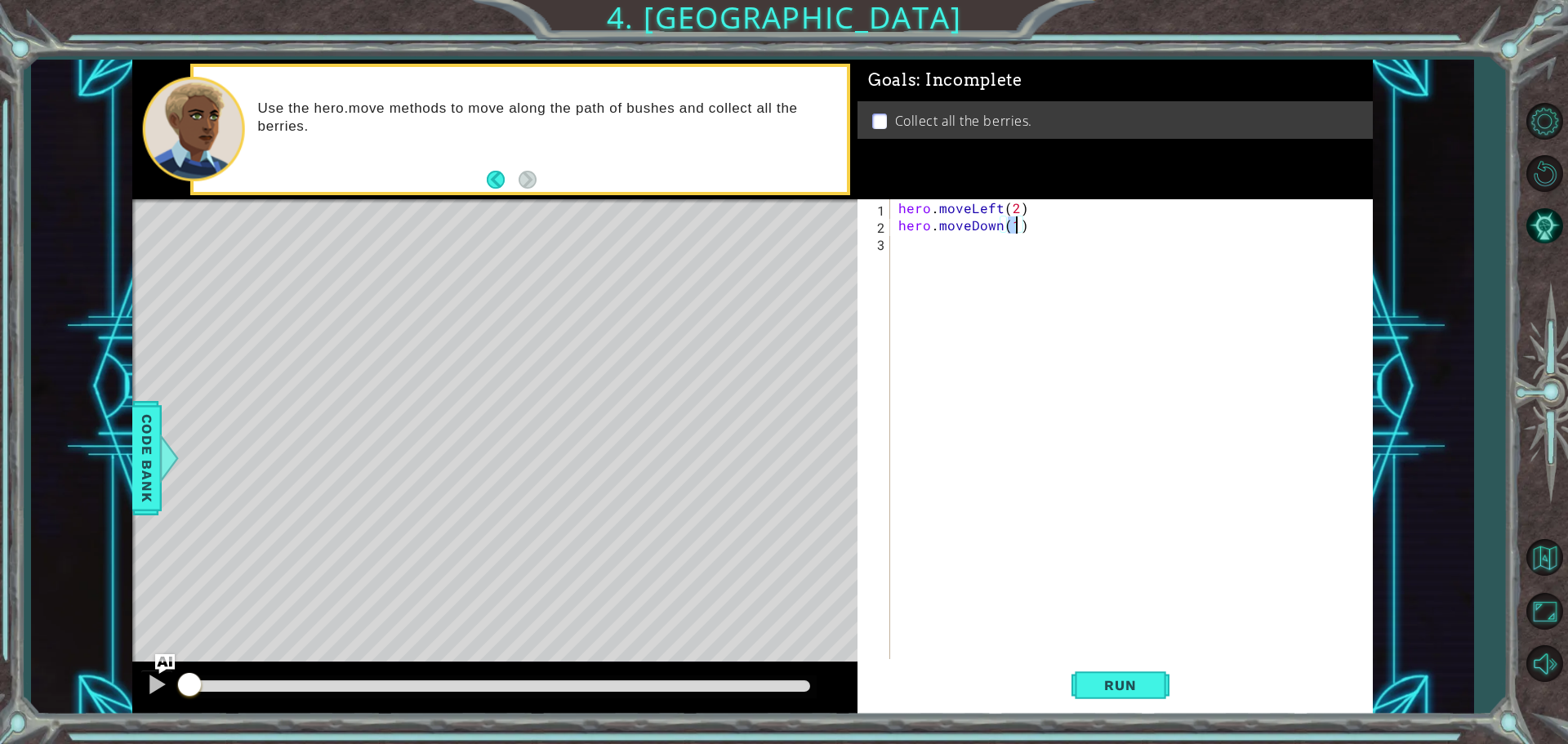
type textarea "hero.moveDown(2)"
click at [960, 245] on div "hero . moveLeft ( 2 ) hero . moveDown ( 2 )" at bounding box center [1135, 447] width 481 height 498
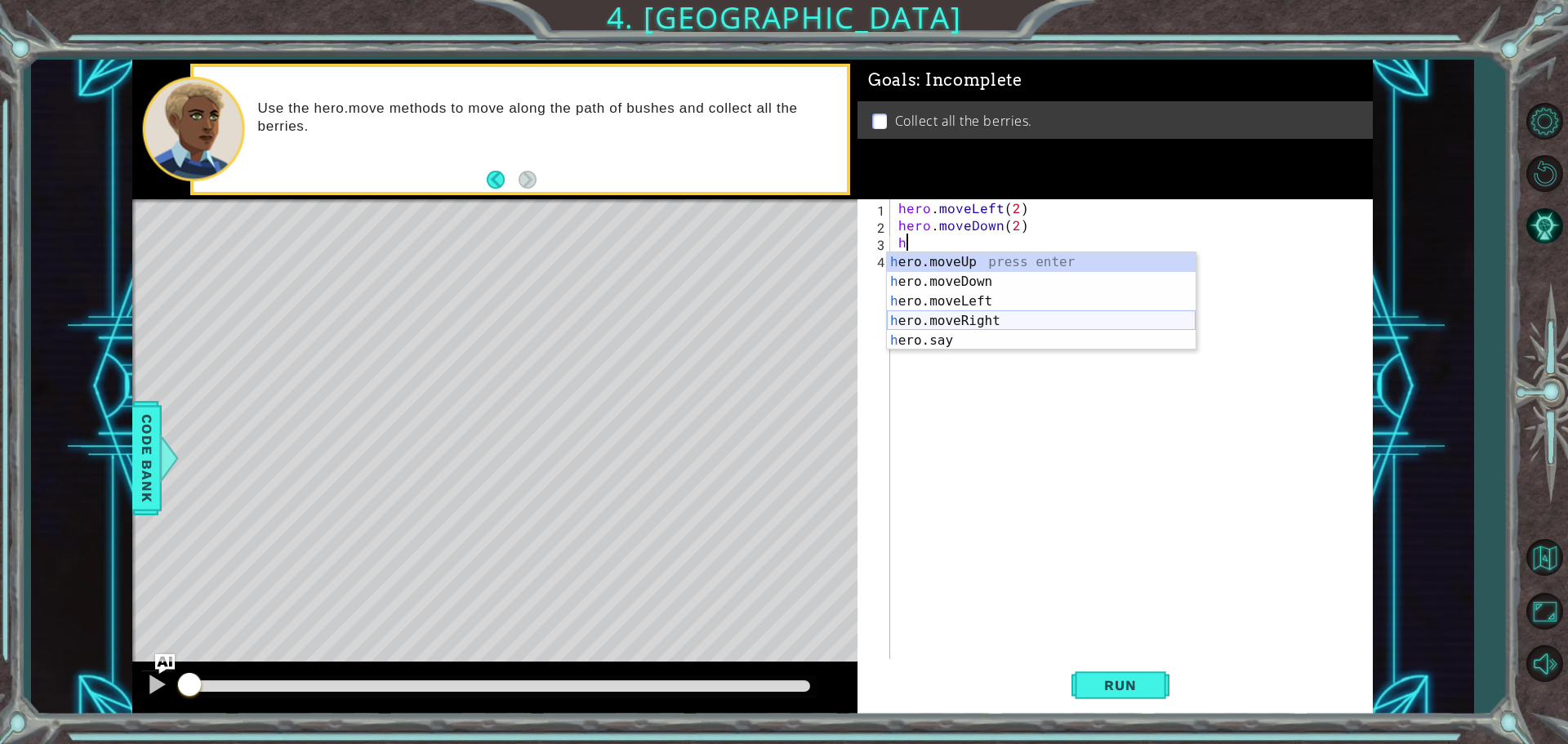
click at [1008, 322] on div "h ero.moveUp press enter h ero.moveDown press enter h ero.moveLeft press enter …" at bounding box center [1040, 321] width 308 height 137
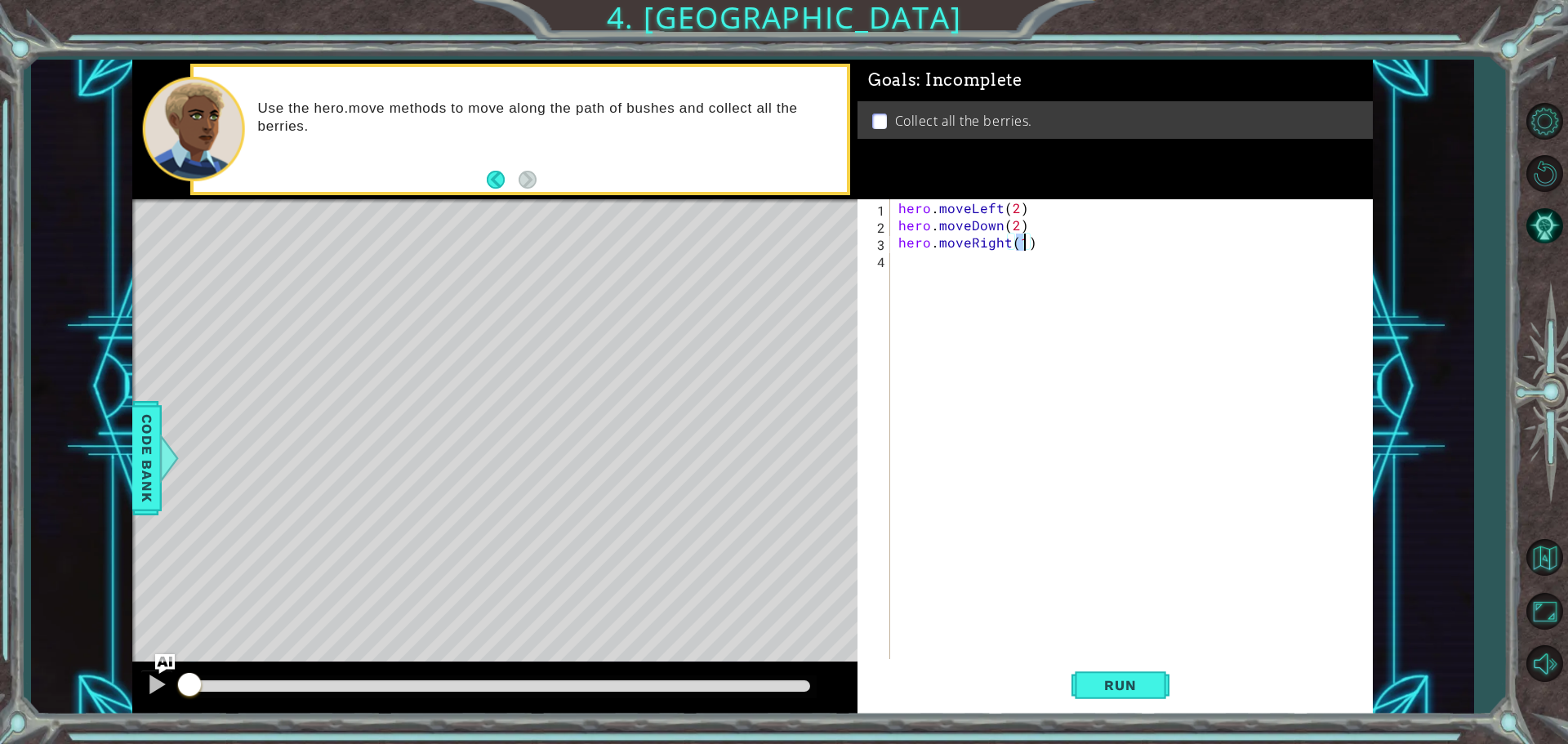
type textarea "hero.moveRight(2)"
click at [933, 277] on div "hero . moveLeft ( 2 ) hero . moveDown ( 2 ) hero . moveRight ( 2 )" at bounding box center [1135, 447] width 481 height 498
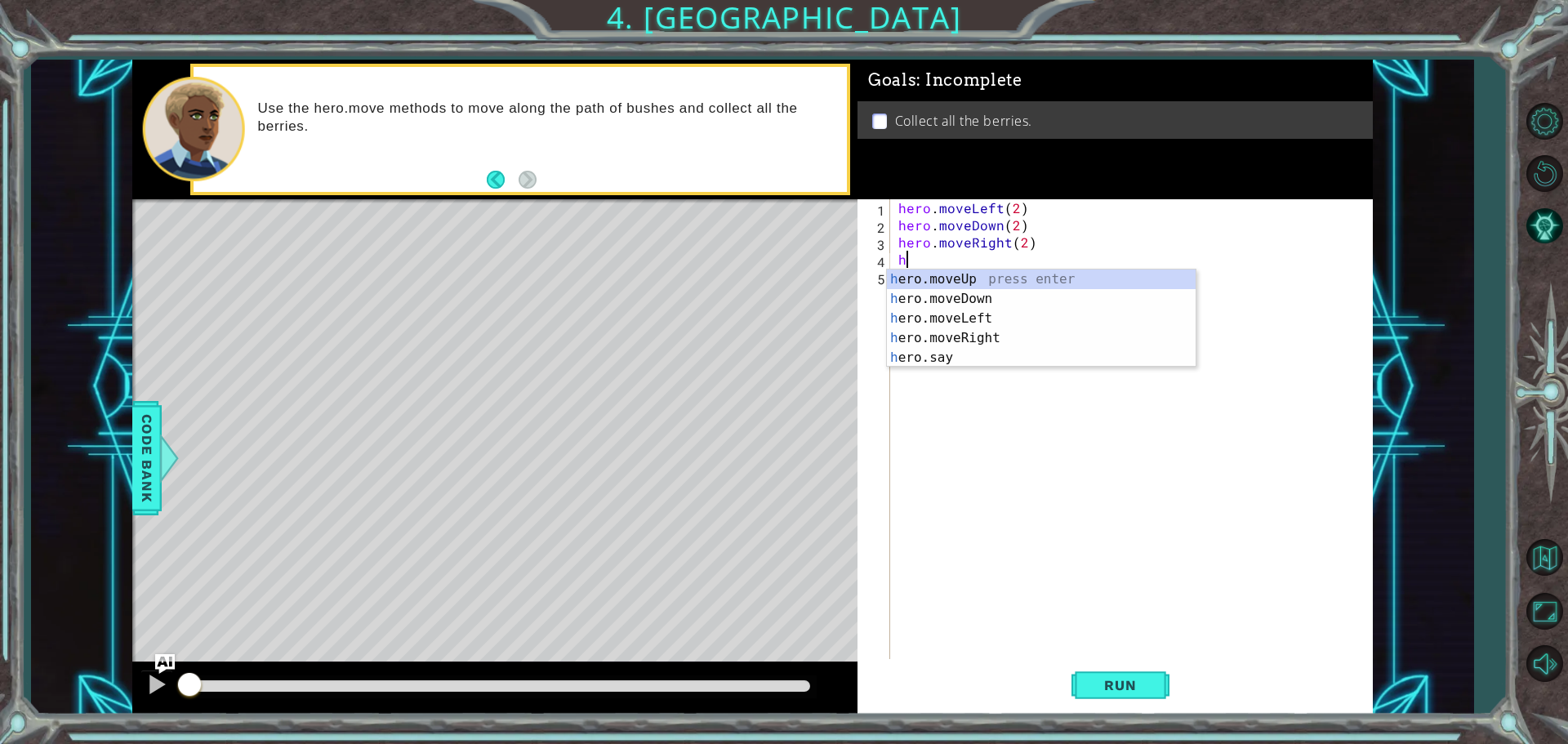
click at [934, 277] on div "h ero.moveUp press enter h ero.moveDown press enter h ero.moveLeft press enter …" at bounding box center [1040, 337] width 308 height 137
type textarea "hero.moveUp(1)"
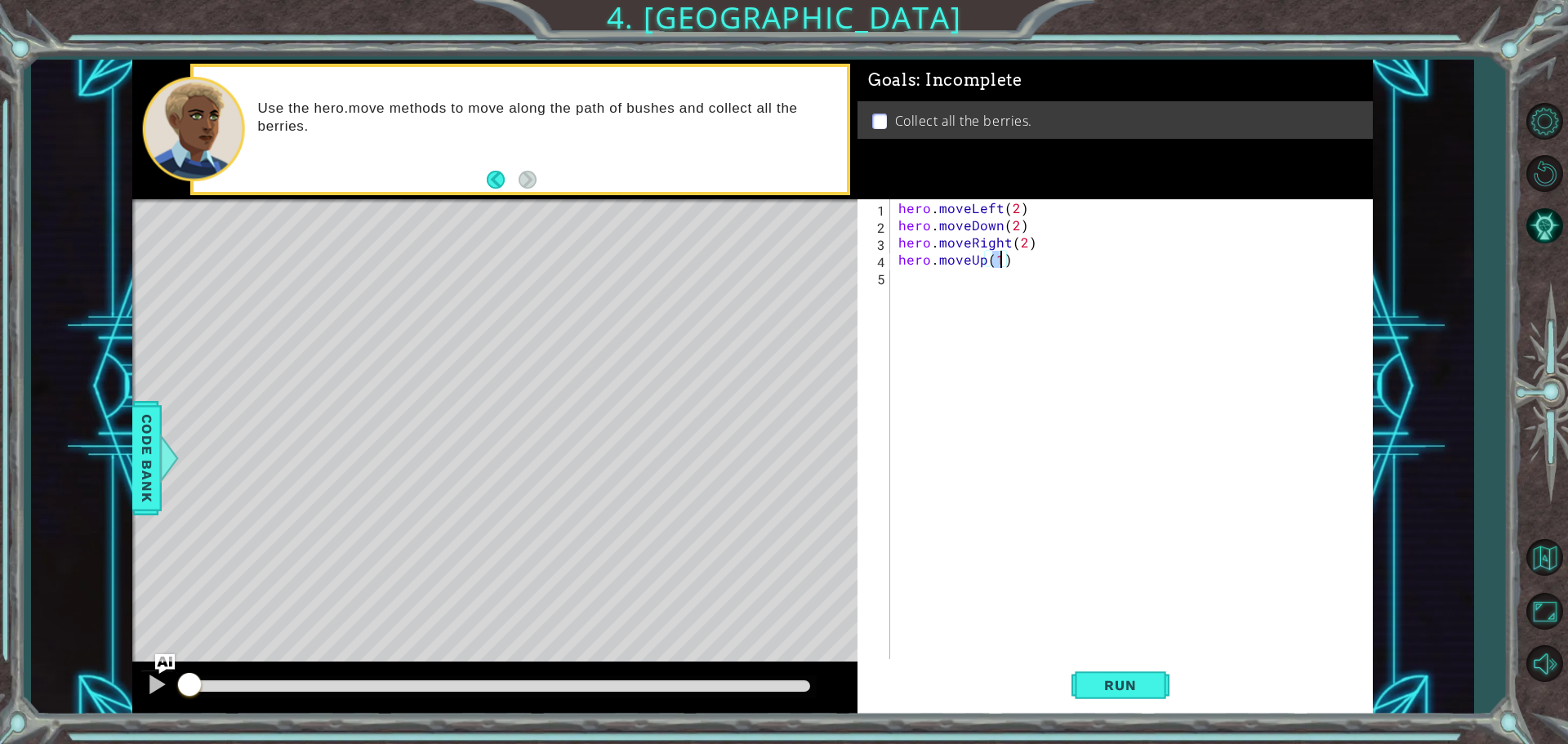
drag, startPoint x: 993, startPoint y: 369, endPoint x: 990, endPoint y: 321, distance: 48.1
click at [994, 369] on div "hero . moveLeft ( 2 ) hero . moveDown ( 2 ) hero . moveRight ( 2 ) hero . moveU…" at bounding box center [1135, 447] width 481 height 498
click at [1134, 680] on span "Run" at bounding box center [1120, 686] width 65 height 16
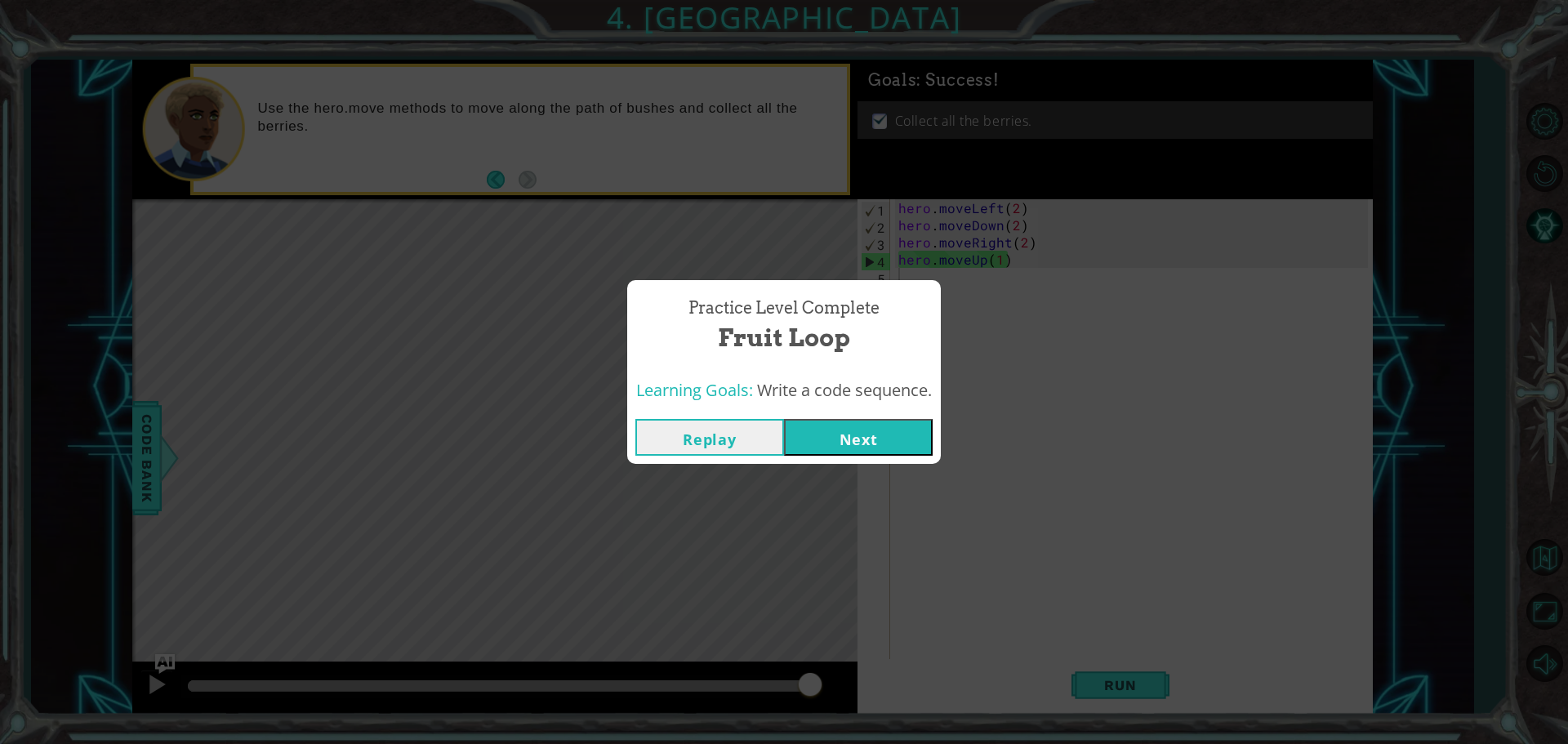
click at [875, 428] on button "Next" at bounding box center [858, 437] width 148 height 36
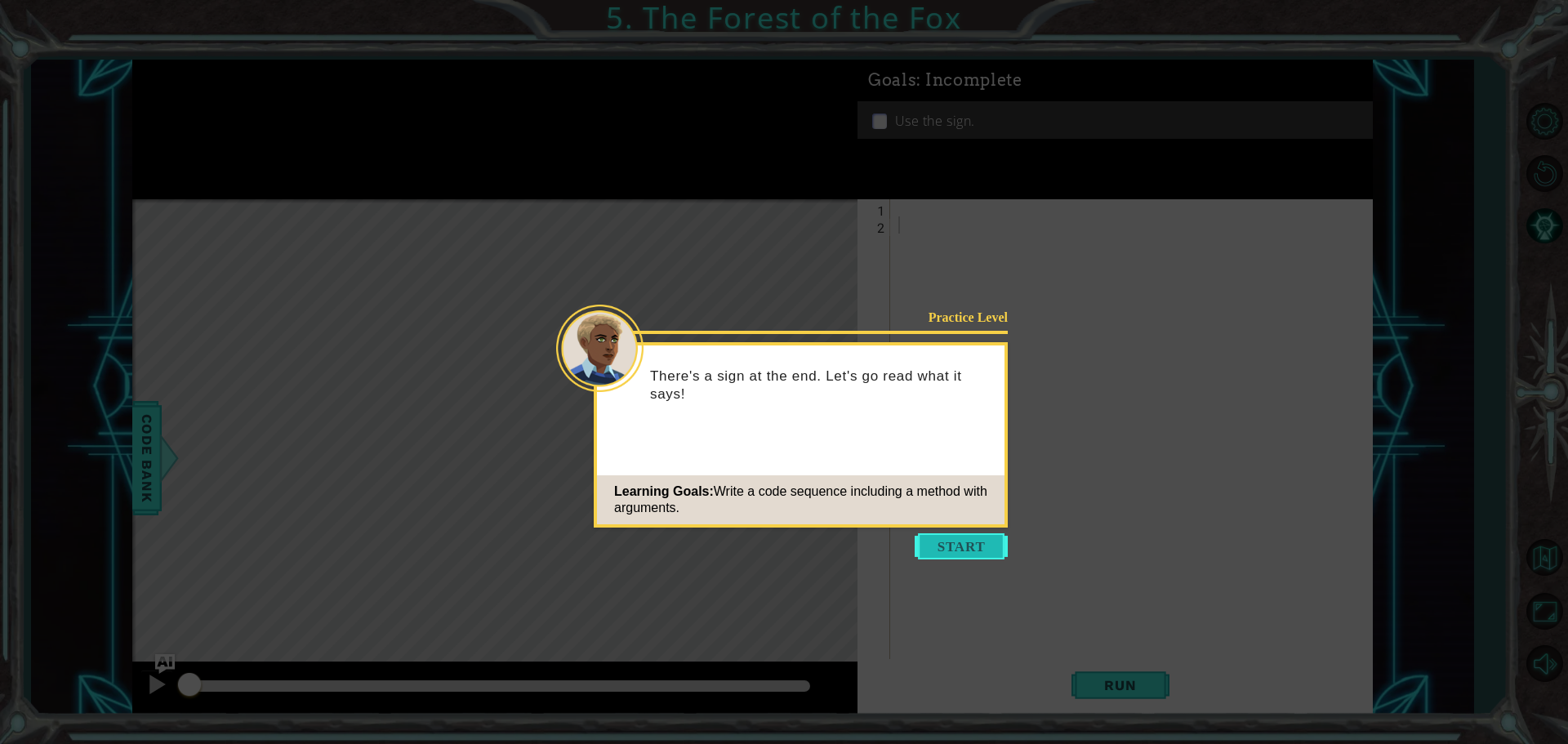
click at [956, 547] on button "Start" at bounding box center [961, 546] width 93 height 26
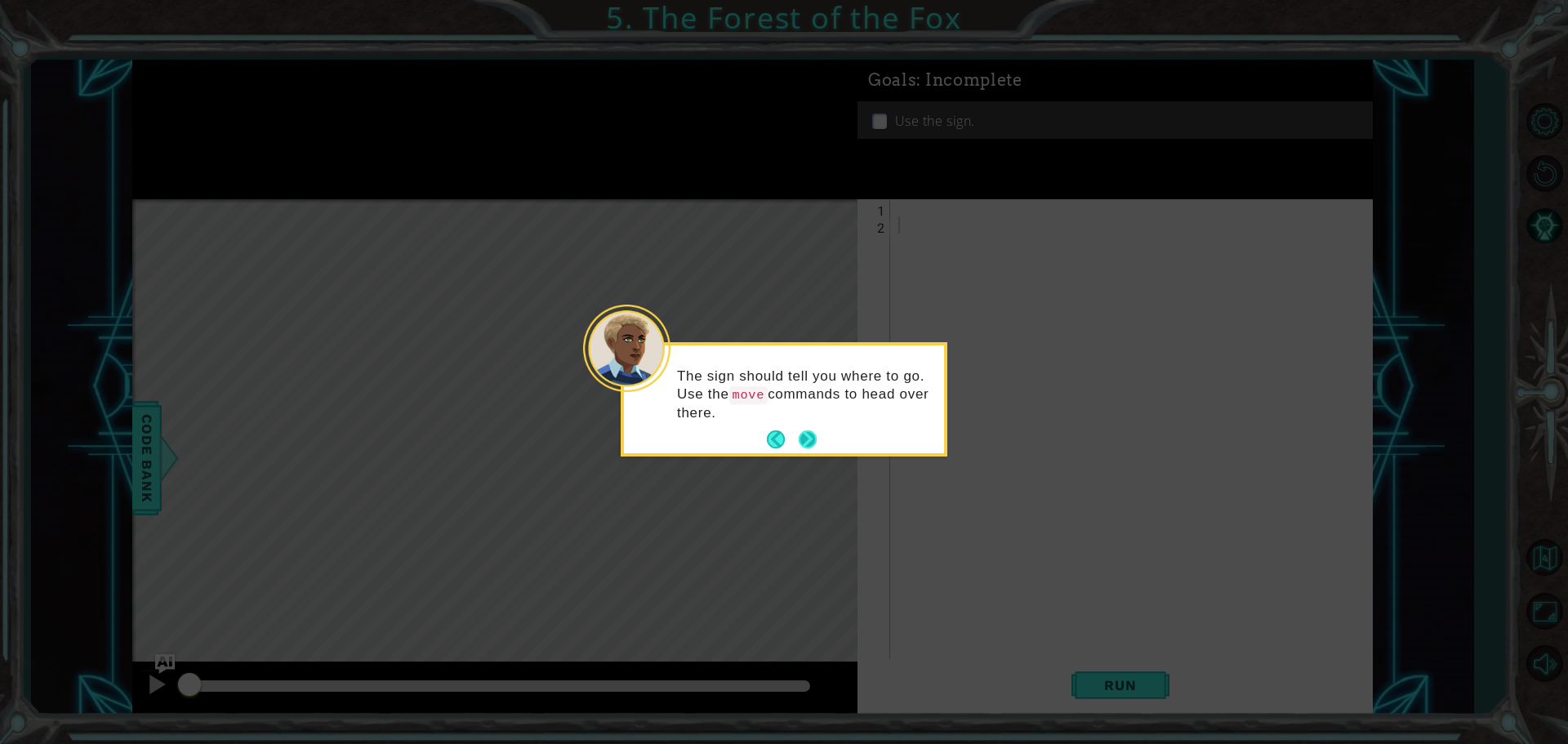
click at [804, 436] on button "Next" at bounding box center [808, 439] width 18 height 18
click at [804, 436] on button "Next" at bounding box center [808, 438] width 18 height 18
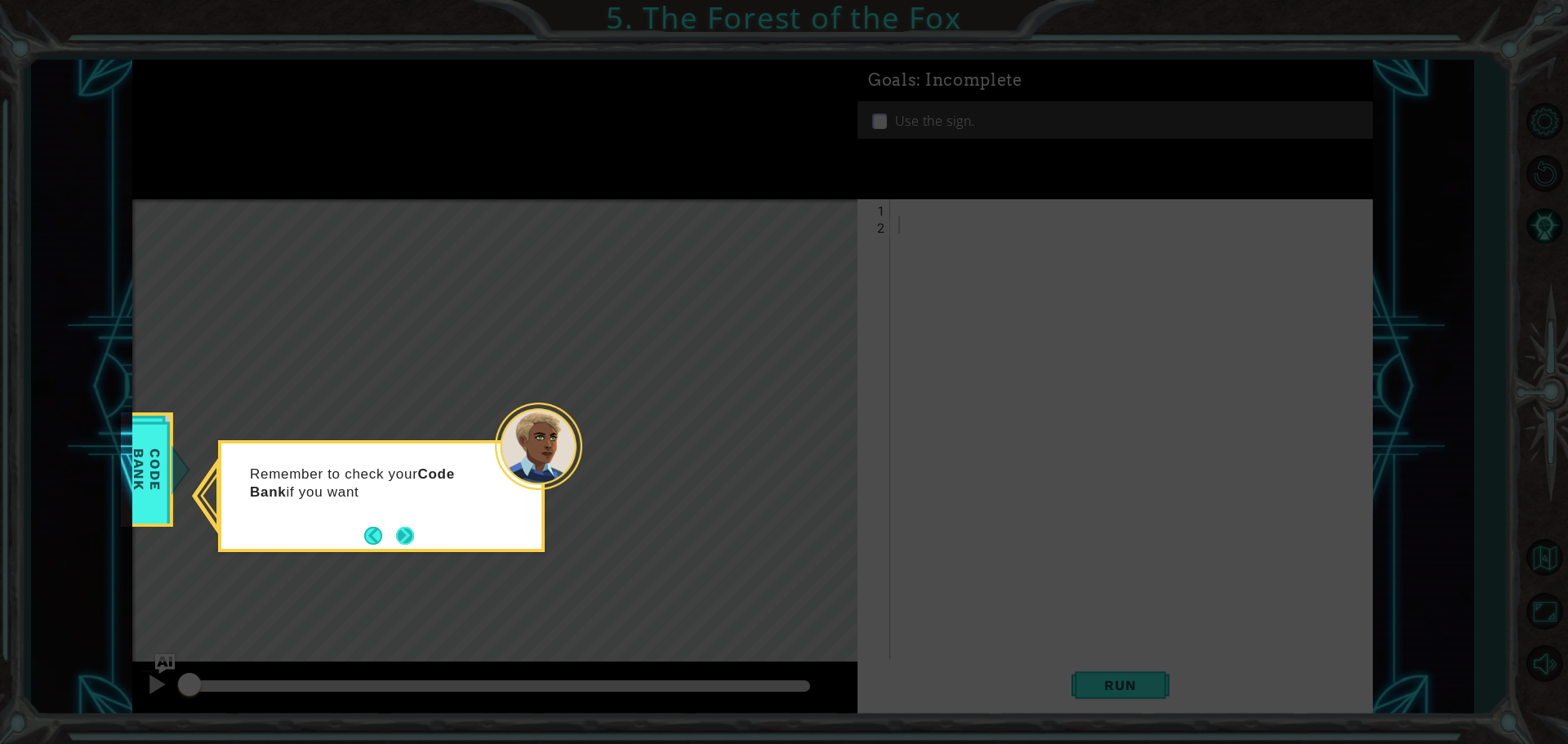
click at [415, 528] on button "Next" at bounding box center [406, 535] width 19 height 19
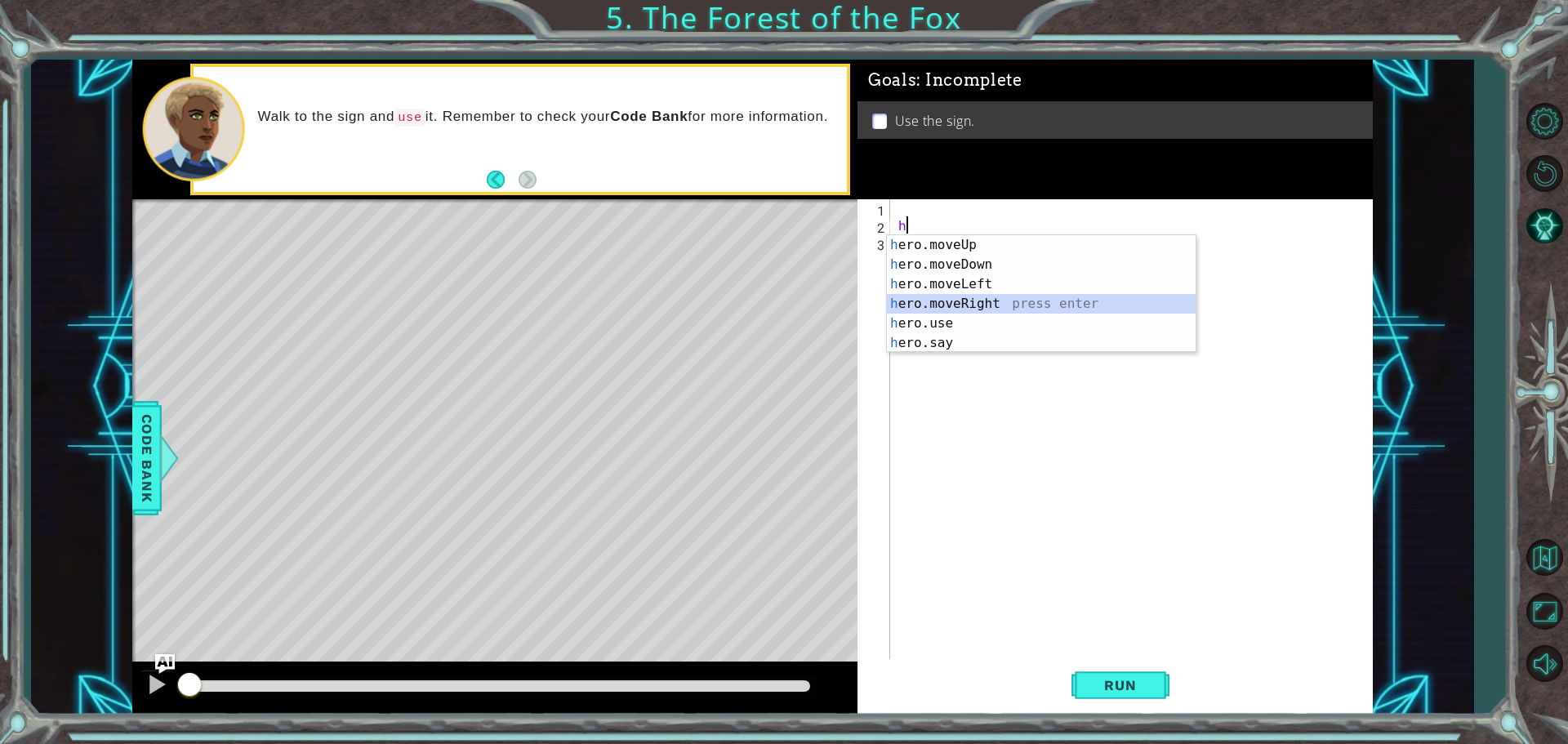
click at [971, 298] on div "h ero.moveUp press enter h ero.moveDown press enter h ero.moveLeft press enter …" at bounding box center [1040, 314] width 308 height 156
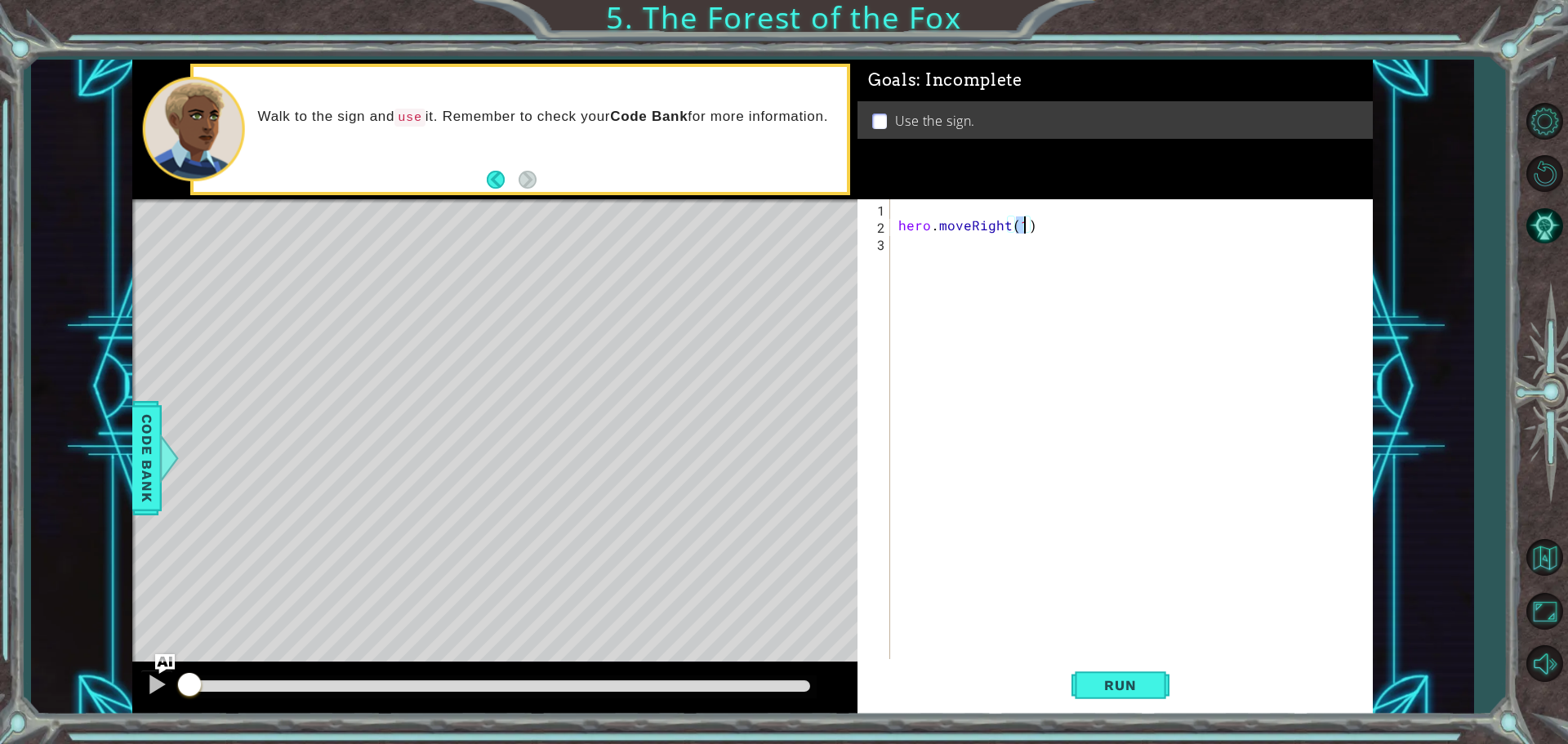
click at [1078, 218] on div "hero . moveRight ( 1 )" at bounding box center [1135, 447] width 481 height 498
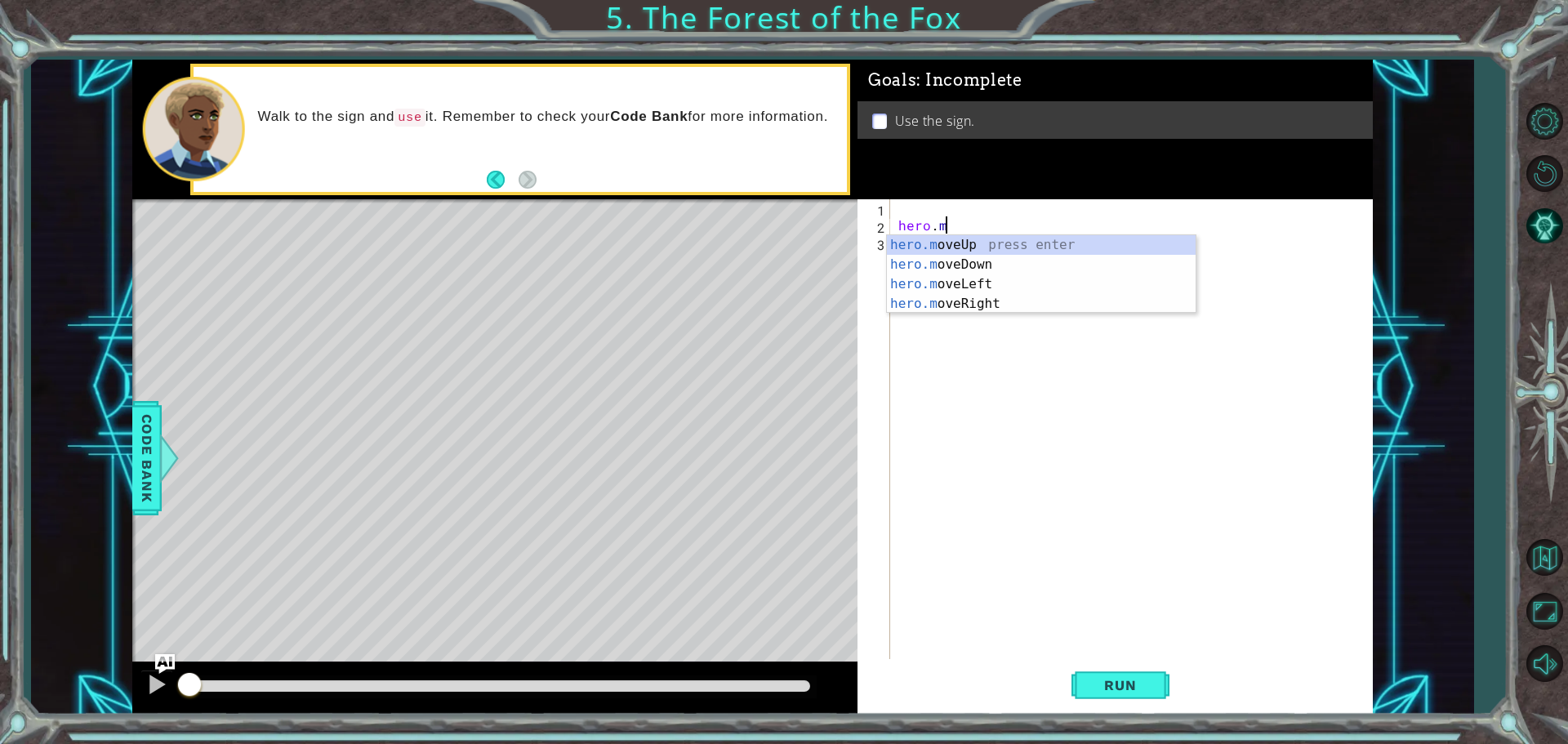
type textarea "h"
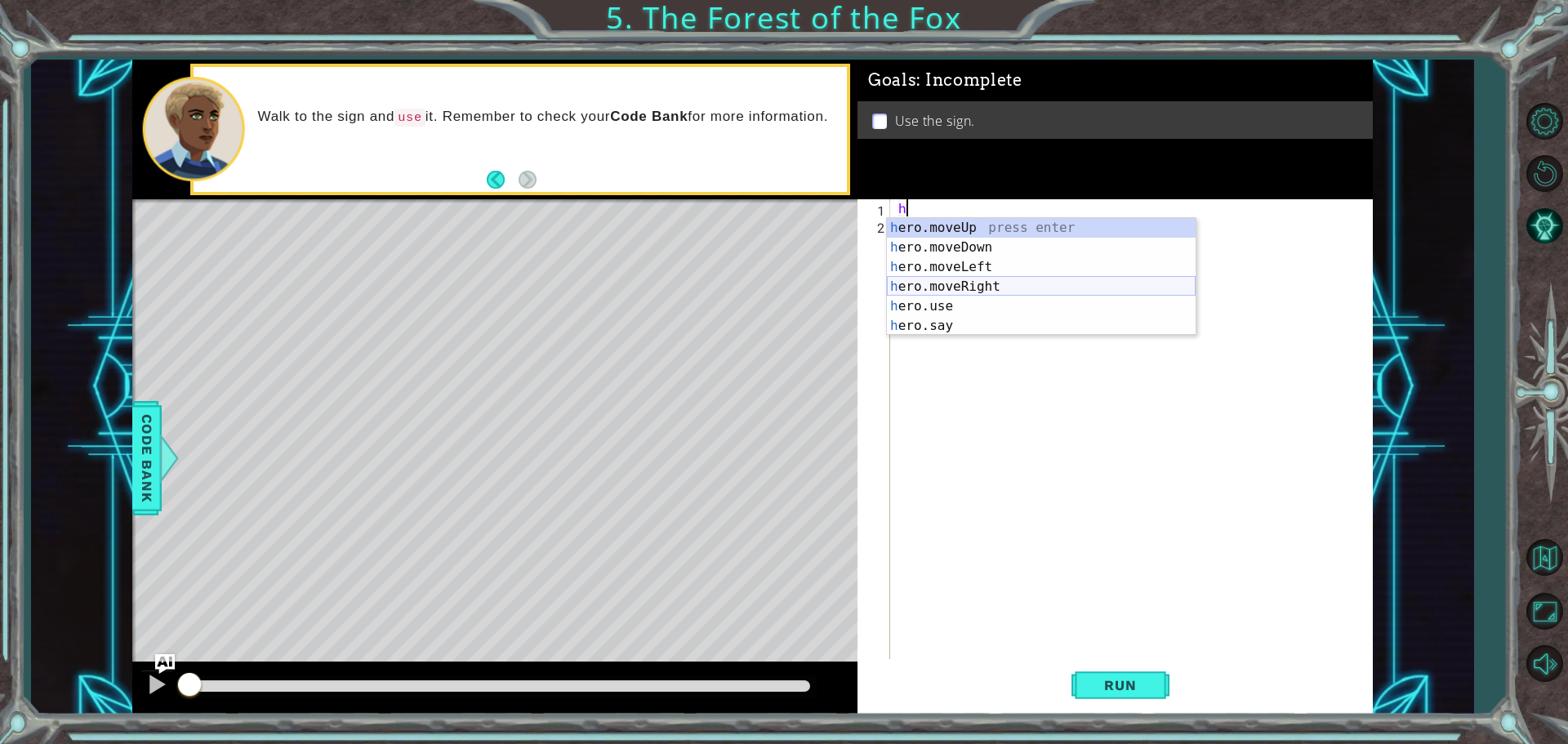
click at [1006, 280] on div "h ero.moveUp press enter h ero.moveDown press enter h ero.moveLeft press enter …" at bounding box center [1040, 297] width 308 height 156
type textarea "hero.moveRight(1)"
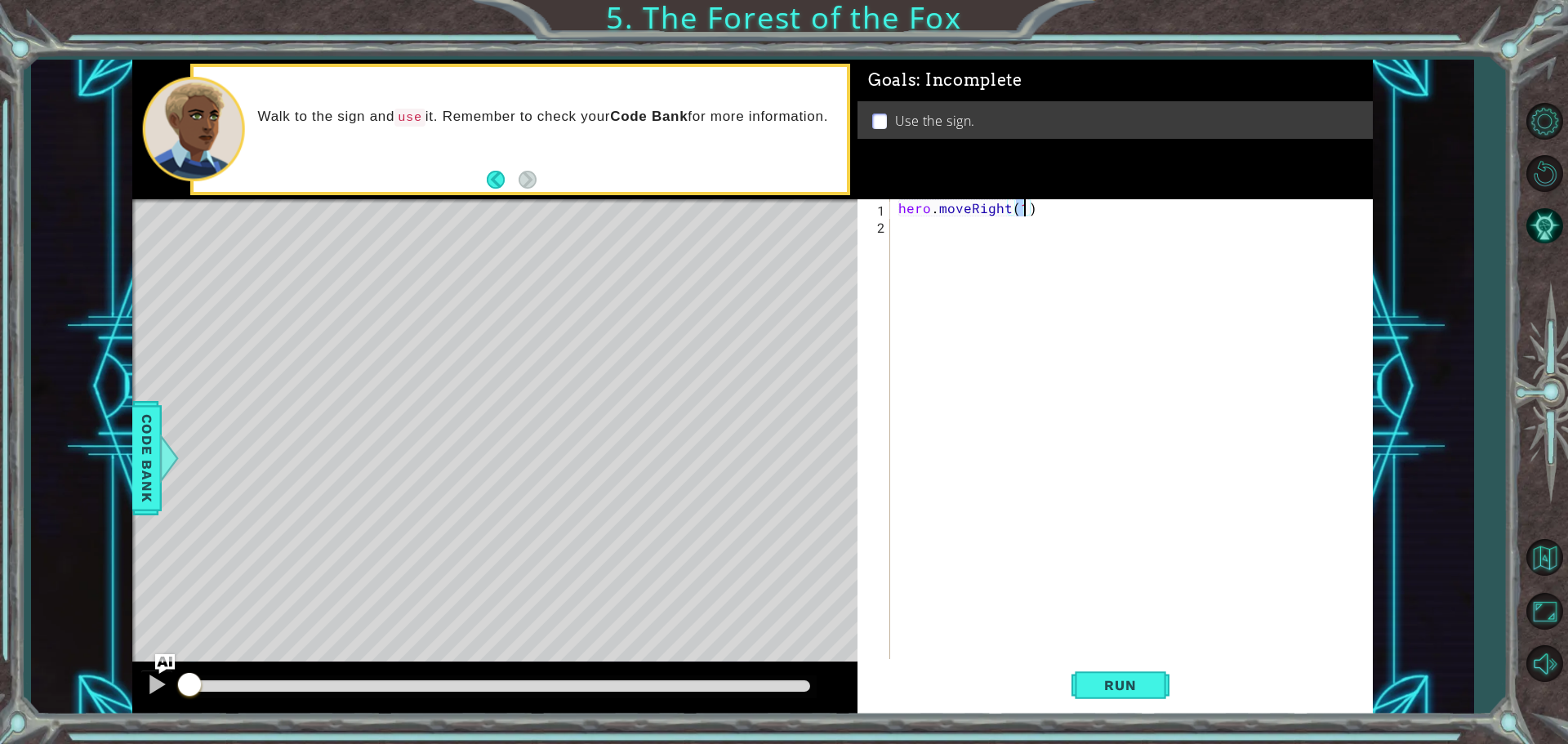
click at [964, 229] on div "hero . moveRight ( 1 )" at bounding box center [1135, 447] width 481 height 498
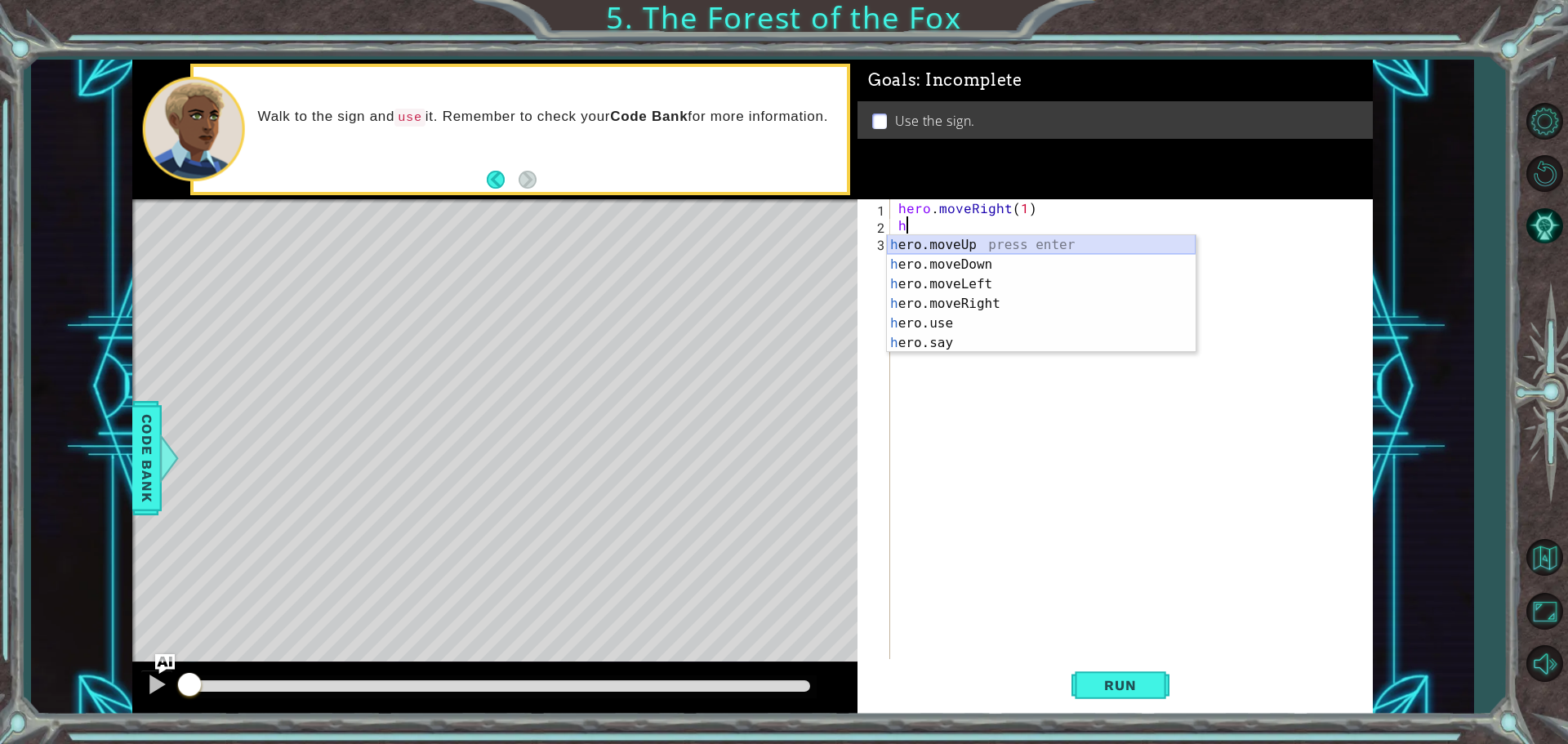
click at [970, 243] on div "h ero.moveUp press enter h ero.moveDown press enter h ero.moveLeft press enter …" at bounding box center [1040, 314] width 308 height 156
type textarea "hero.moveUp(1)"
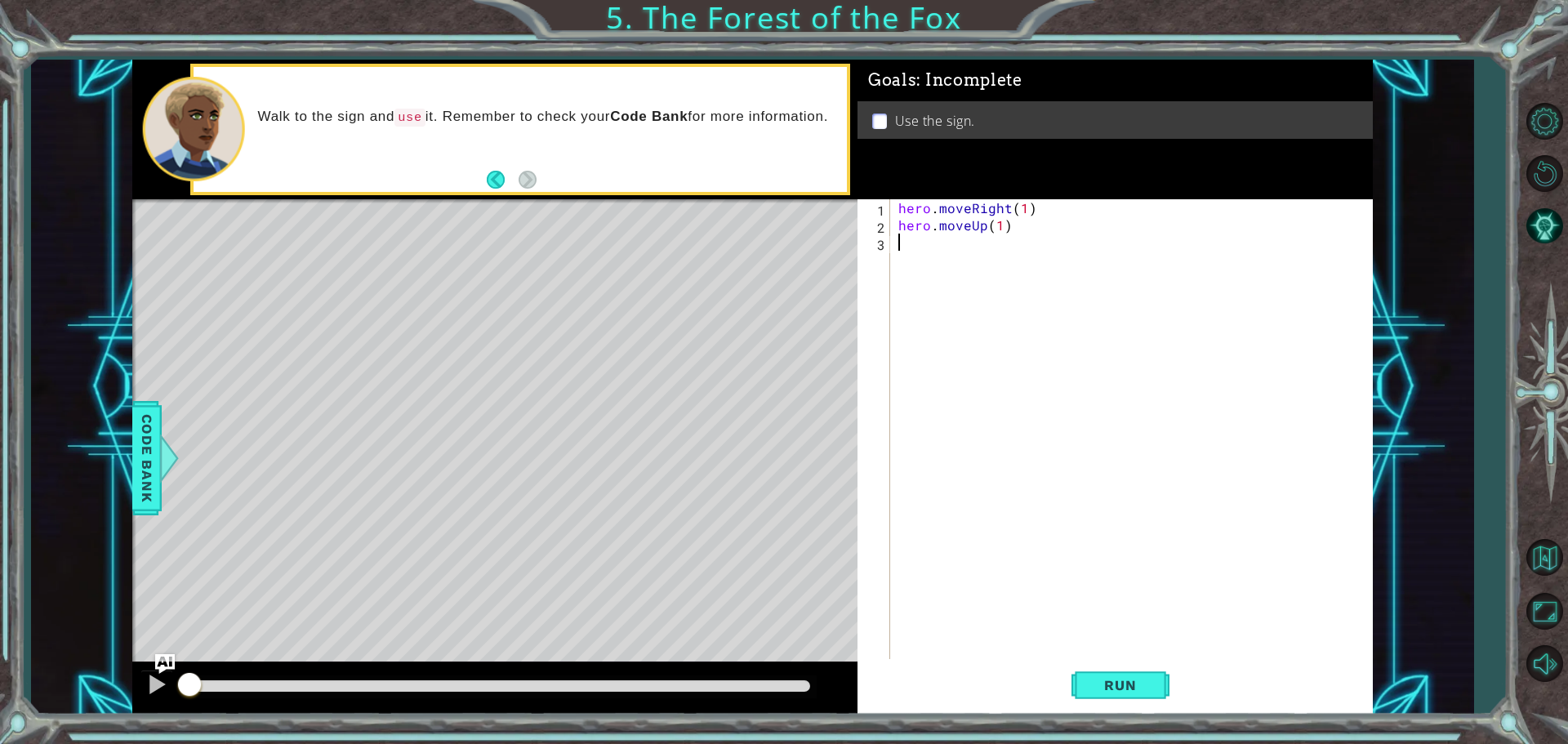
click at [934, 248] on div "hero . moveRight ( 1 ) hero . moveUp ( 1 )" at bounding box center [1135, 447] width 481 height 498
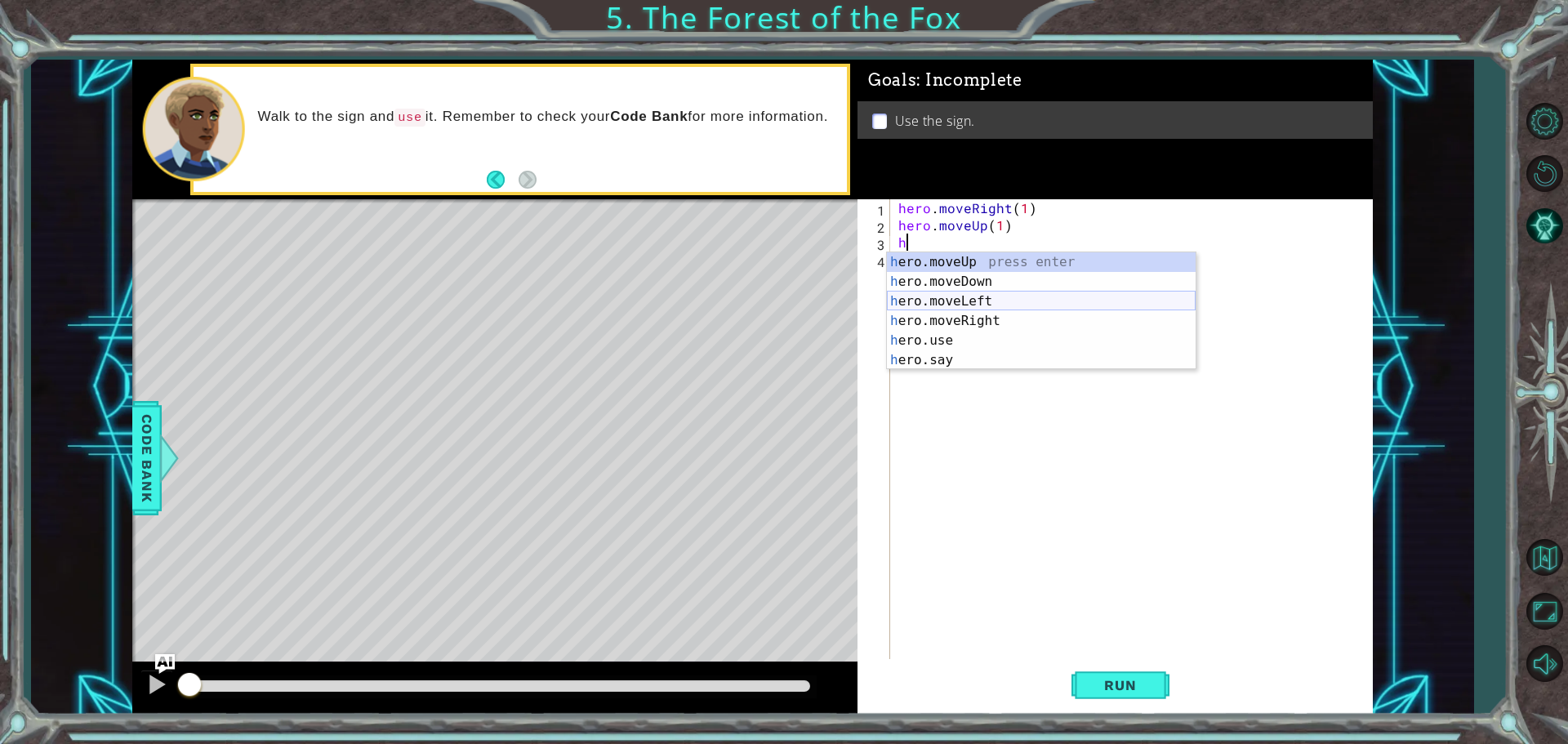
click at [950, 293] on div "h ero.moveUp press enter h ero.moveDown press enter h ero.moveLeft press enter …" at bounding box center [1040, 331] width 308 height 156
type textarea "hero.moveLeft(1)"
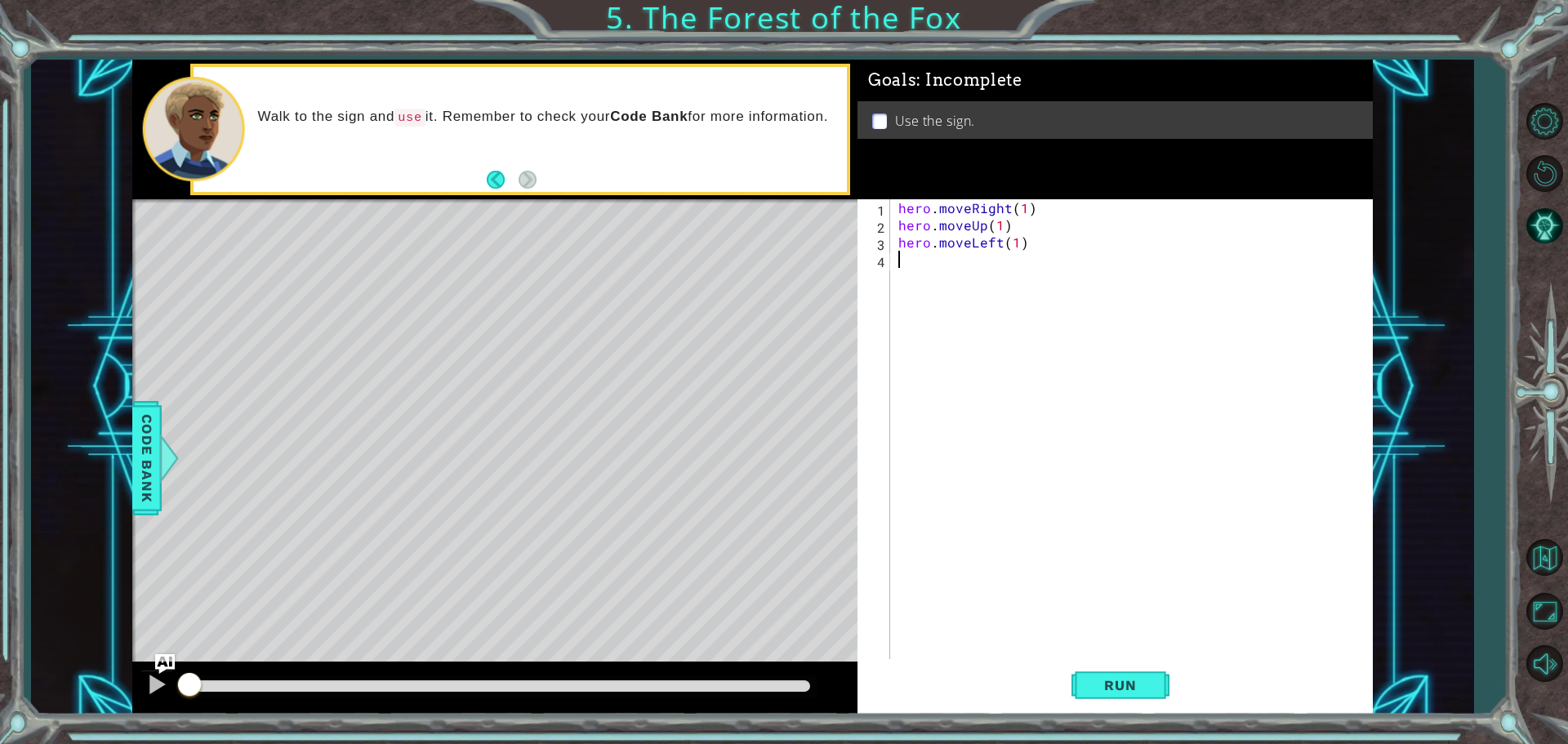
click at [955, 268] on div "hero . moveRight ( 1 ) hero . moveUp ( 1 ) hero . moveLeft ( 1 )" at bounding box center [1135, 447] width 481 height 498
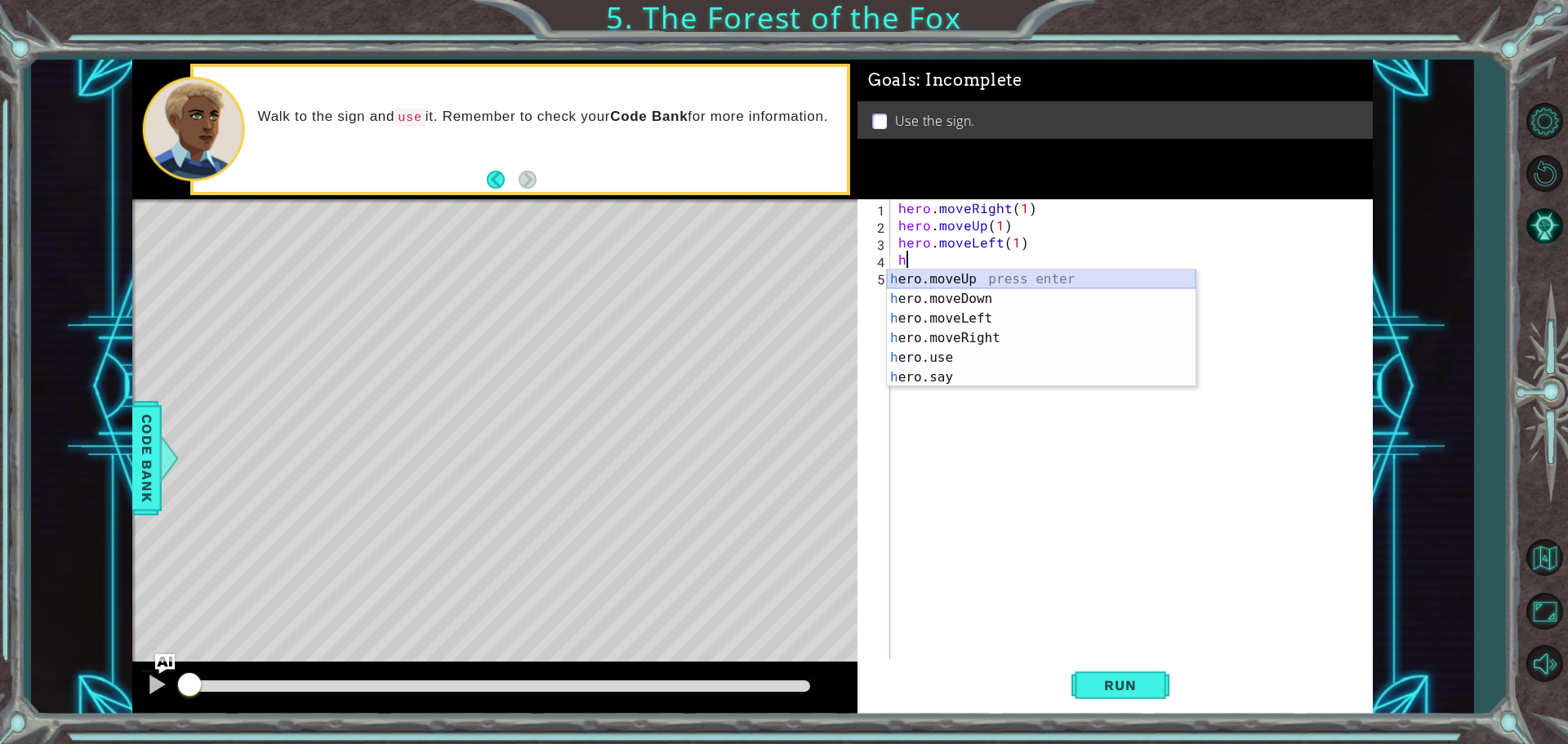
click at [962, 274] on div "h ero.moveUp press enter h ero.moveDown press enter h ero.moveLeft press enter …" at bounding box center [1040, 347] width 308 height 156
type textarea "hero.moveUp(1)"
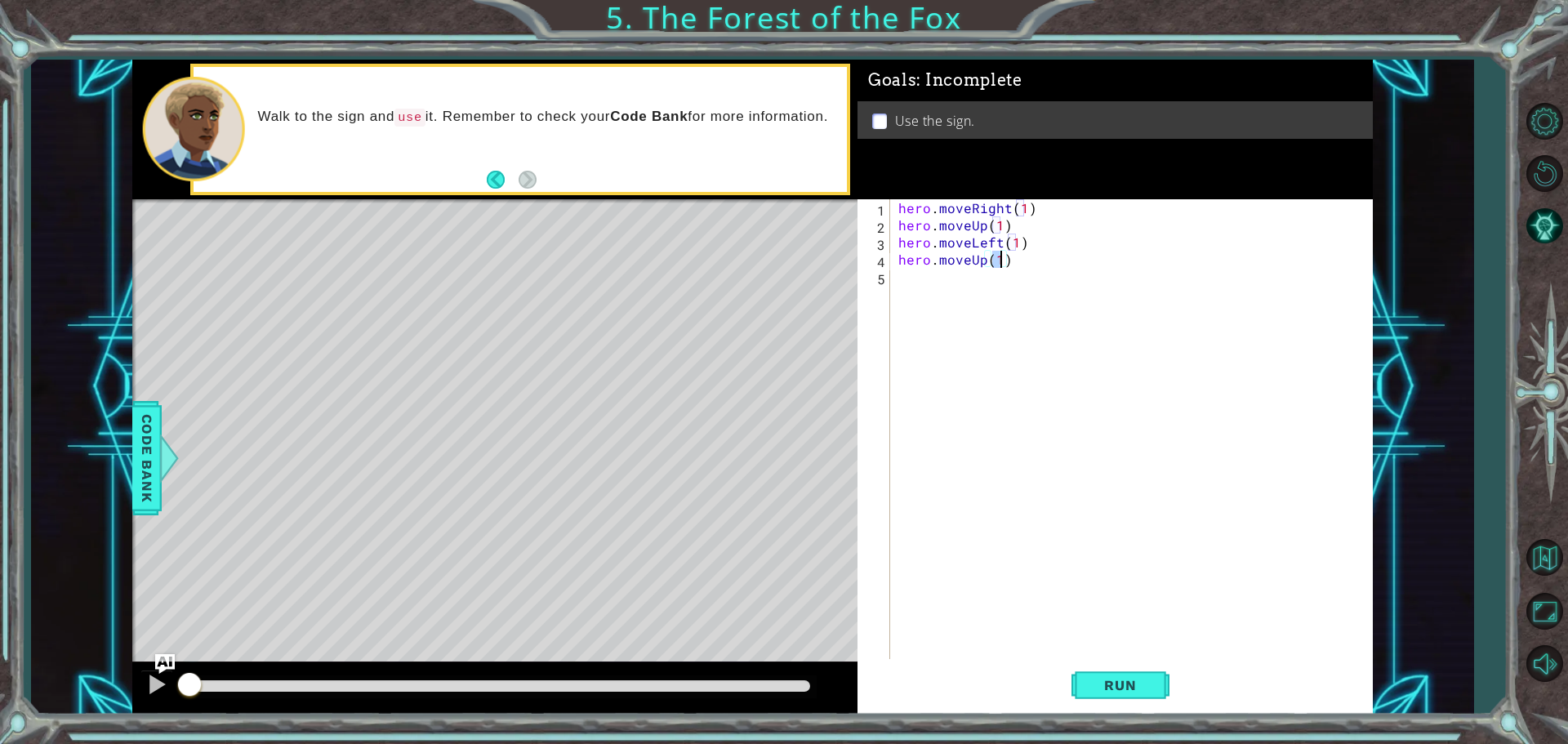
click at [932, 283] on div "hero . moveRight ( 1 ) hero . moveUp ( 1 ) hero . moveLeft ( 1 ) hero . moveUp …" at bounding box center [1135, 447] width 481 height 498
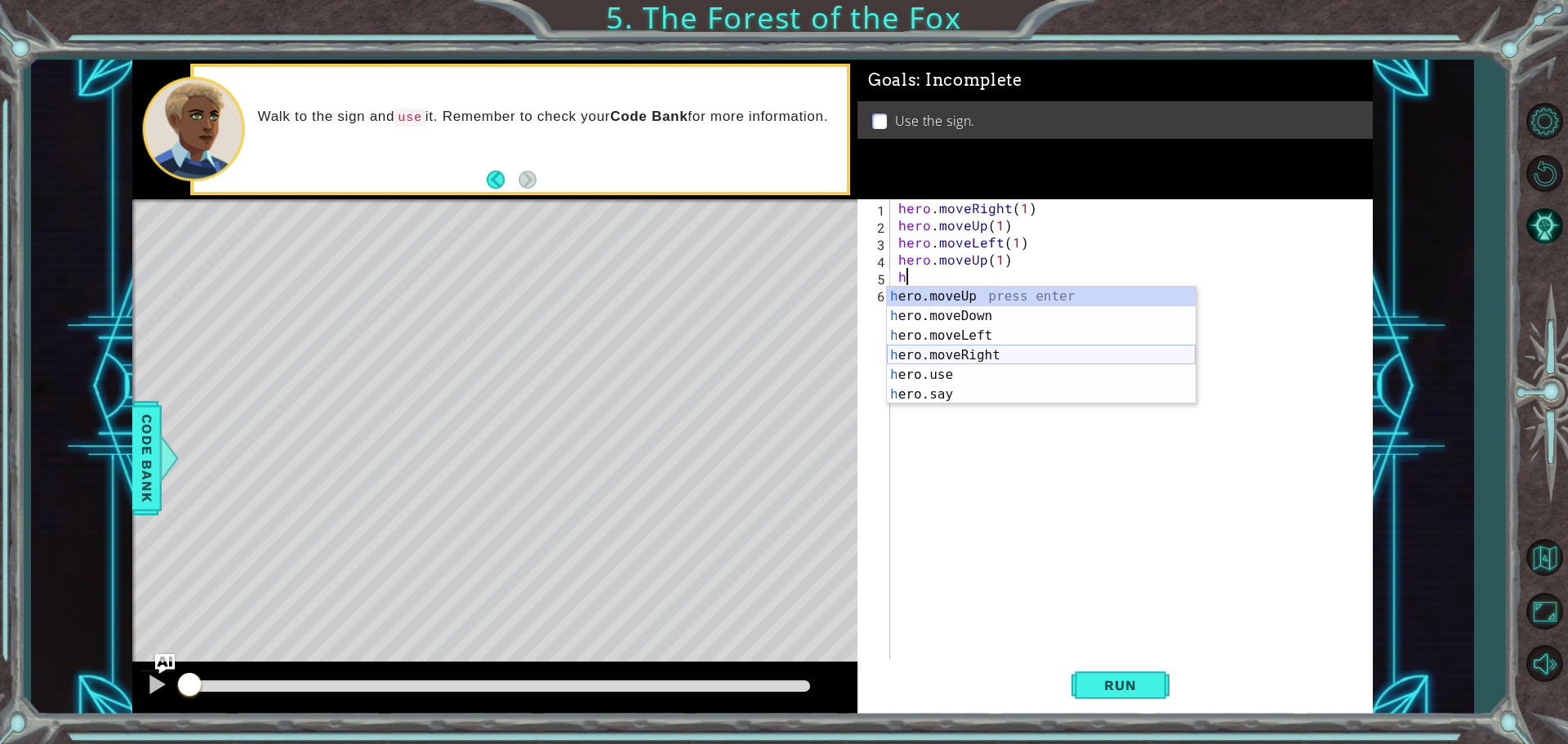
click at [973, 346] on div "h ero.moveUp press enter h ero.moveDown press enter h ero.moveLeft press enter …" at bounding box center [1040, 365] width 308 height 156
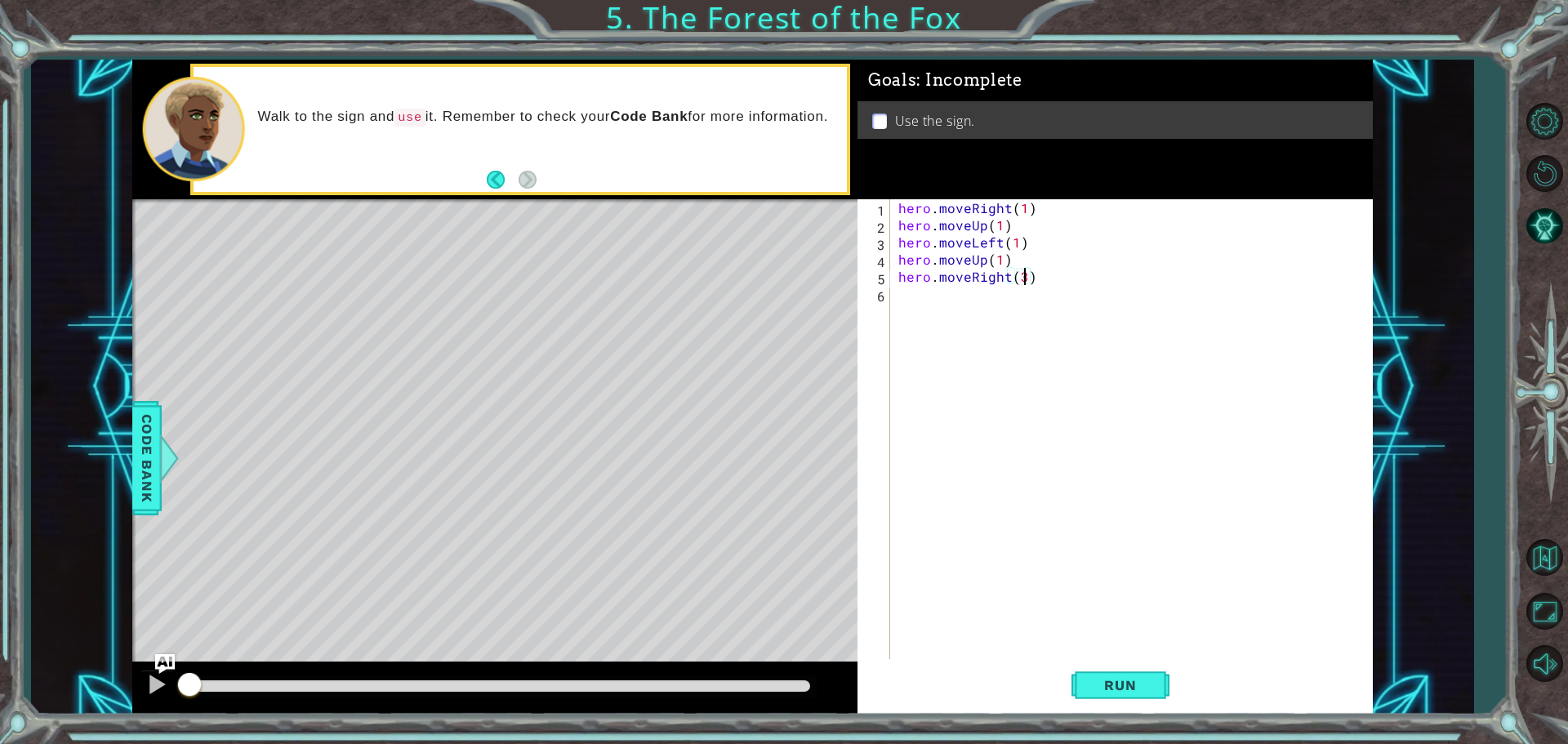
scroll to position [0, 7]
type textarea "hero.moveRight(2)"
click at [930, 297] on div "hero . moveRight ( 1 ) hero . moveUp ( 1 ) hero . moveLeft ( 1 ) hero . moveUp …" at bounding box center [1135, 447] width 481 height 498
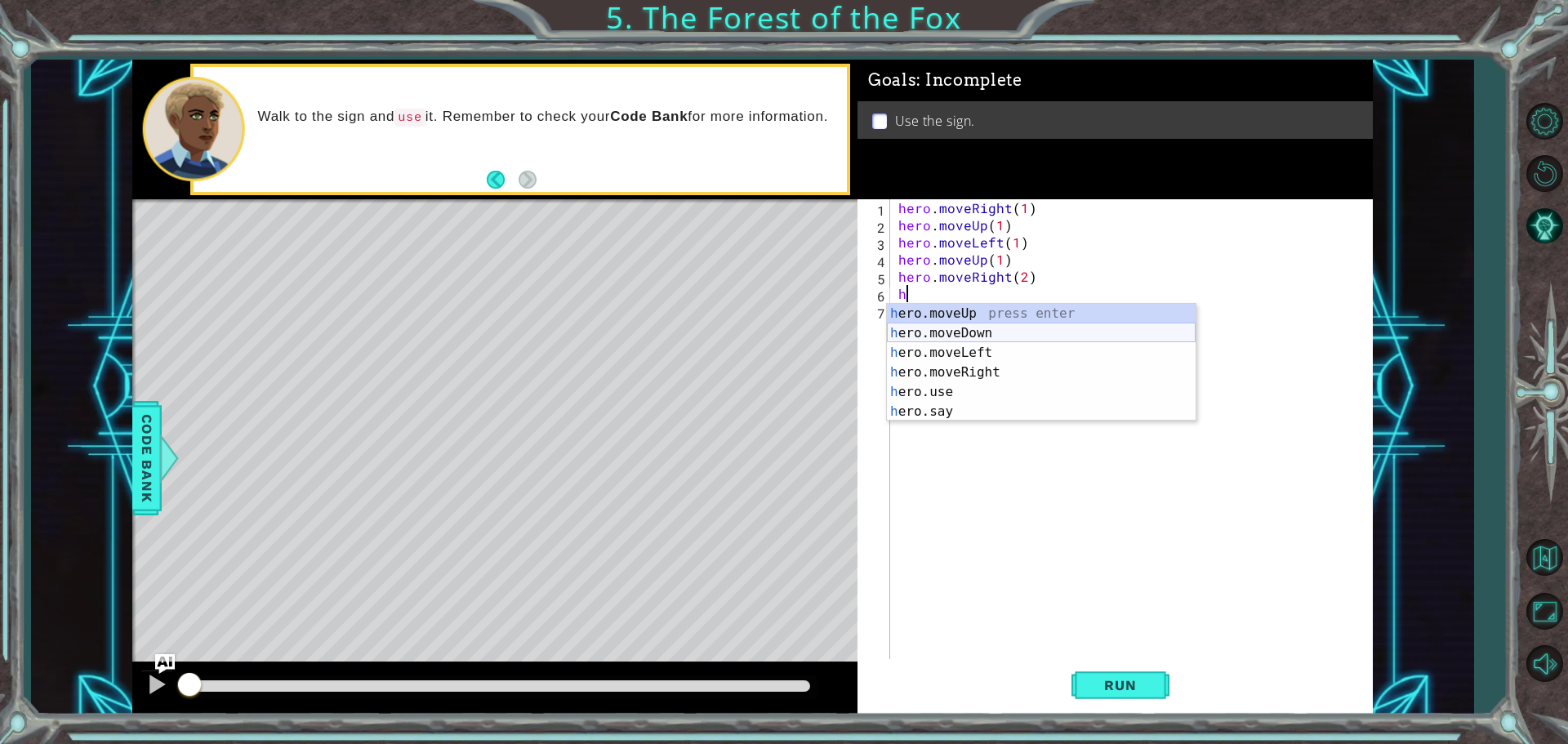
click at [961, 326] on div "h ero.moveUp press enter h ero.moveDown press enter h ero.moveLeft press enter …" at bounding box center [1040, 382] width 308 height 156
type textarea "hero.moveDown(1)"
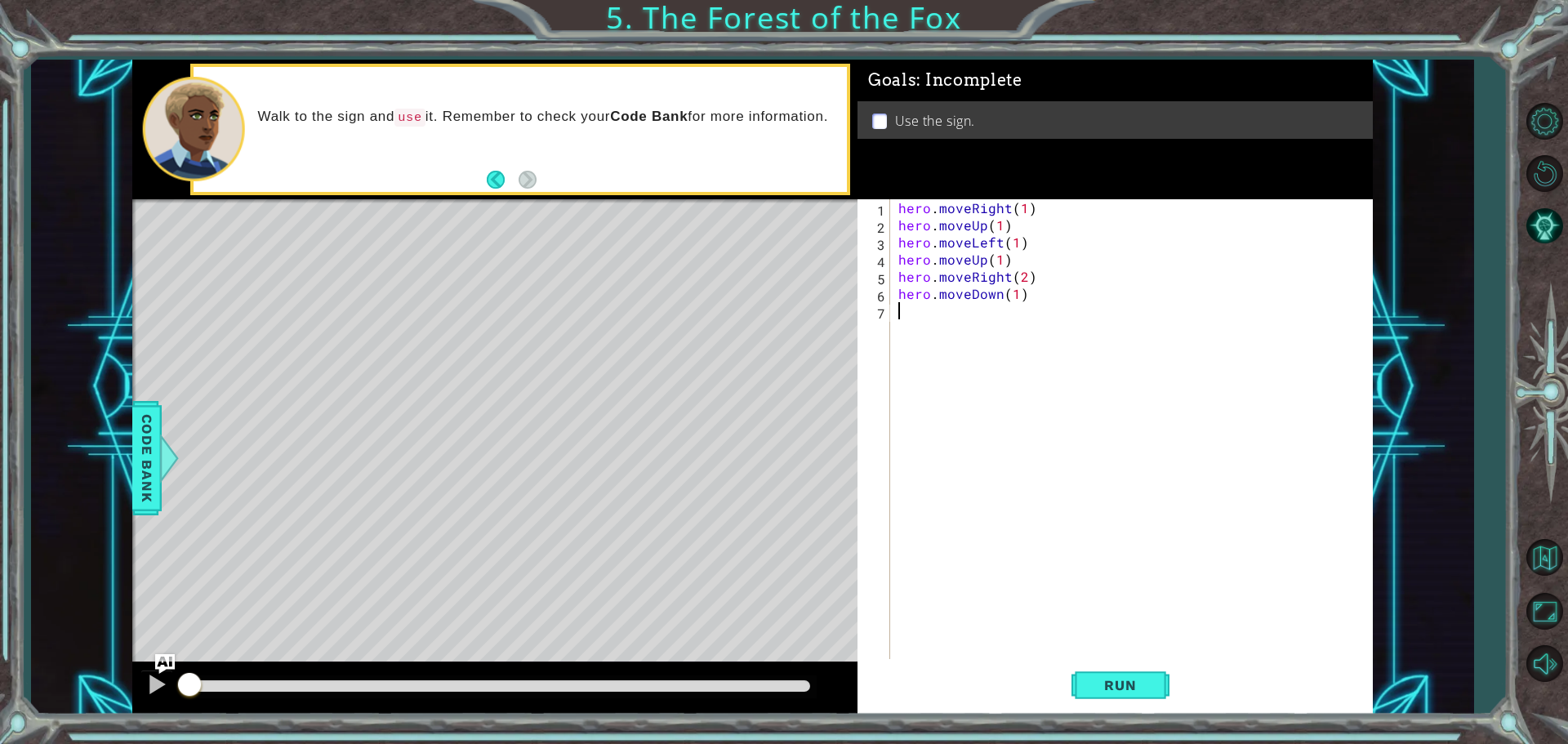
click at [934, 318] on div "hero . moveRight ( 1 ) hero . moveUp ( 1 ) hero . moveLeft ( 1 ) hero . moveUp …" at bounding box center [1135, 447] width 481 height 498
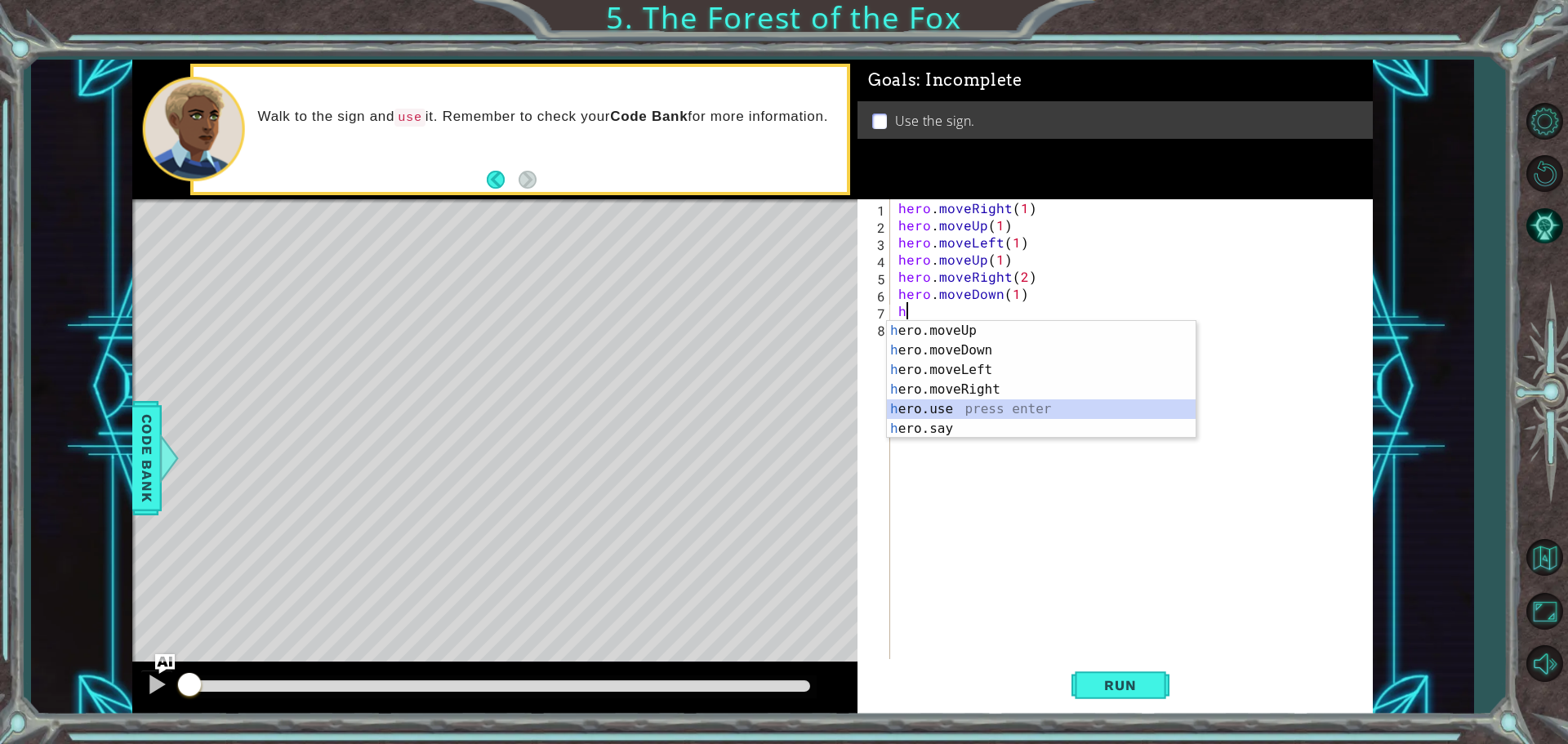
click at [934, 407] on div "h ero.moveUp press enter h ero.moveDown press enter h ero.moveLeft press enter …" at bounding box center [1040, 399] width 308 height 156
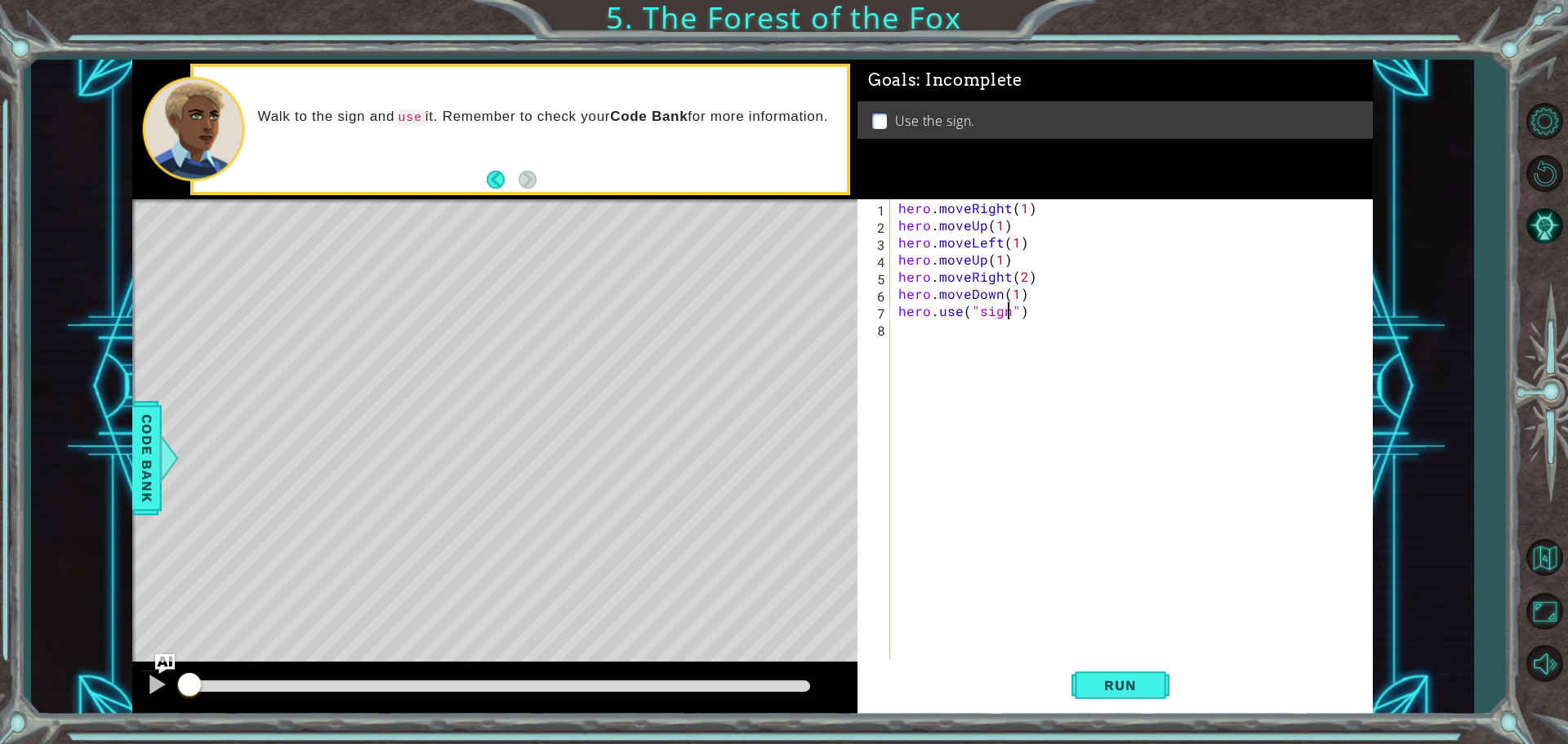
scroll to position [0, 6]
type textarea "hero.use("sign")"
click at [1076, 676] on button "Run" at bounding box center [1121, 685] width 98 height 52
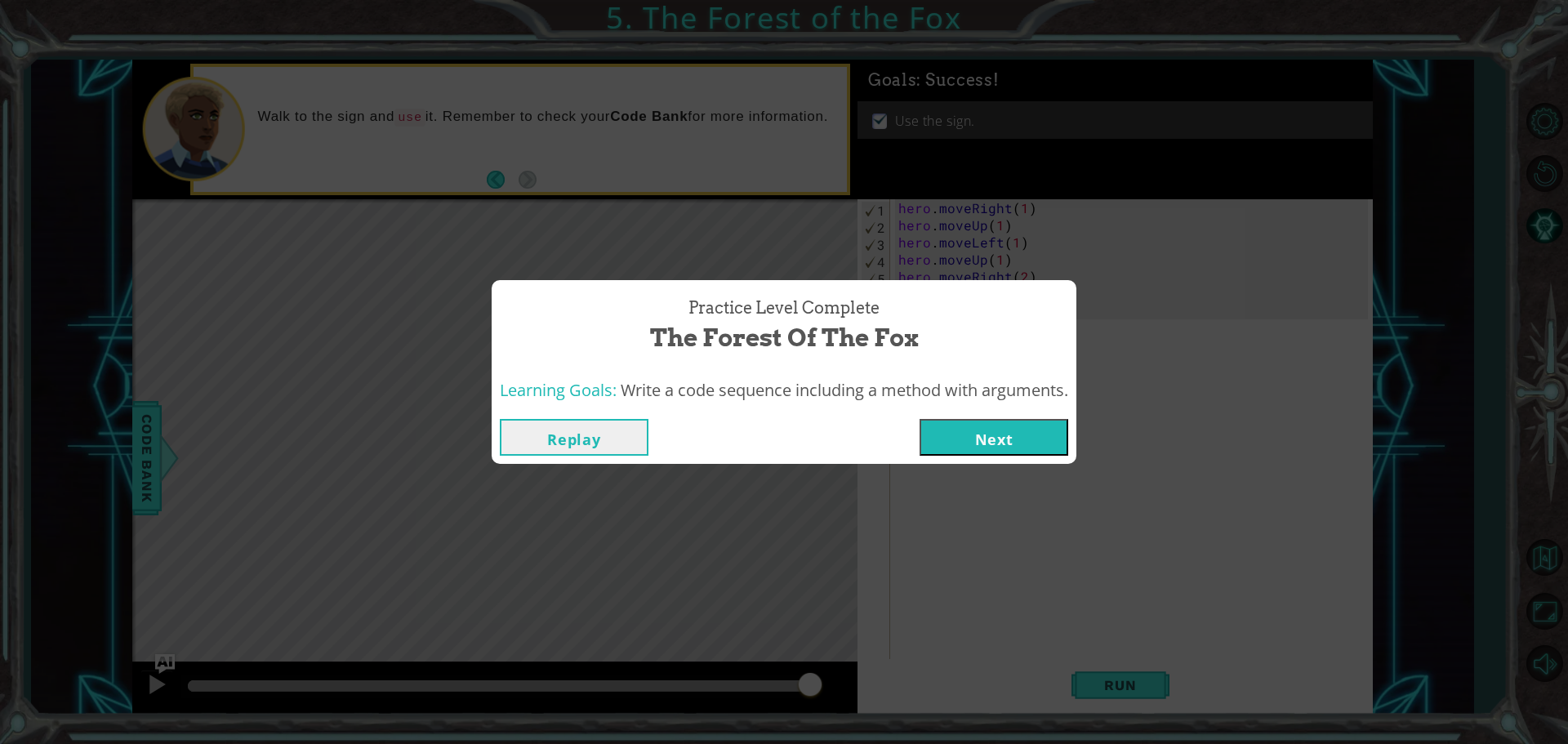
click at [992, 425] on button "Next" at bounding box center [993, 437] width 148 height 36
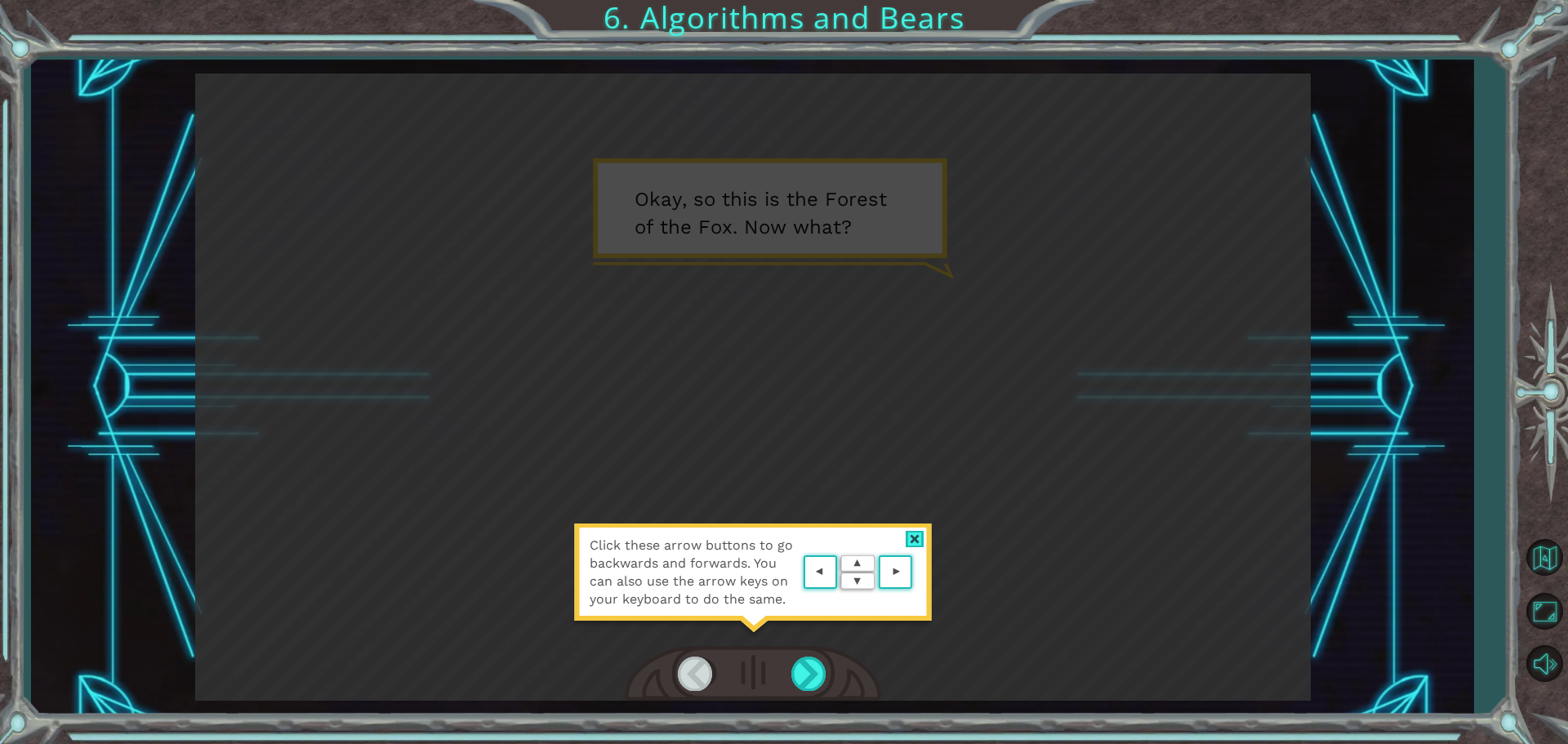
click at [917, 534] on div at bounding box center [915, 539] width 19 height 17
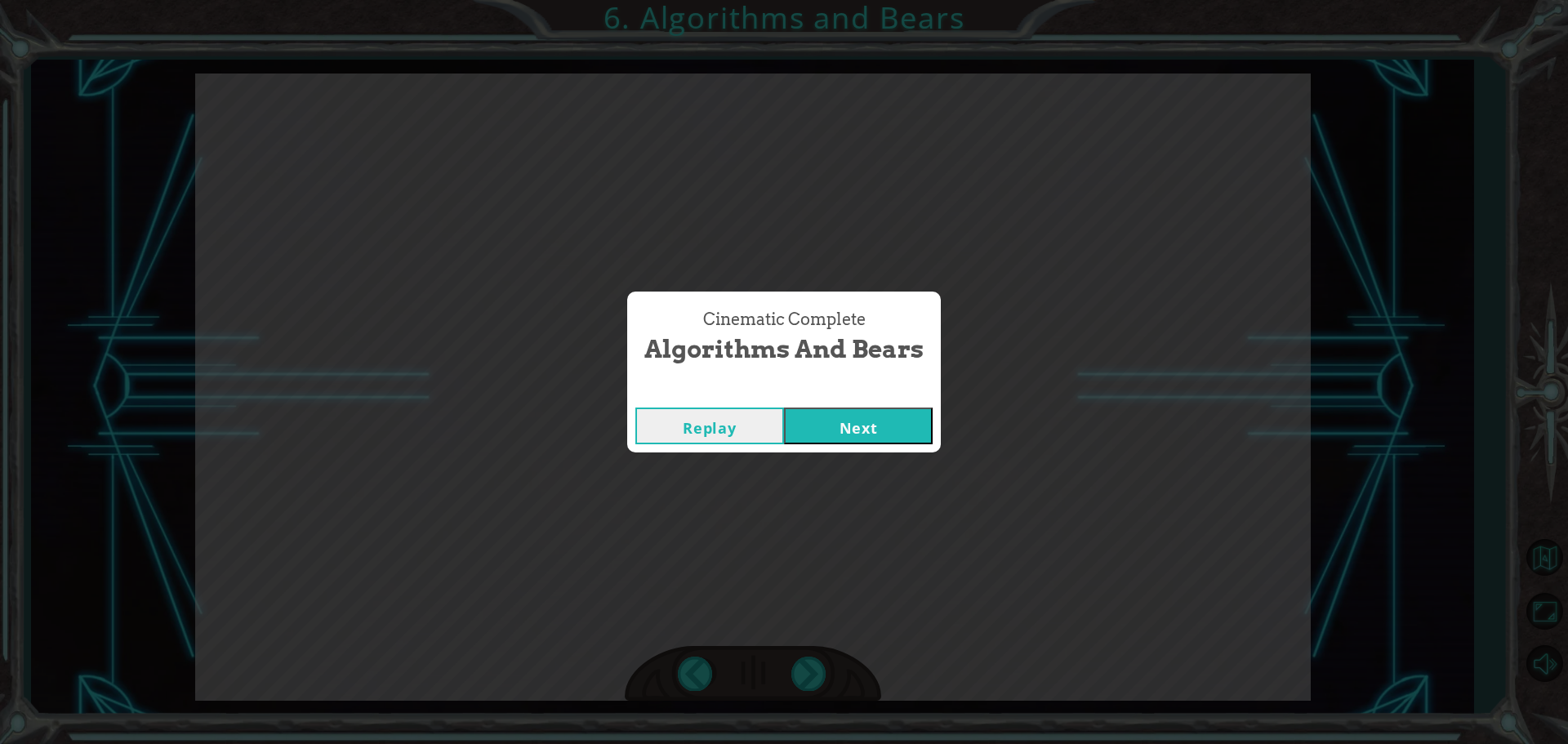
click at [853, 417] on button "Next" at bounding box center [858, 426] width 148 height 36
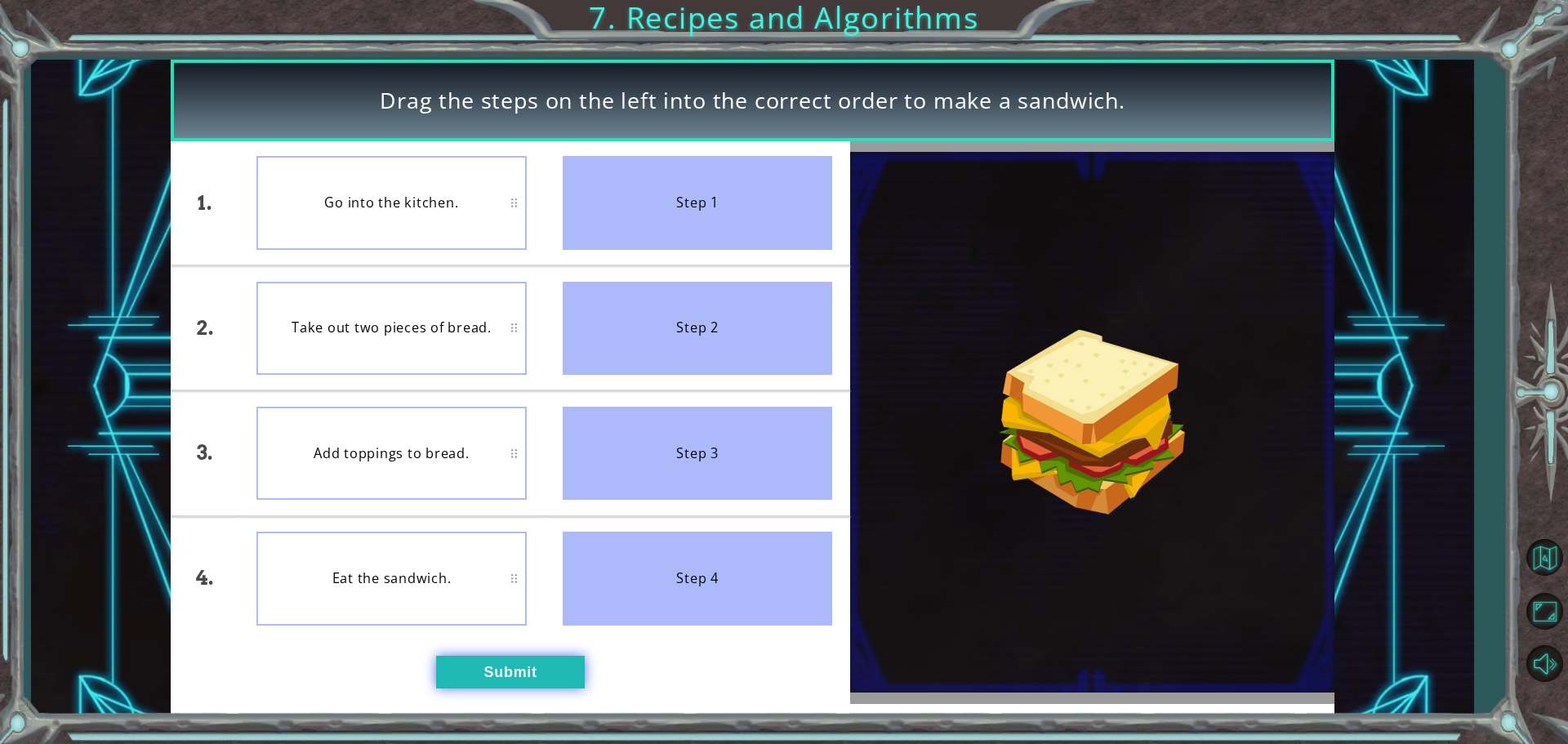
click at [487, 670] on button "Submit" at bounding box center [510, 672] width 148 height 33
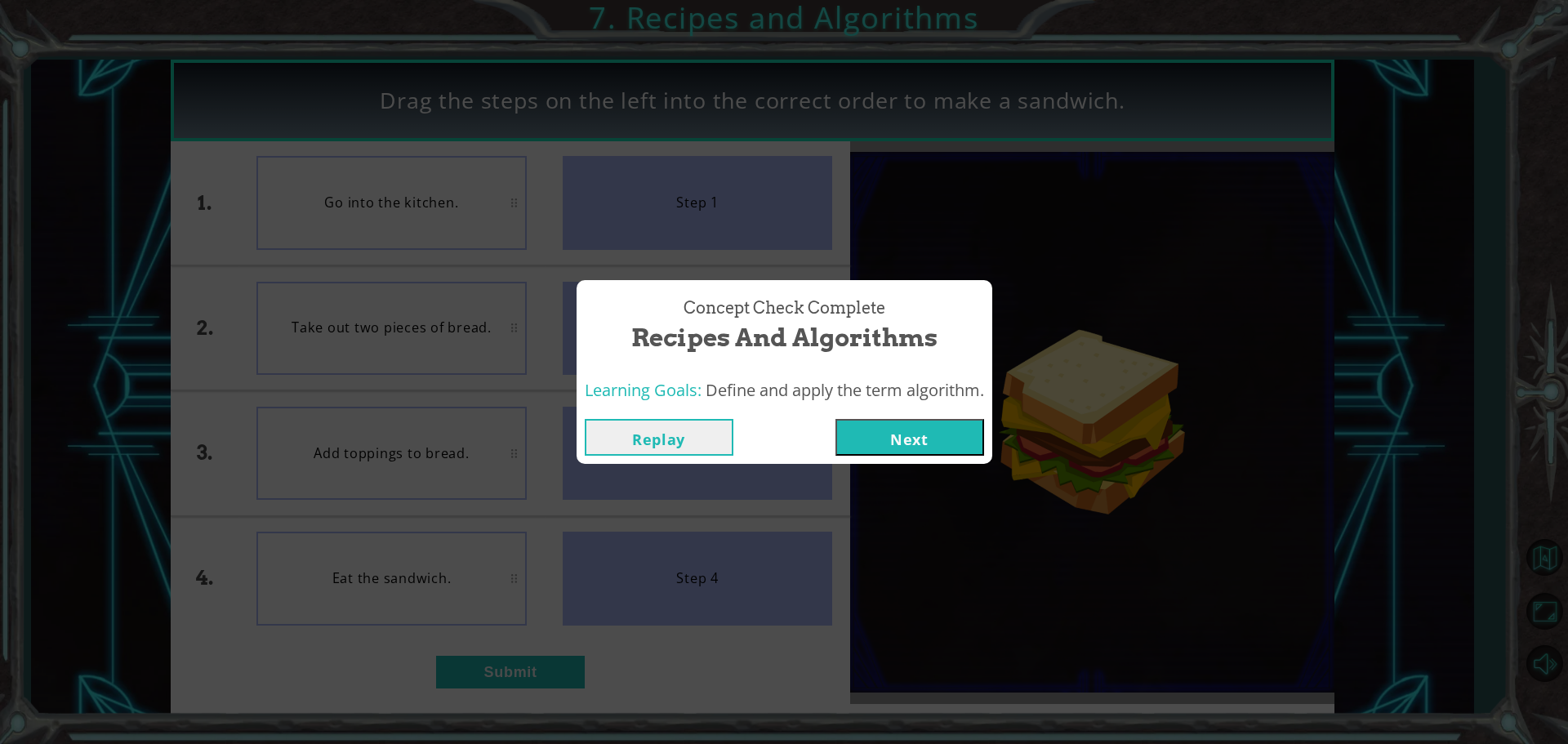
click at [886, 423] on button "Next" at bounding box center [910, 437] width 148 height 36
